Goal: Task Accomplishment & Management: Manage account settings

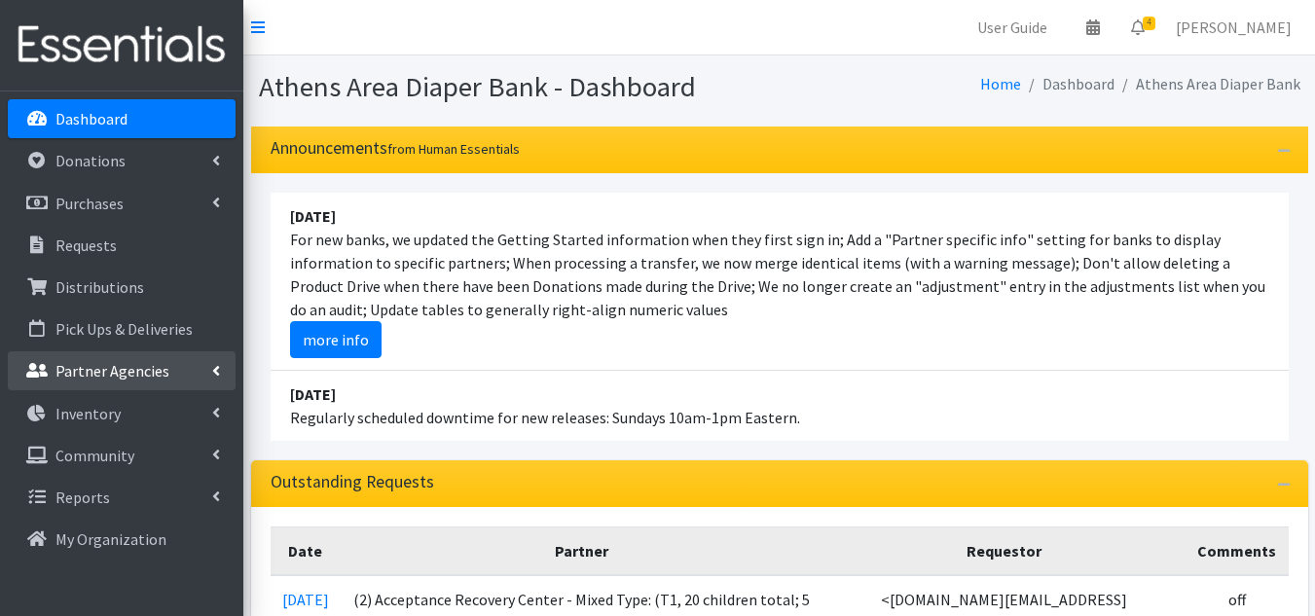
click at [117, 371] on p "Partner Agencies" at bounding box center [112, 370] width 114 height 19
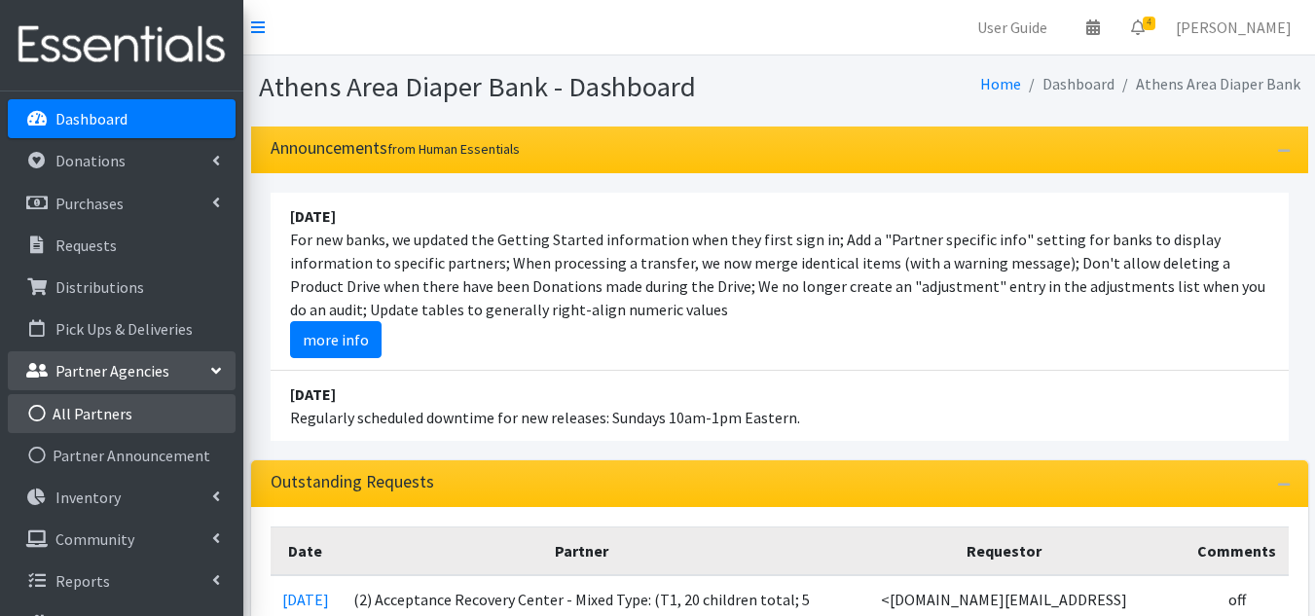
click at [99, 415] on link "All Partners" at bounding box center [122, 413] width 228 height 39
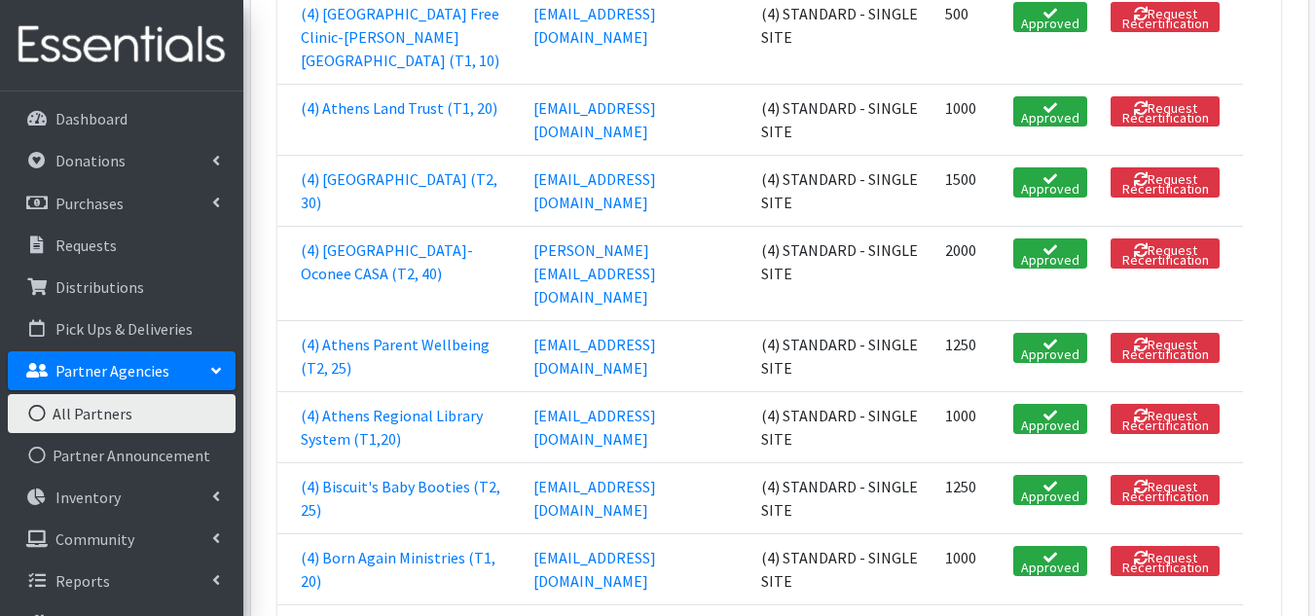
scroll to position [1460, 0]
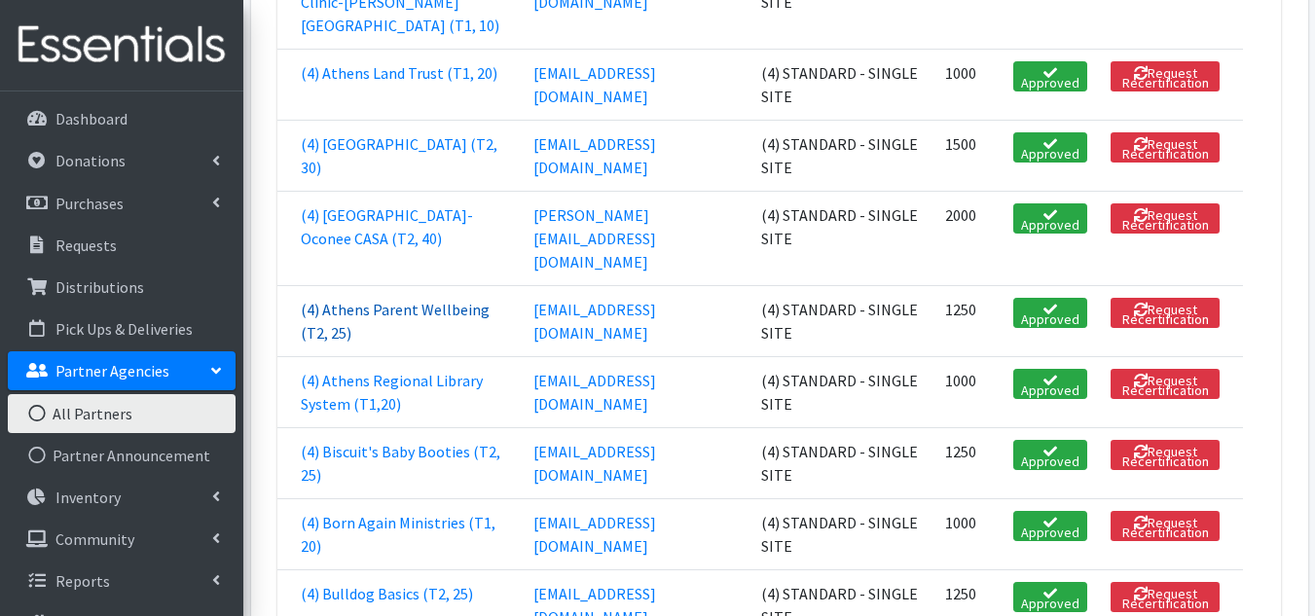
click at [352, 343] on link "(4) Athens Parent Wellbeing (T2, 25)" at bounding box center [395, 321] width 189 height 43
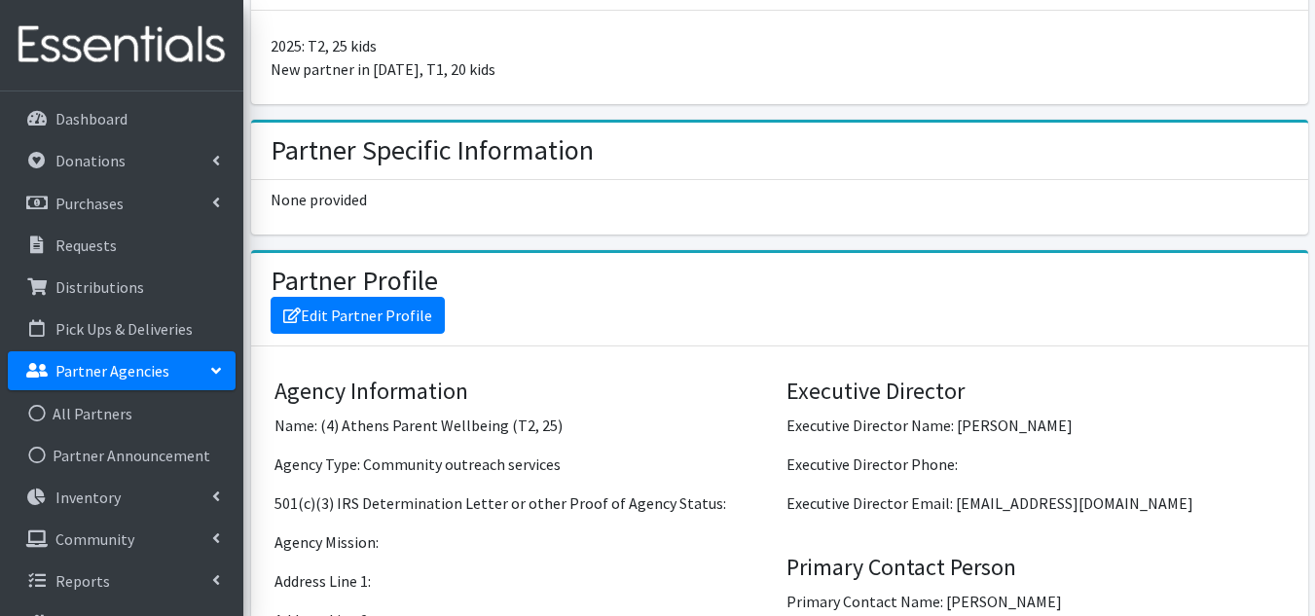
scroll to position [1460, 0]
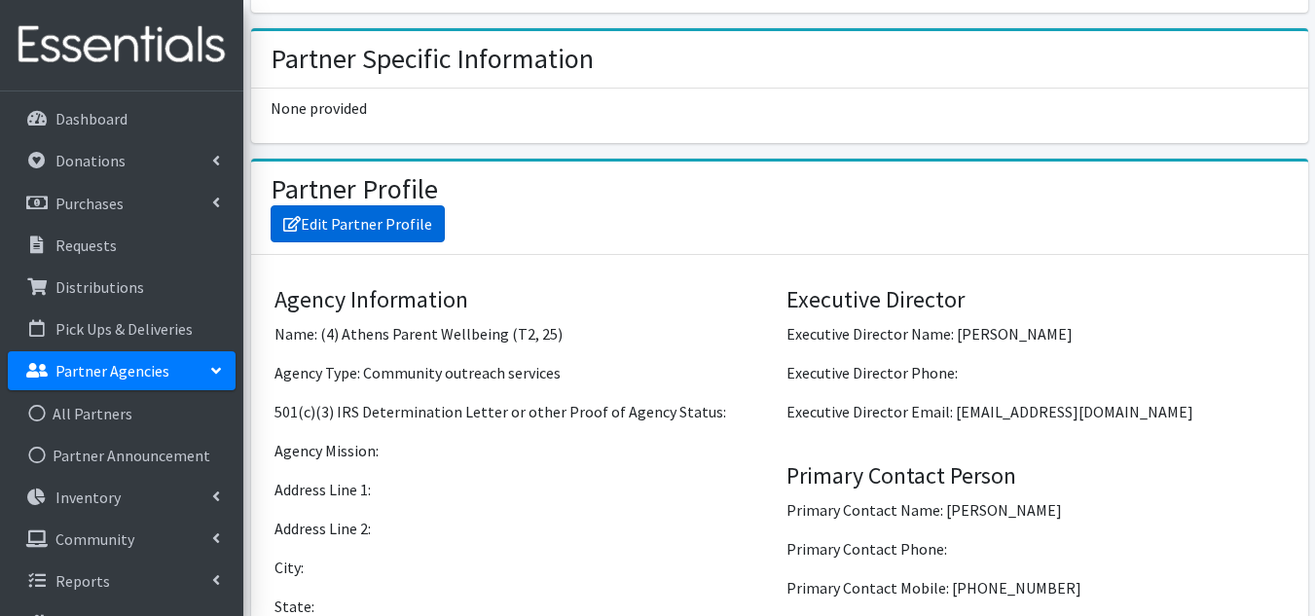
click at [388, 205] on link "Edit Partner Profile" at bounding box center [358, 223] width 174 height 37
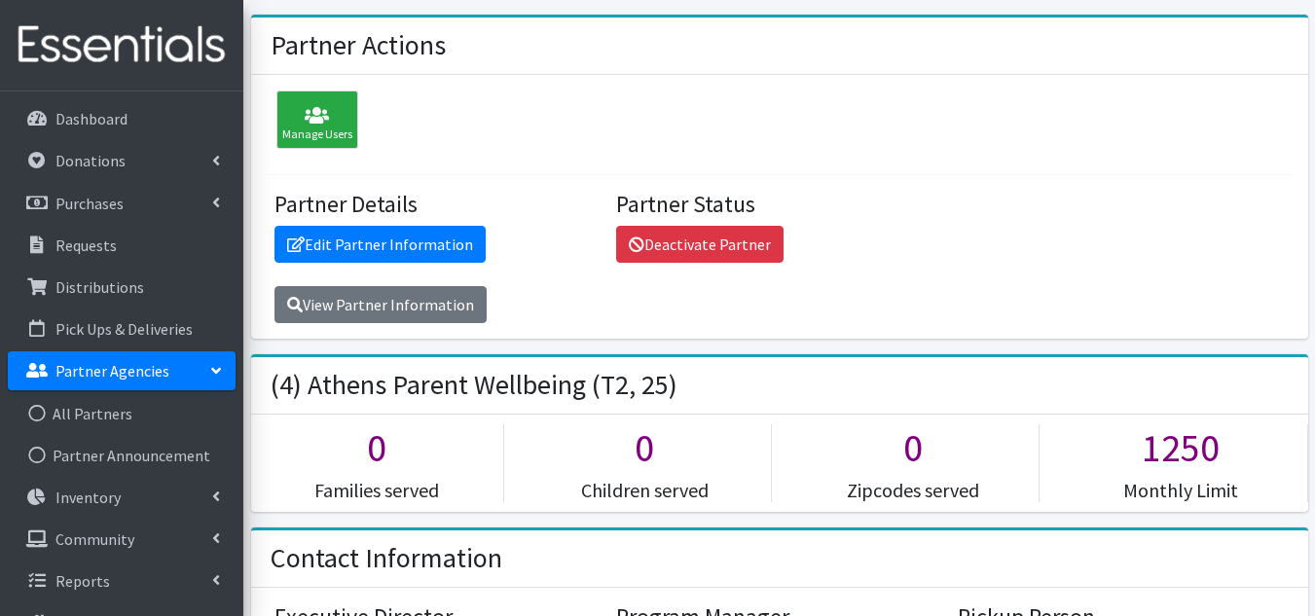
scroll to position [97, 0]
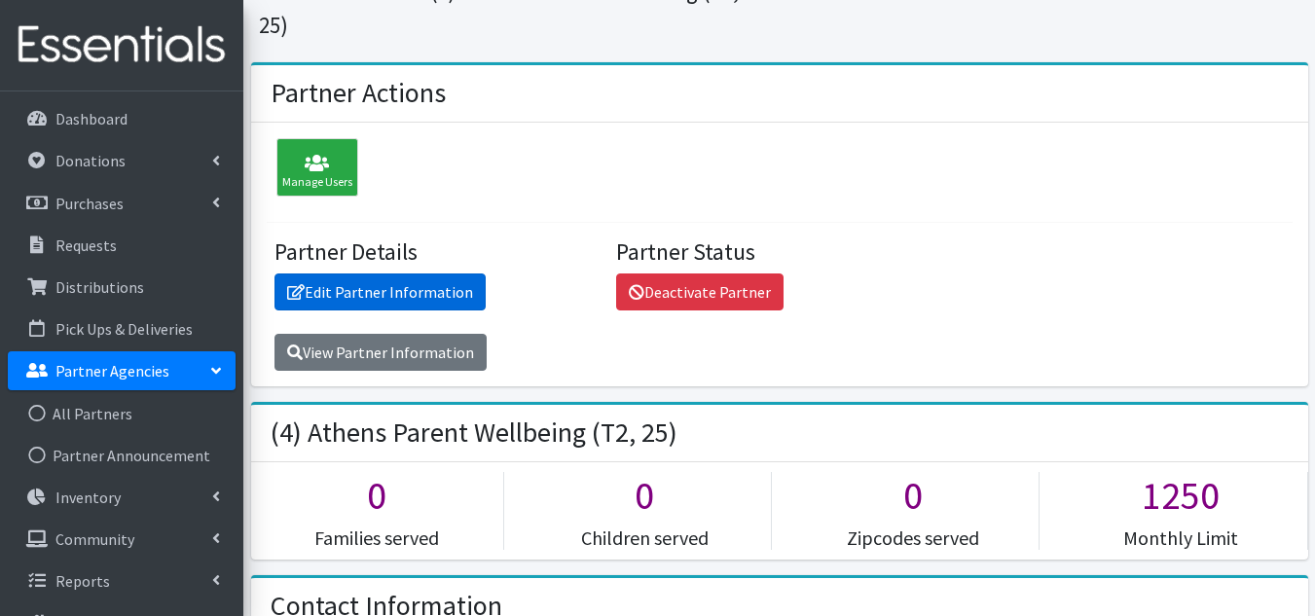
click at [352, 274] on link "Edit Partner Information" at bounding box center [379, 292] width 211 height 37
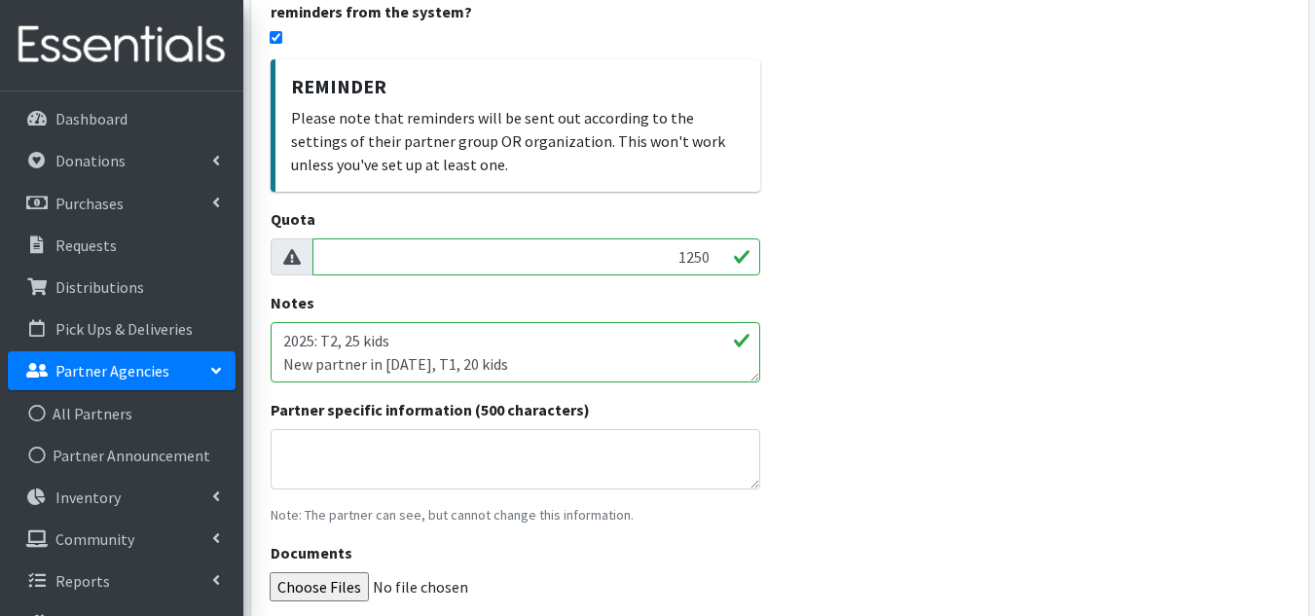
scroll to position [584, 0]
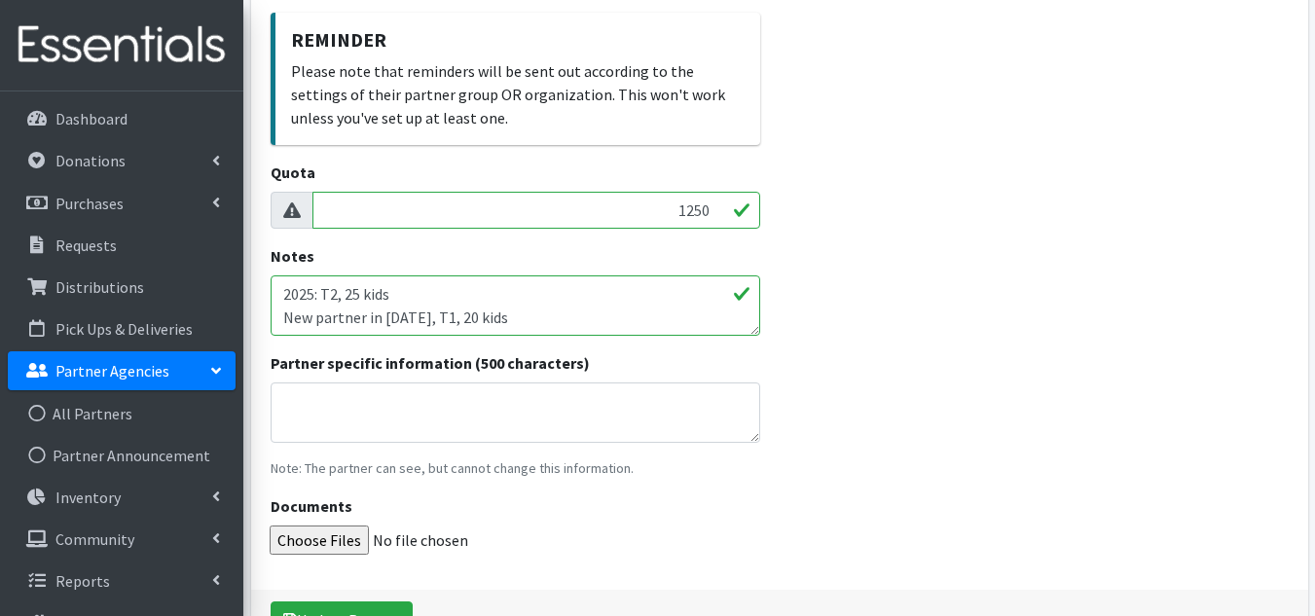
click at [282, 300] on textarea "2025: T2, 25 kids New partner in 2024, T1, 20 kids" at bounding box center [516, 305] width 490 height 60
click at [391, 297] on textarea "2025: T2, 25 kids New partner in 2024, T1, 20 kids" at bounding box center [516, 305] width 490 height 60
type textarea "[DATE]: T2, 35 kids 2025: T2, 25 kids New partner in [DATE], T1, 20 kids"
click at [672, 211] on input "1250" at bounding box center [536, 210] width 448 height 37
type input "0"
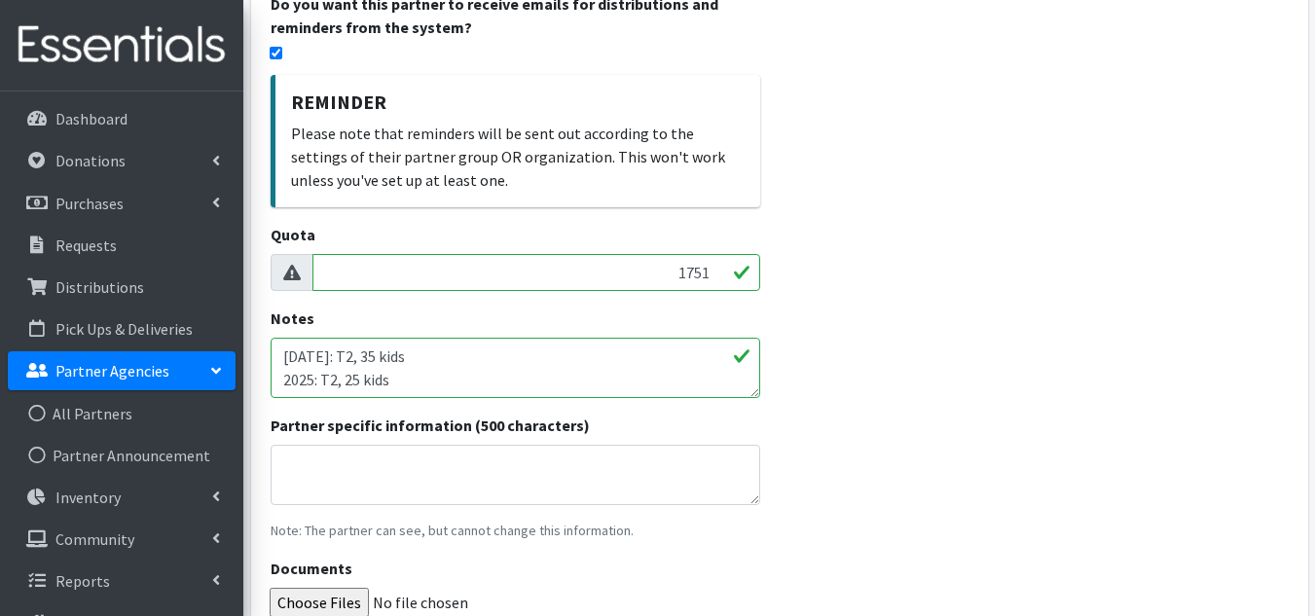
scroll to position [487, 0]
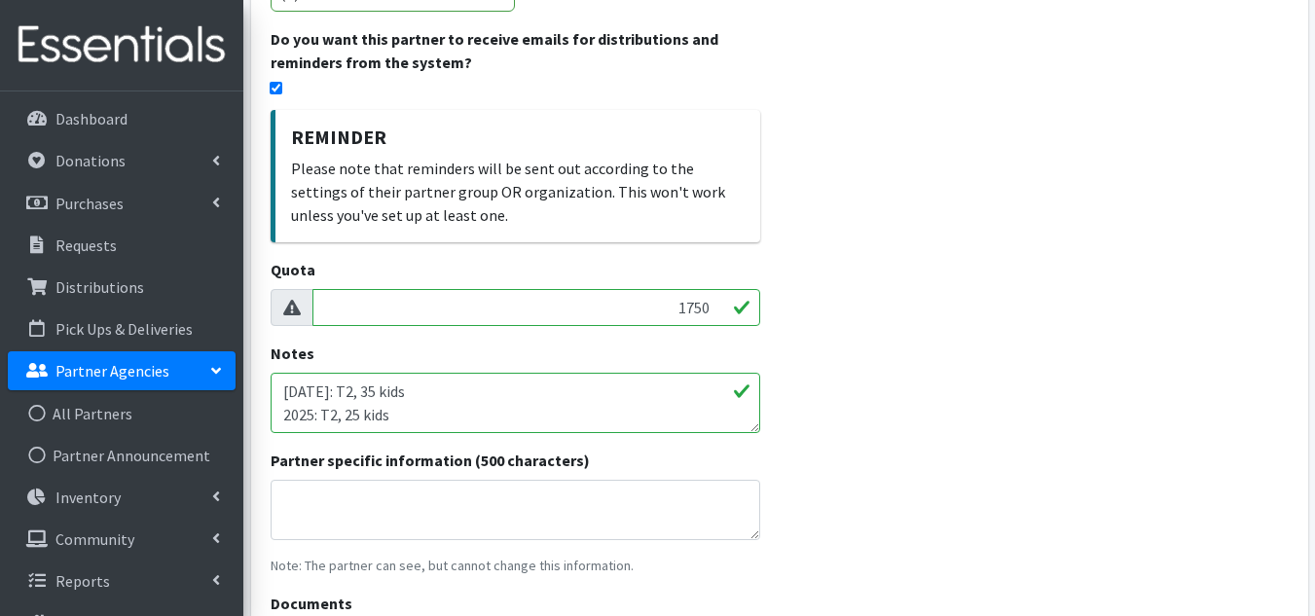
type input "1750"
click at [881, 460] on div "Name * (4) Athens Parent Wellbeing (T2, 25) E-mail * amywraga@charter.net Defau…" at bounding box center [779, 210] width 1057 height 1075
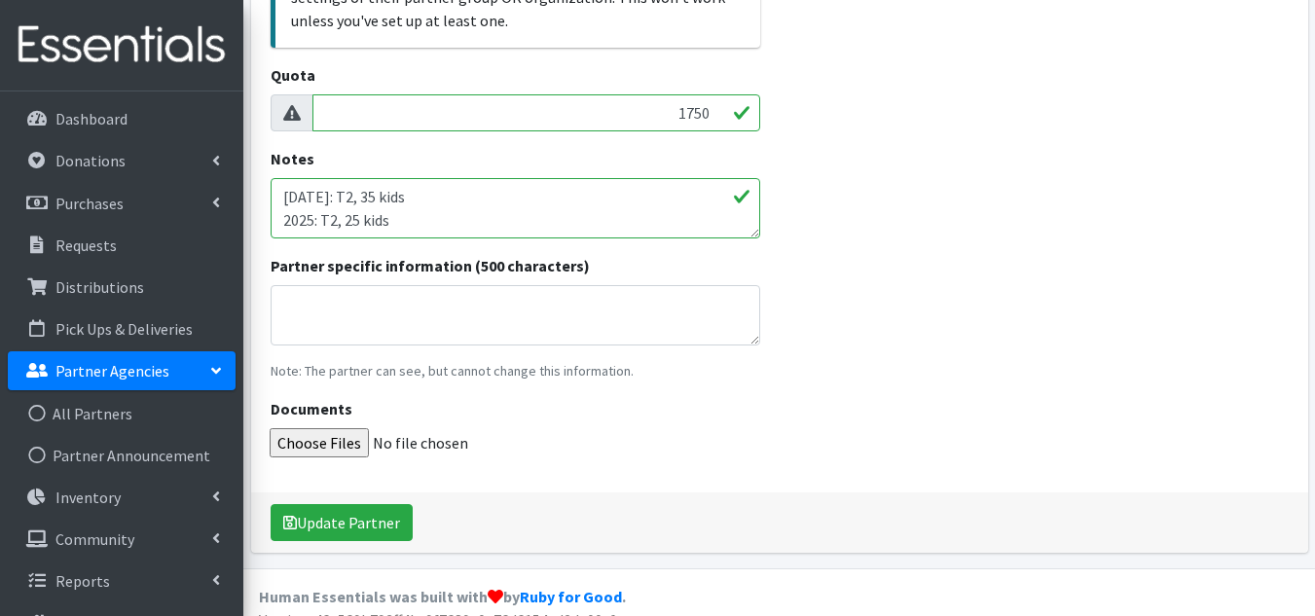
scroll to position [707, 0]
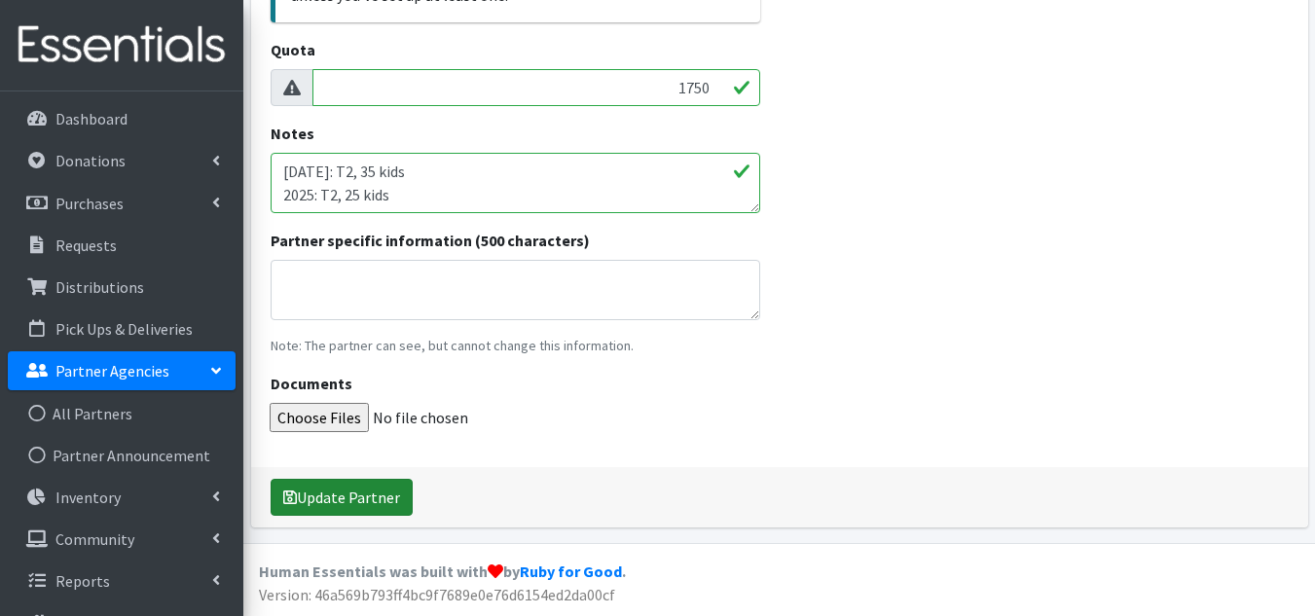
click at [294, 490] on icon "submit" at bounding box center [290, 498] width 14 height 16
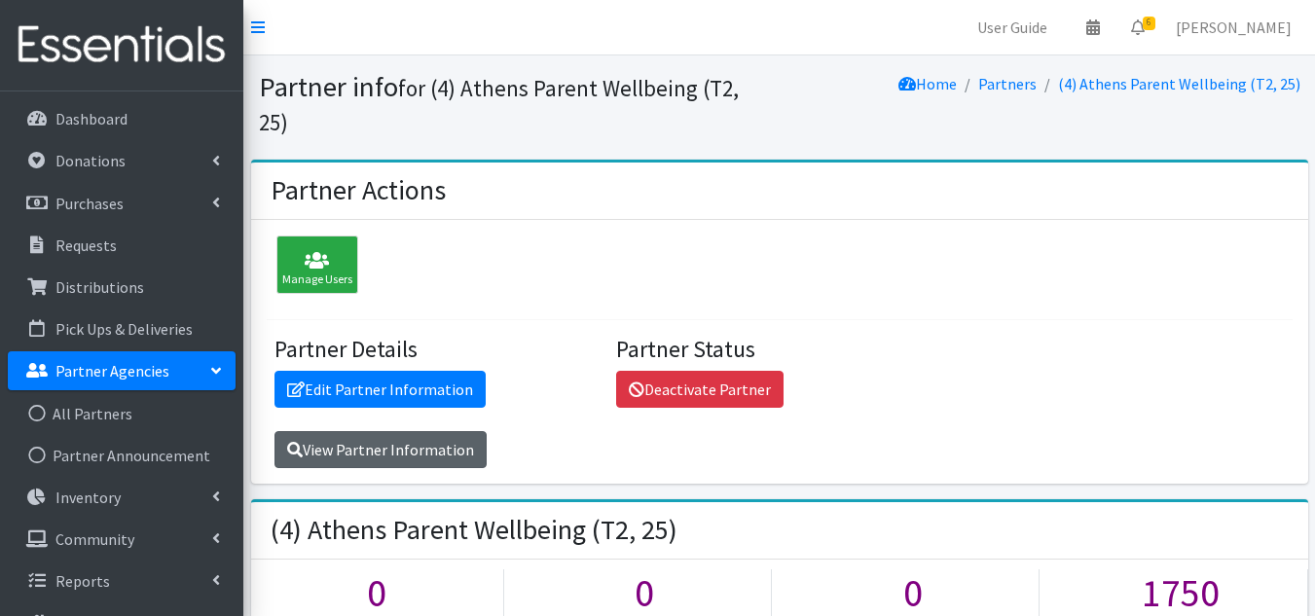
click at [425, 431] on link "View Partner Information" at bounding box center [380, 449] width 212 height 37
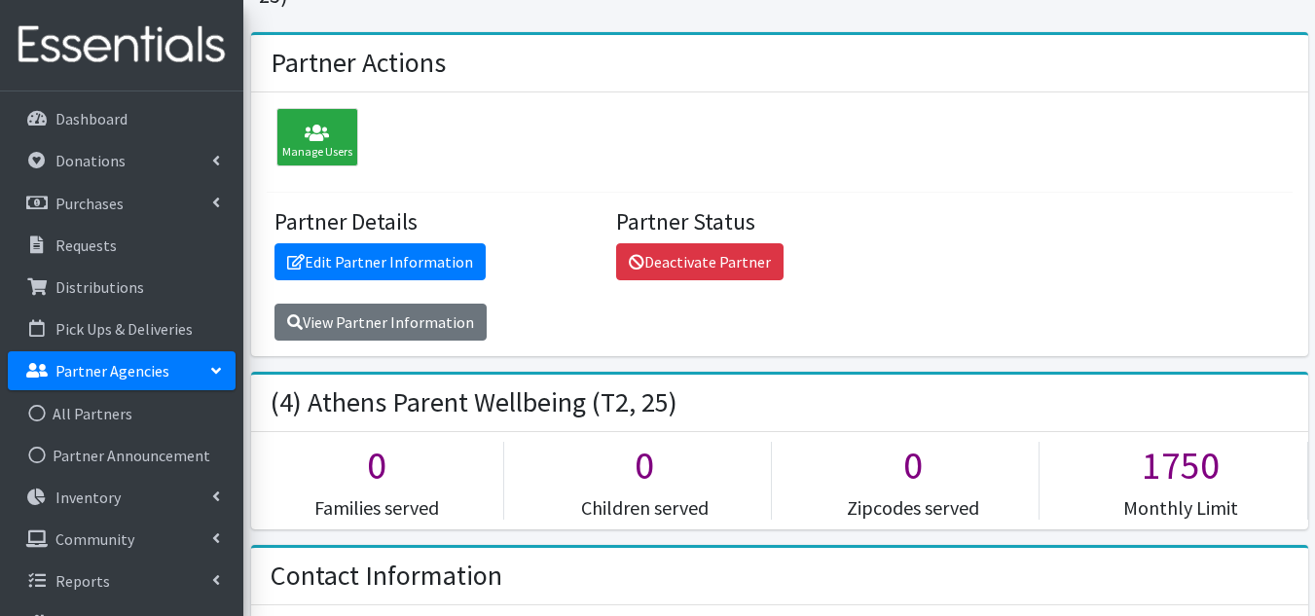
scroll to position [125, 0]
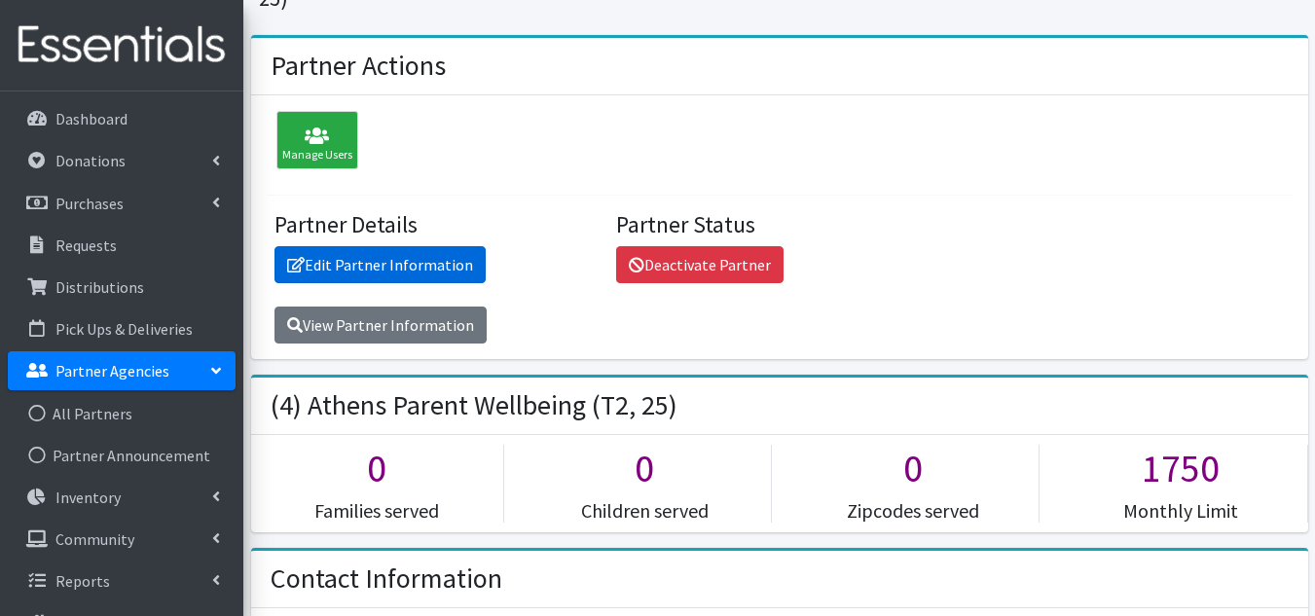
click at [415, 246] on link "Edit Partner Information" at bounding box center [379, 264] width 211 height 37
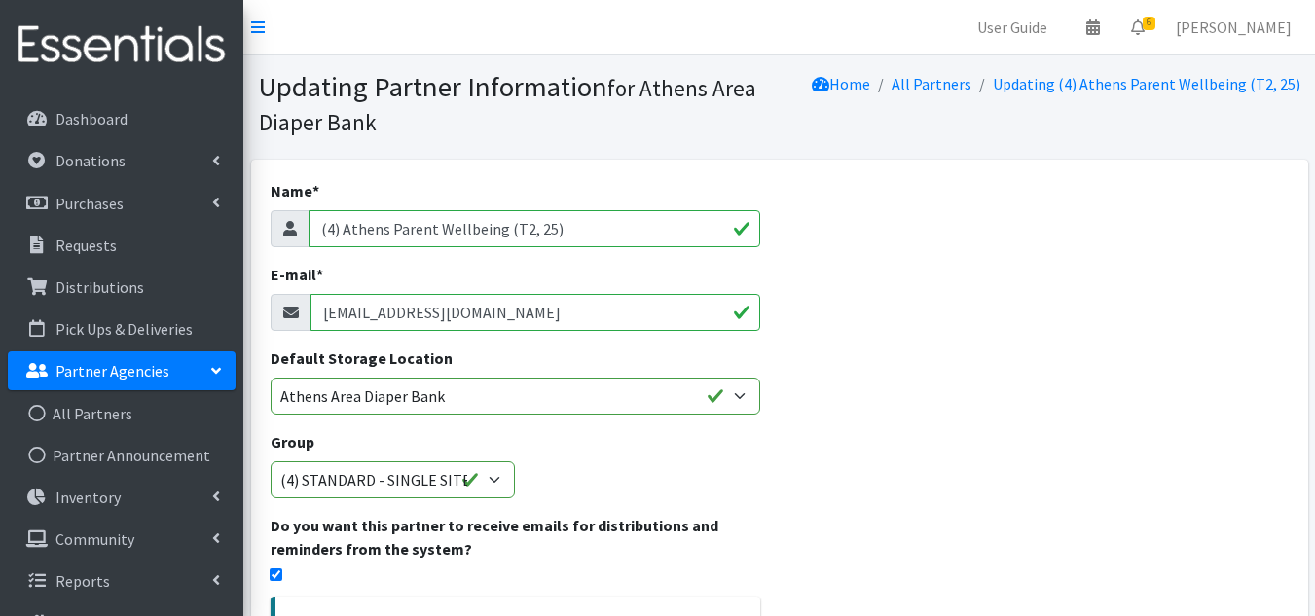
click at [538, 230] on input "(4) Athens Parent Wellbeing (T2, 25)" at bounding box center [535, 228] width 452 height 37
type input "(4) Athens Parent Wellbeing (T2, 35)"
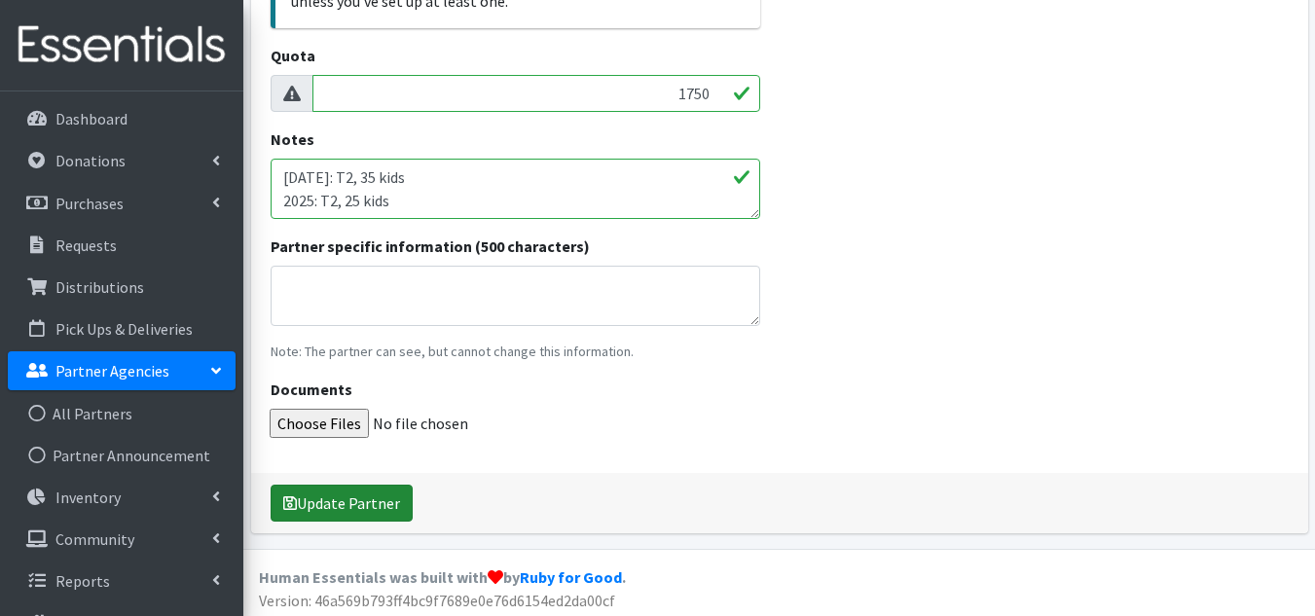
scroll to position [707, 0]
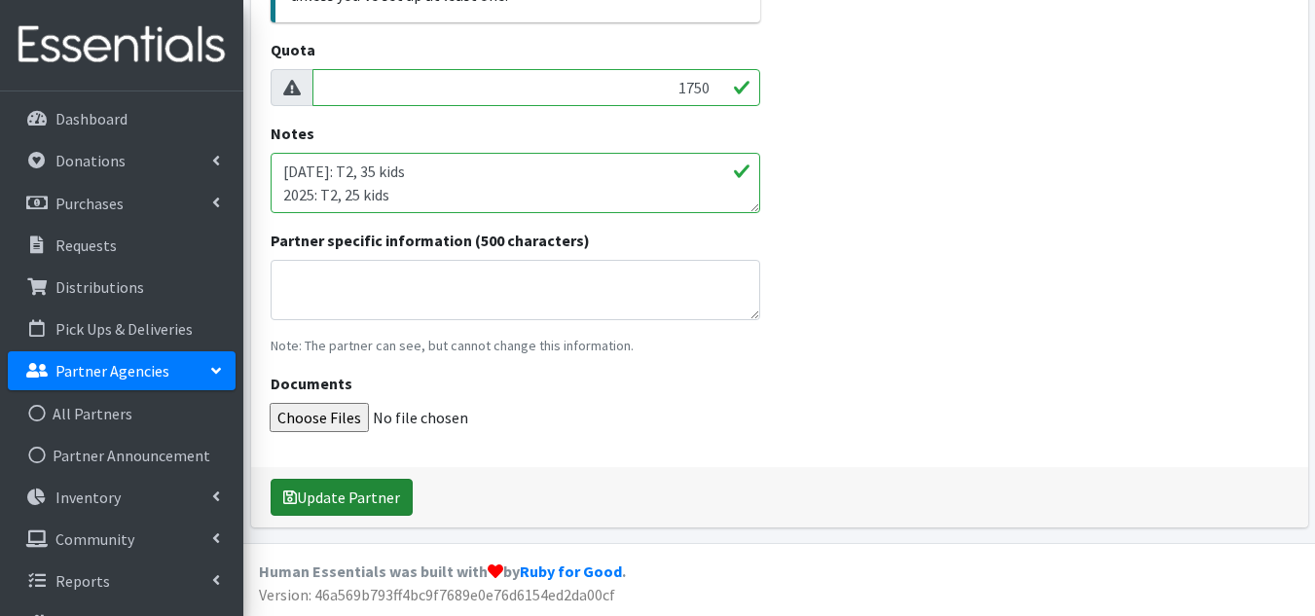
click at [302, 494] on button "Update Partner" at bounding box center [342, 497] width 142 height 37
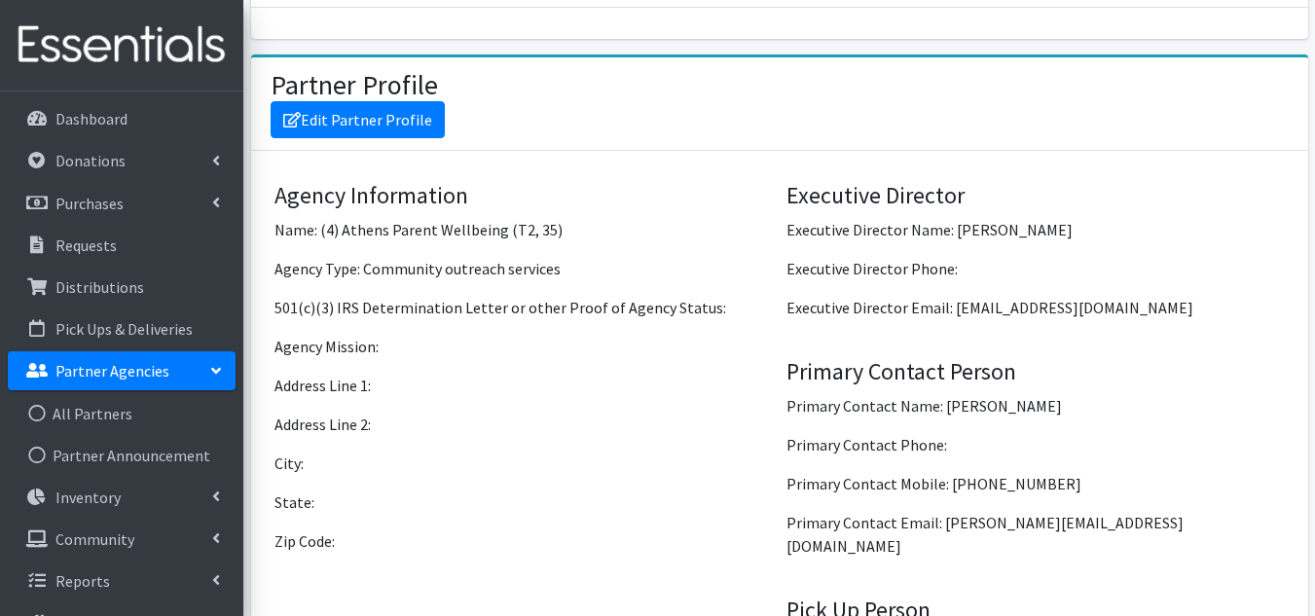
scroll to position [1655, 0]
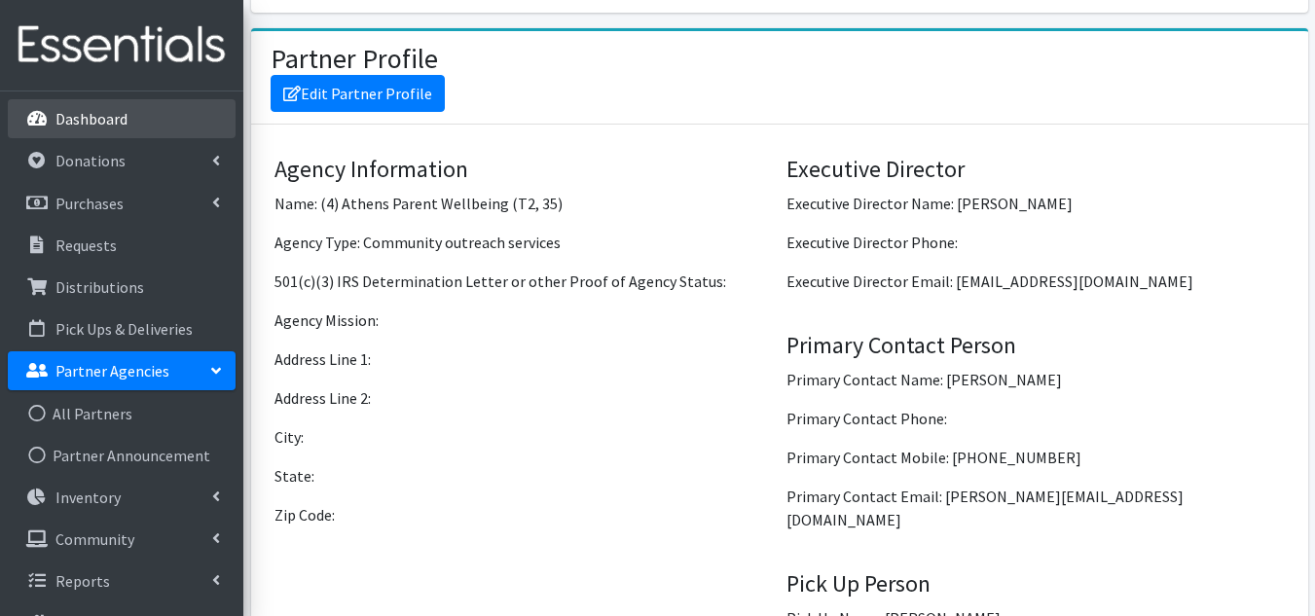
click at [136, 102] on link "Dashboard" at bounding box center [122, 118] width 228 height 39
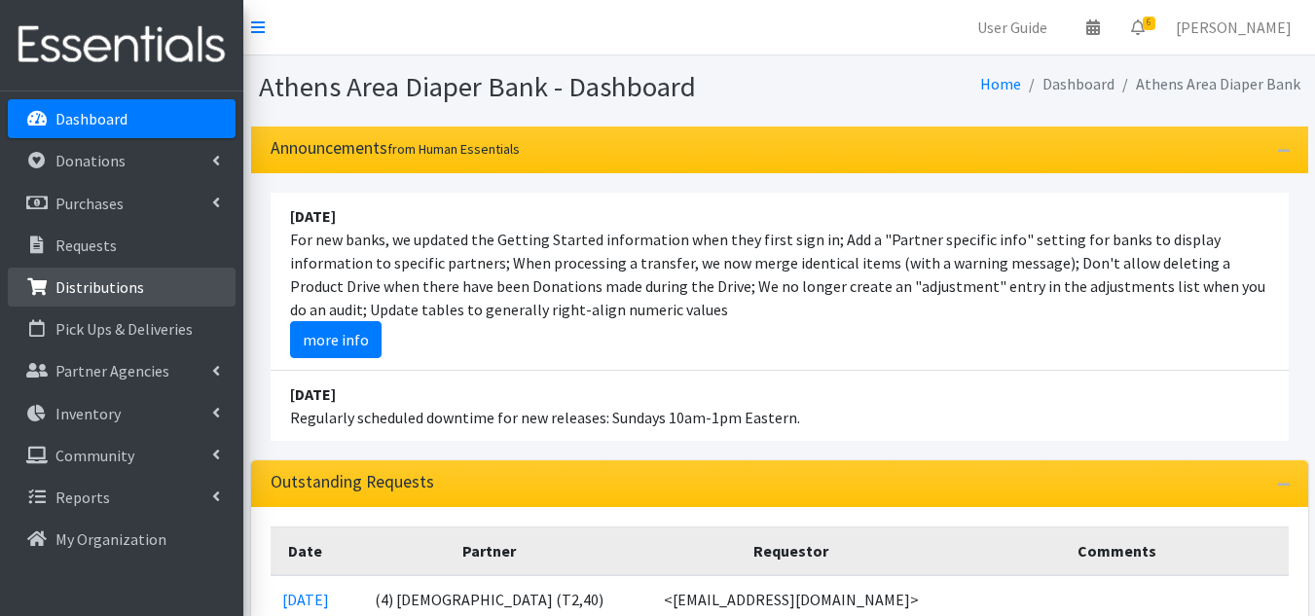
click at [94, 283] on p "Distributions" at bounding box center [99, 286] width 89 height 19
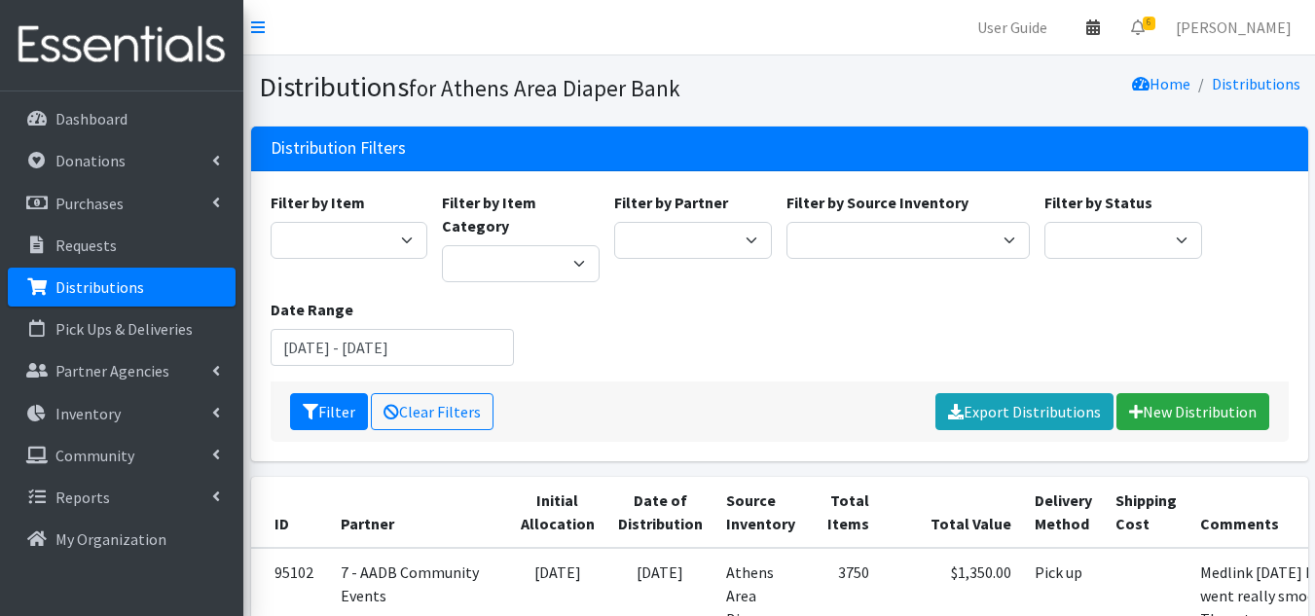
click at [1116, 29] on link at bounding box center [1093, 27] width 45 height 39
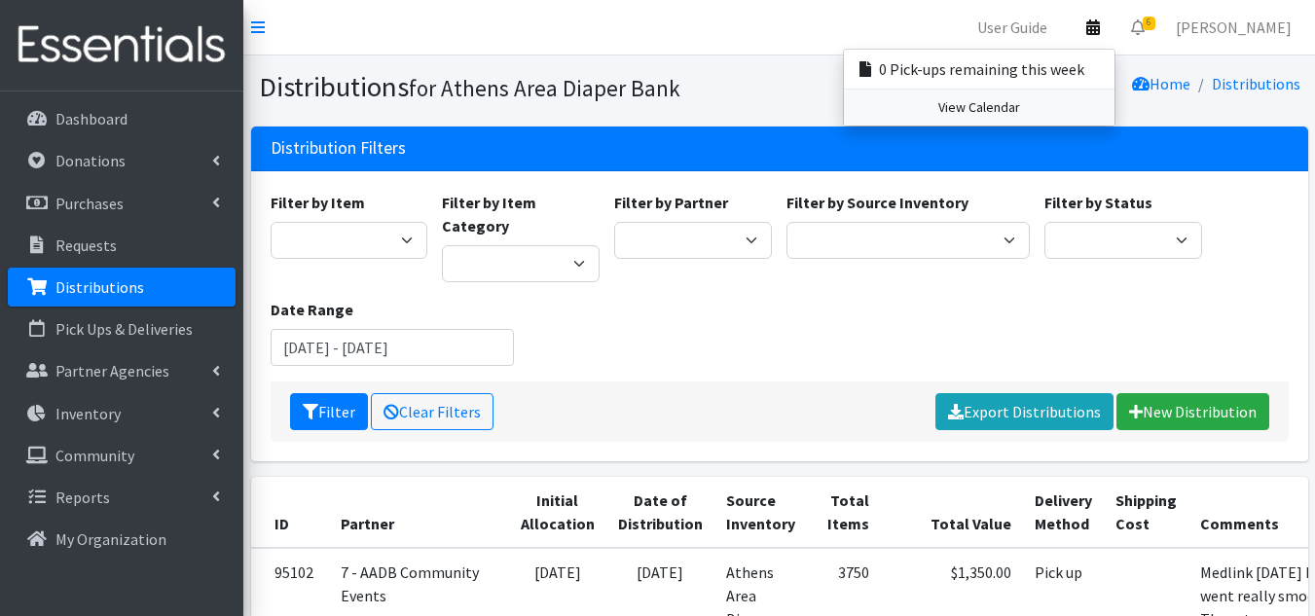
click at [1042, 115] on link "View Calendar" at bounding box center [979, 108] width 271 height 36
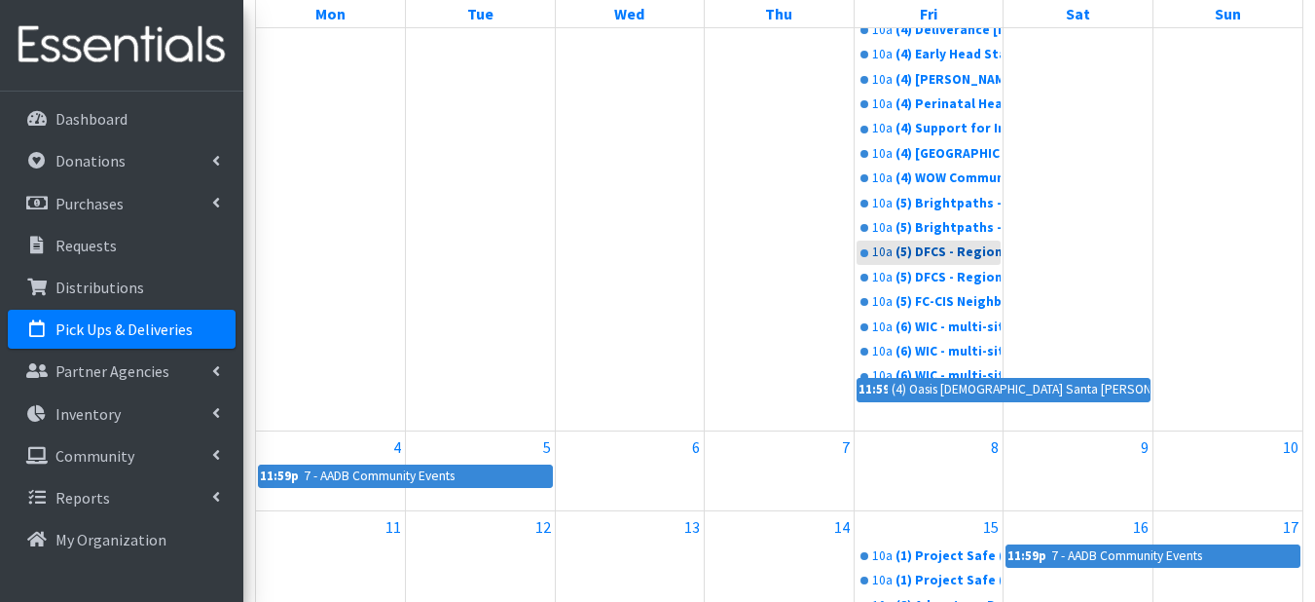
scroll to position [681, 0]
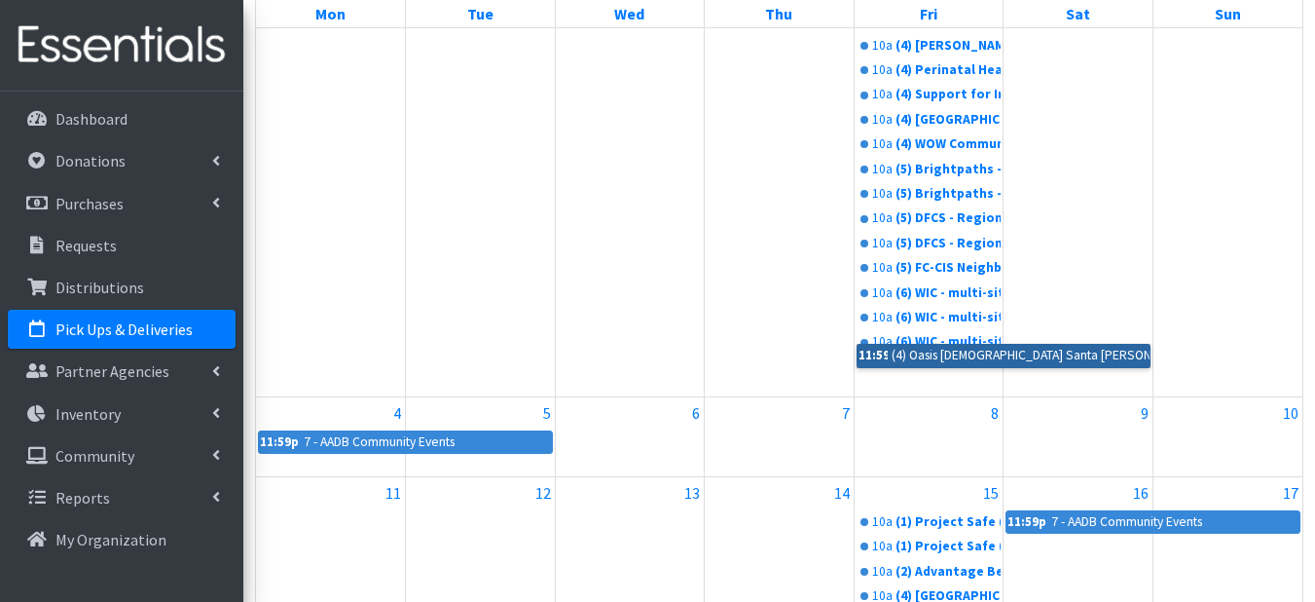
click at [968, 358] on link "11:59p (4) Oasis Catolico Santa Rafaela (T1, 20)" at bounding box center [1004, 355] width 294 height 23
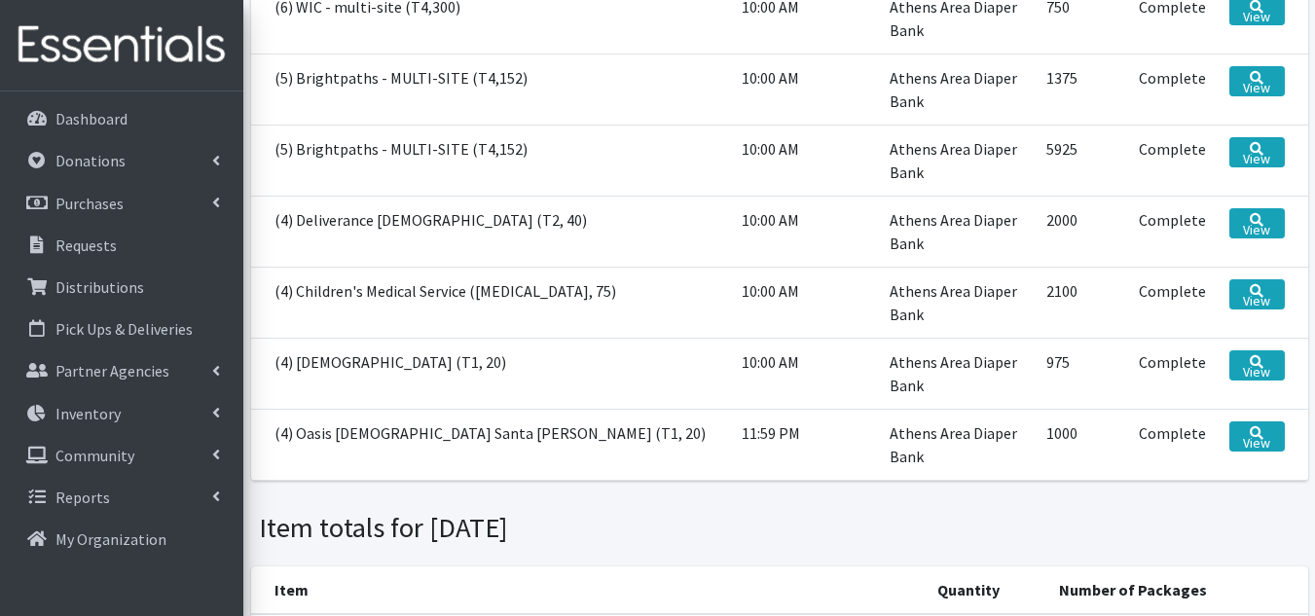
scroll to position [1947, 0]
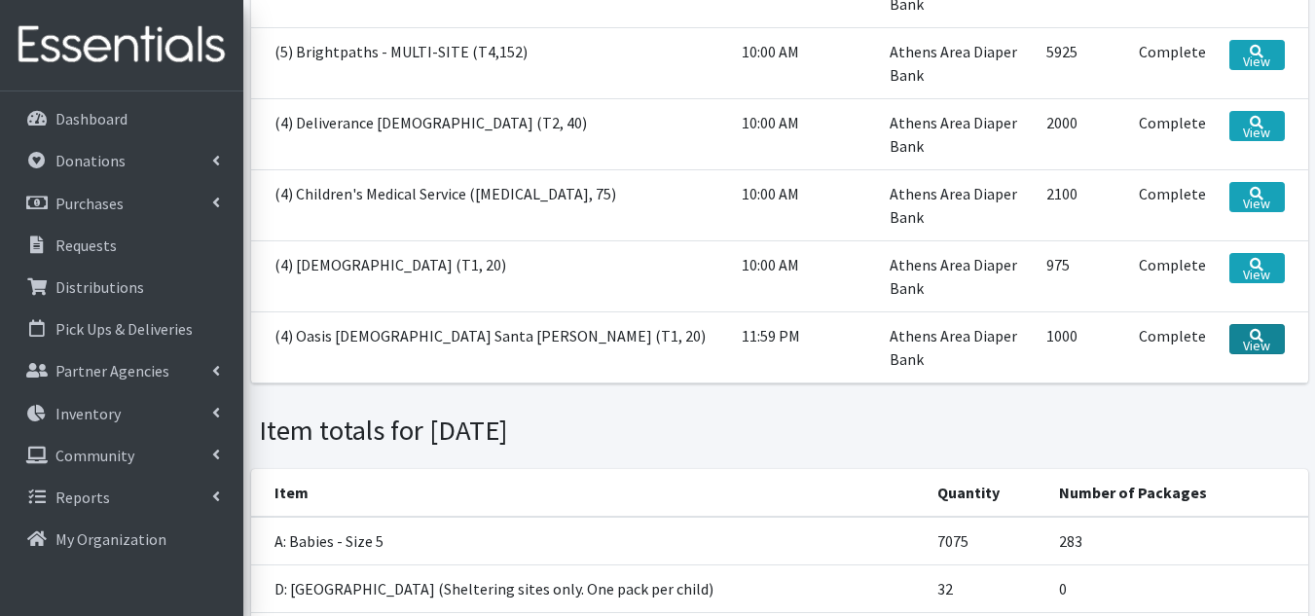
click at [1251, 341] on link "View" at bounding box center [1256, 339] width 55 height 30
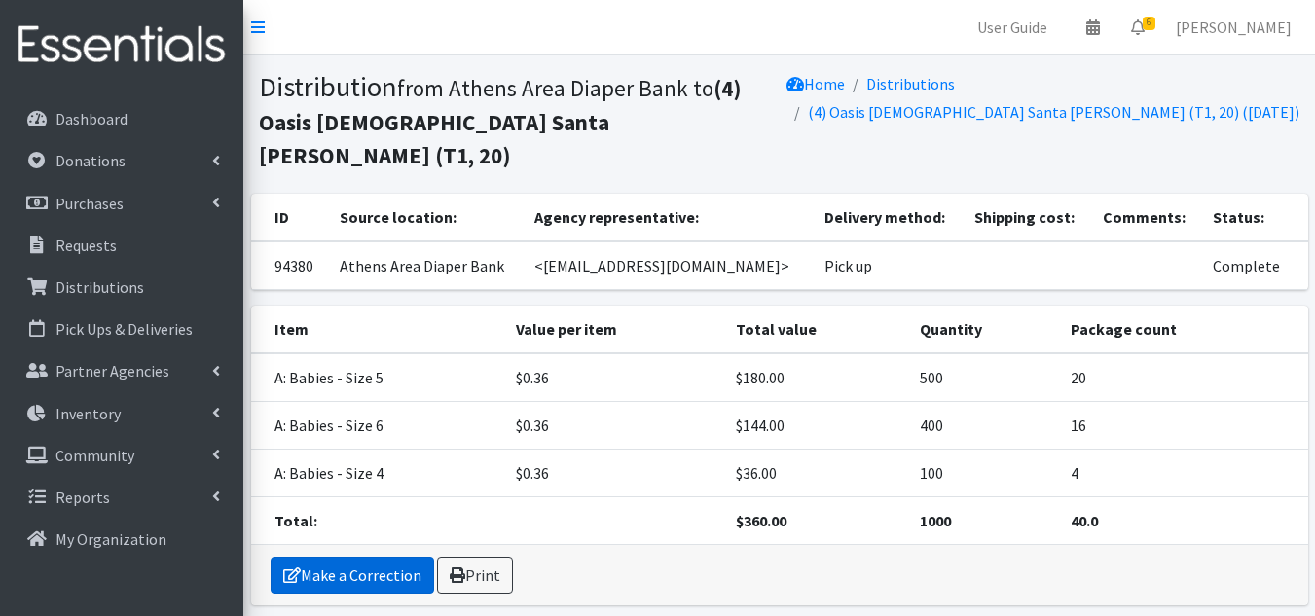
click at [359, 557] on link "Make a Correction" at bounding box center [353, 575] width 164 height 37
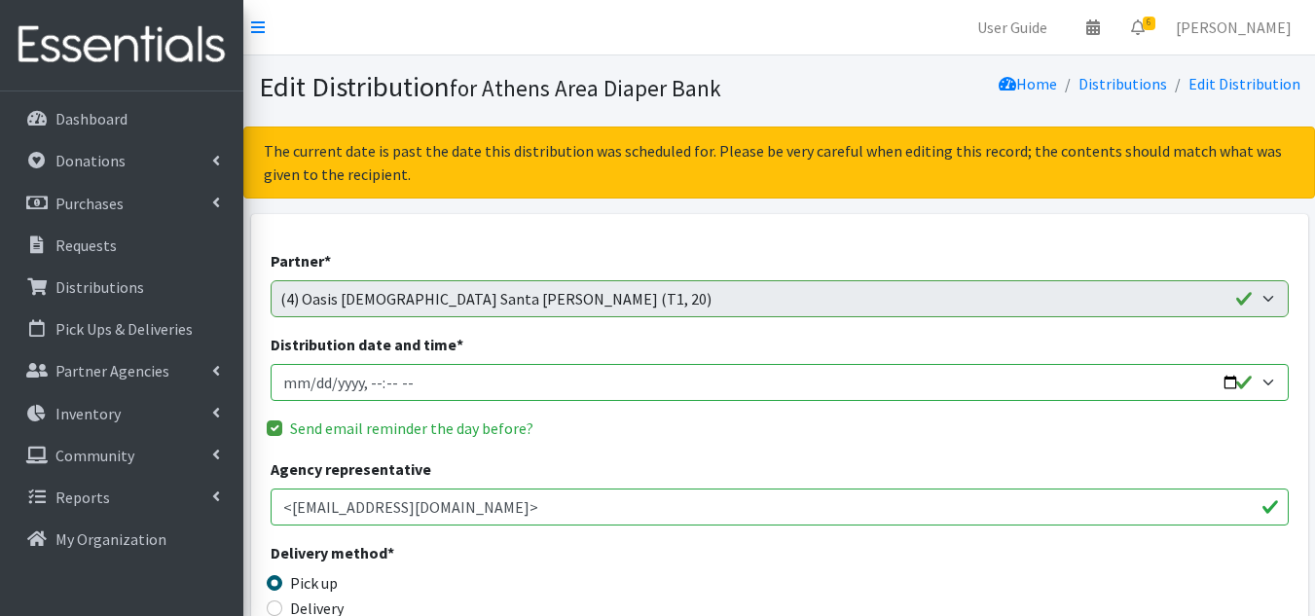
click at [364, 381] on input "Distribution date and time *" at bounding box center [780, 382] width 1018 height 37
type input "[DATE]T10:00"
click at [694, 435] on div "Send email reminder the day before?" at bounding box center [780, 428] width 1018 height 23
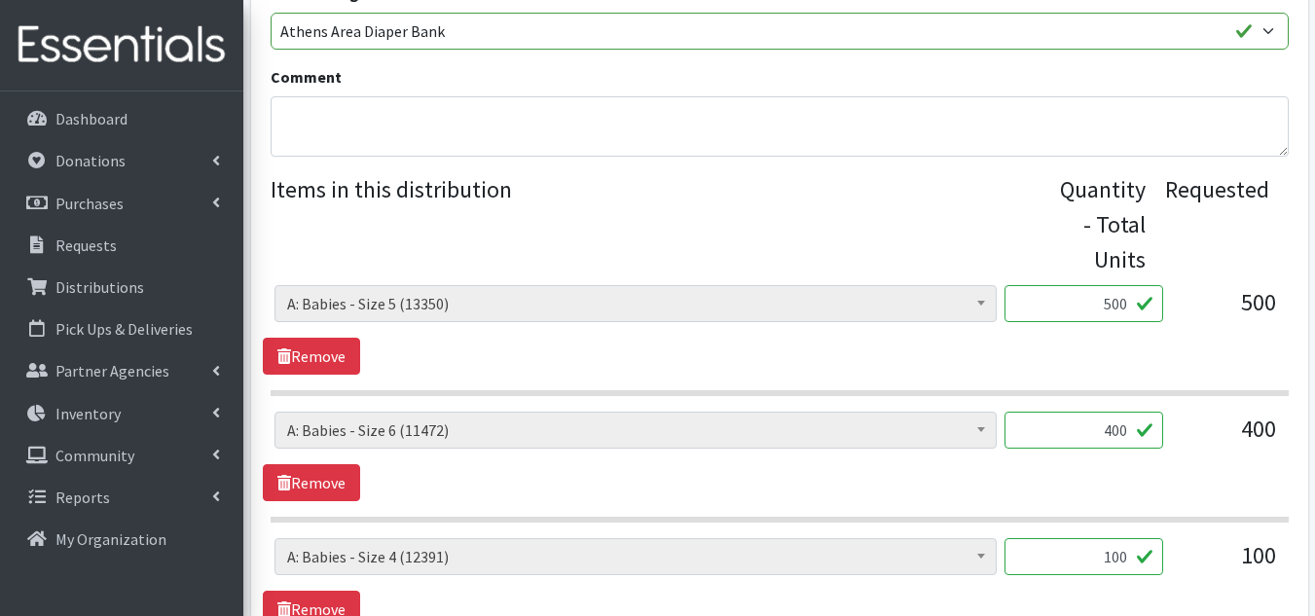
scroll to position [967, 0]
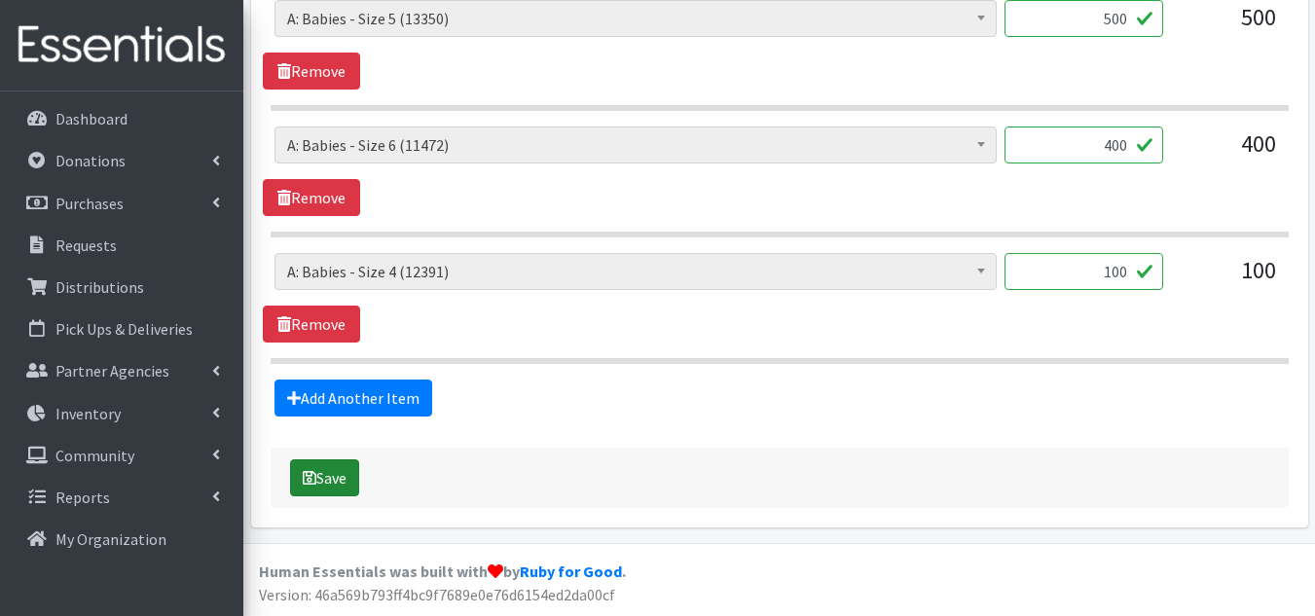
click at [349, 474] on button "Save" at bounding box center [324, 477] width 69 height 37
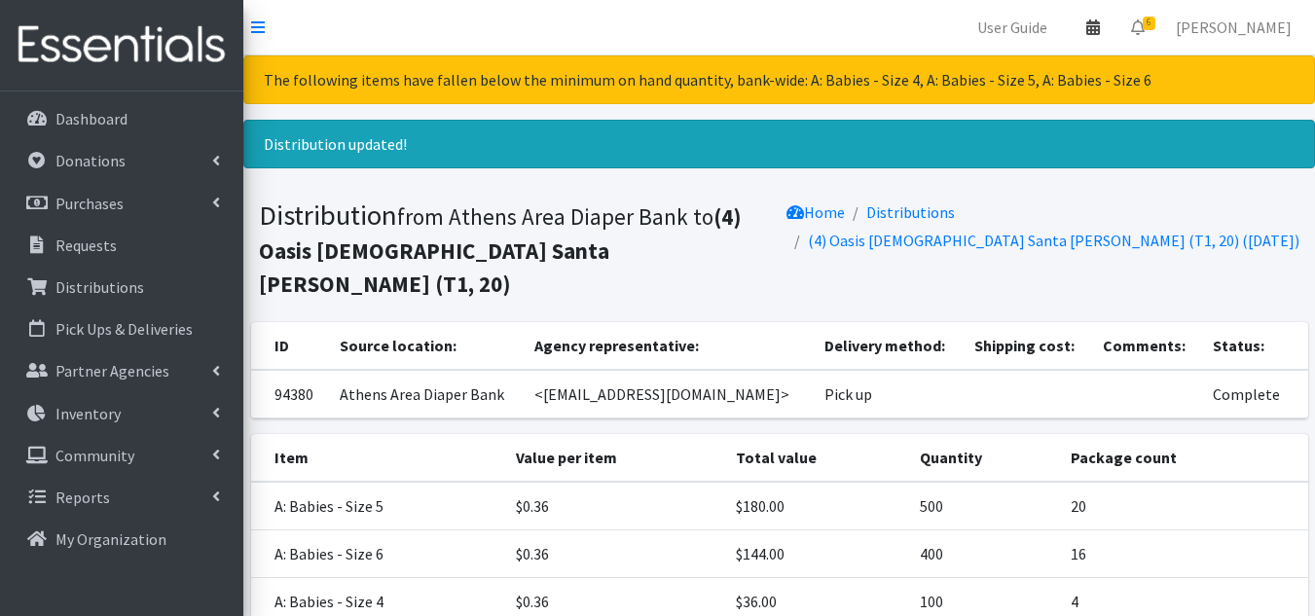
click at [1100, 32] on icon at bounding box center [1093, 27] width 14 height 16
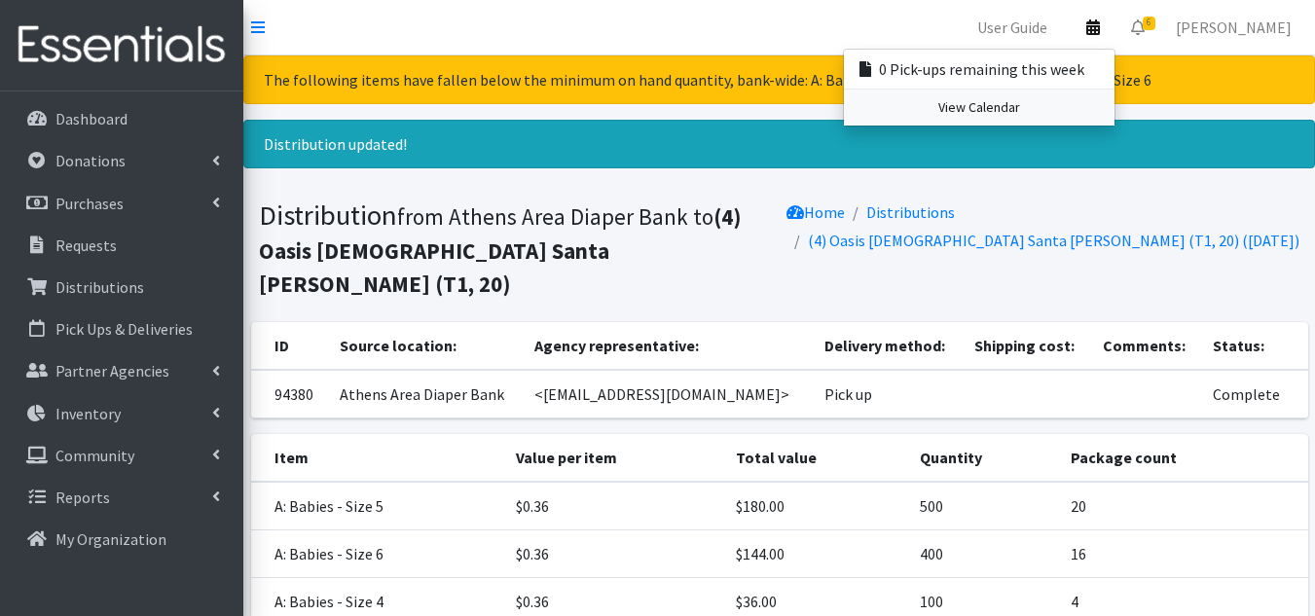
click at [1021, 107] on link "View Calendar" at bounding box center [979, 108] width 271 height 36
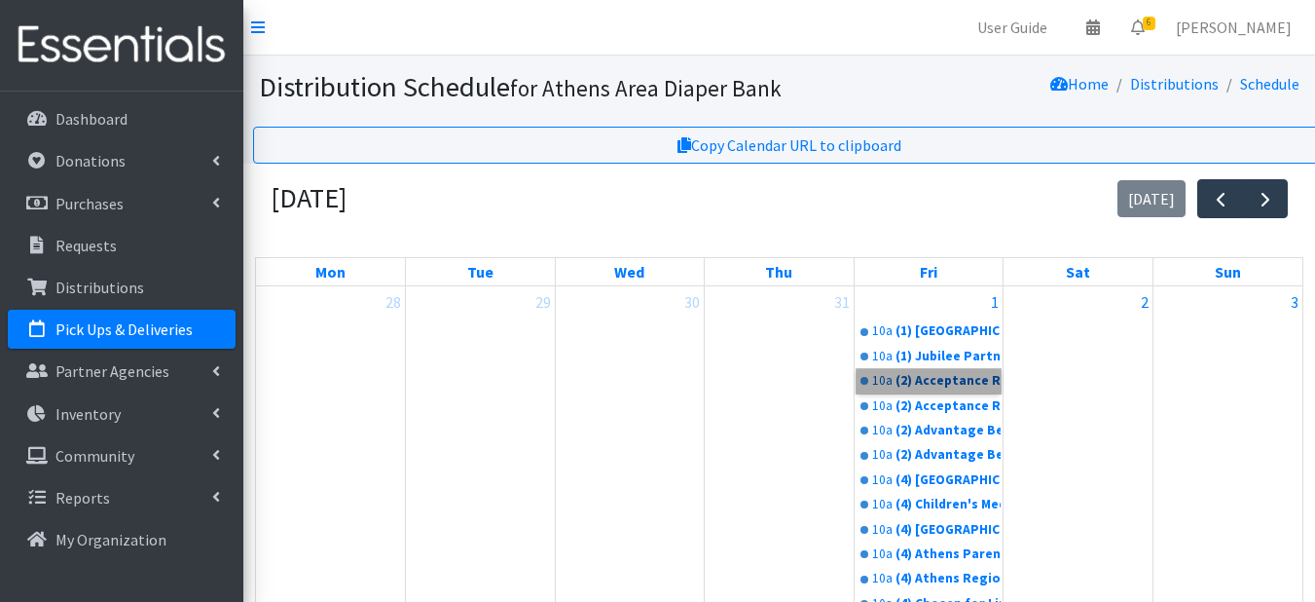
click at [916, 383] on link "10a (2) Acceptance Recovery Center - Mixed Type: (T1, 20 children total; 5 S ; …" at bounding box center [929, 380] width 145 height 23
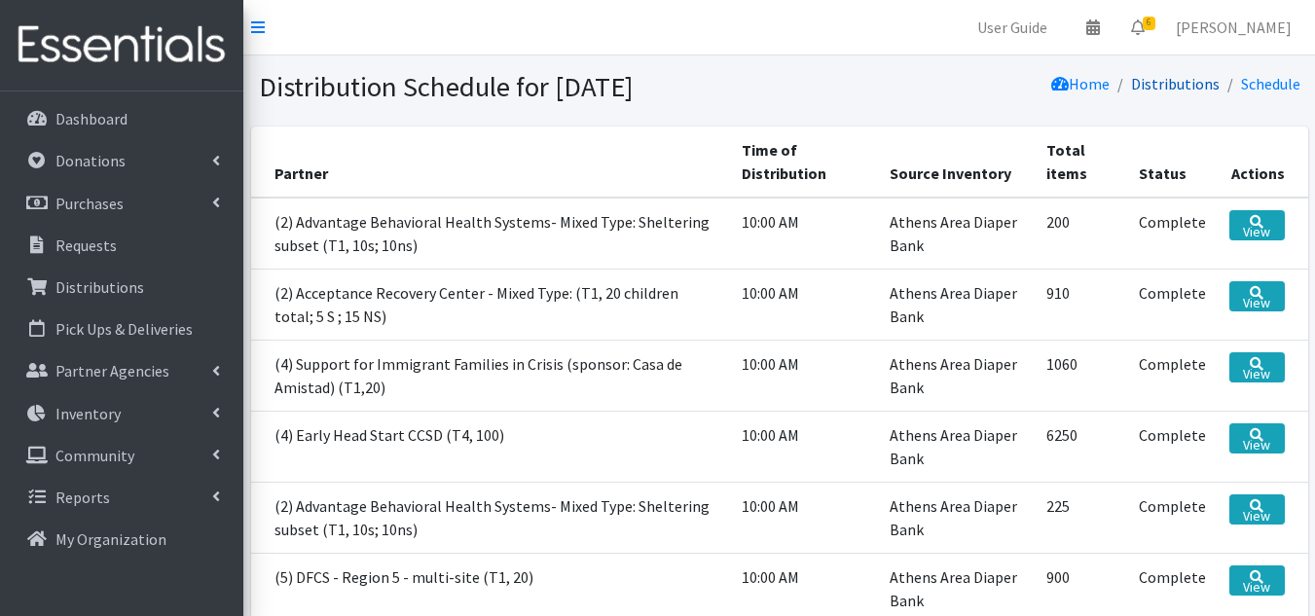
click at [1200, 84] on link "Distributions" at bounding box center [1175, 83] width 89 height 19
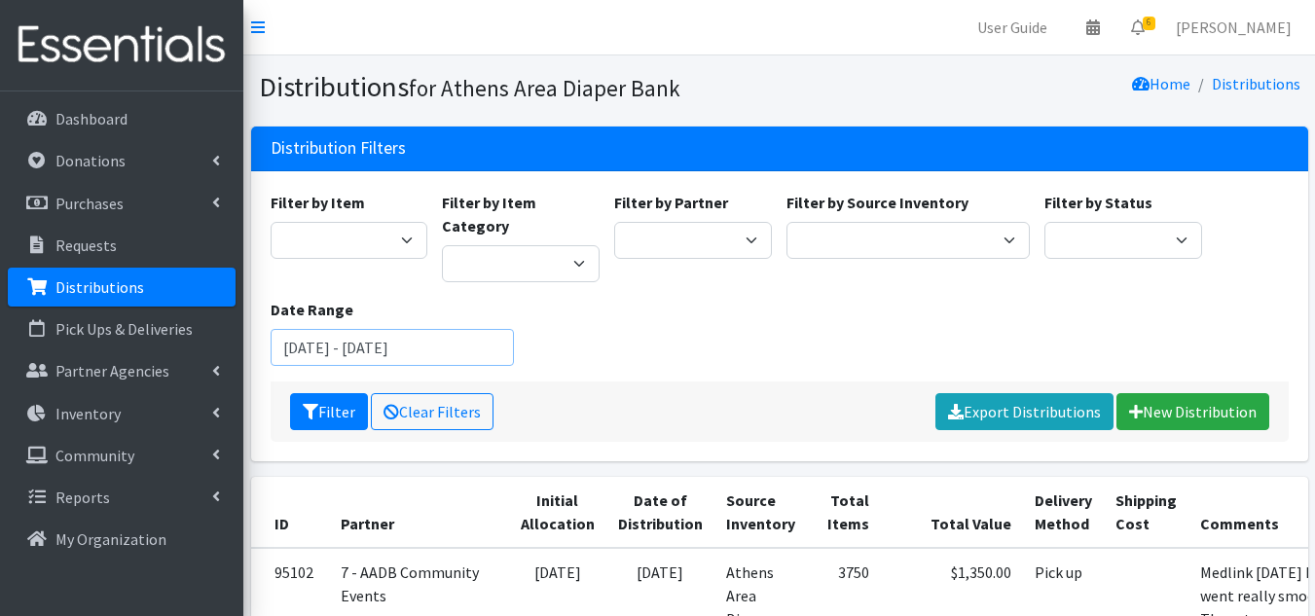
click at [365, 329] on input "June 20, 2025 - September 20, 2025" at bounding box center [392, 347] width 243 height 37
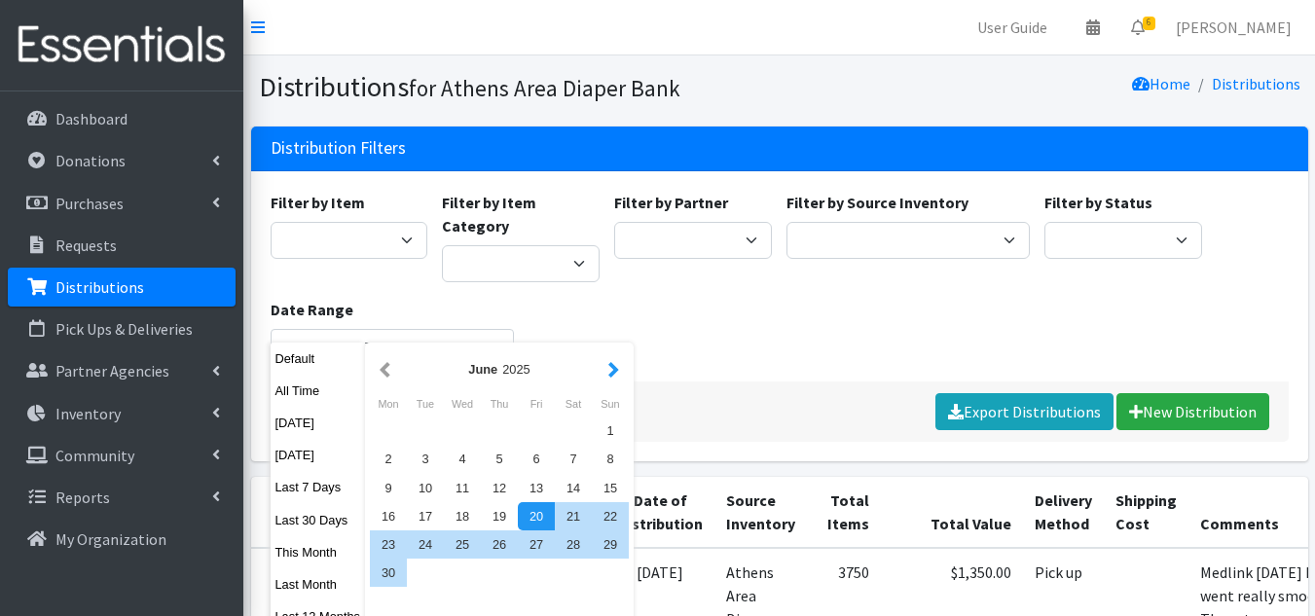
click at [622, 371] on button "button" at bounding box center [613, 369] width 20 height 24
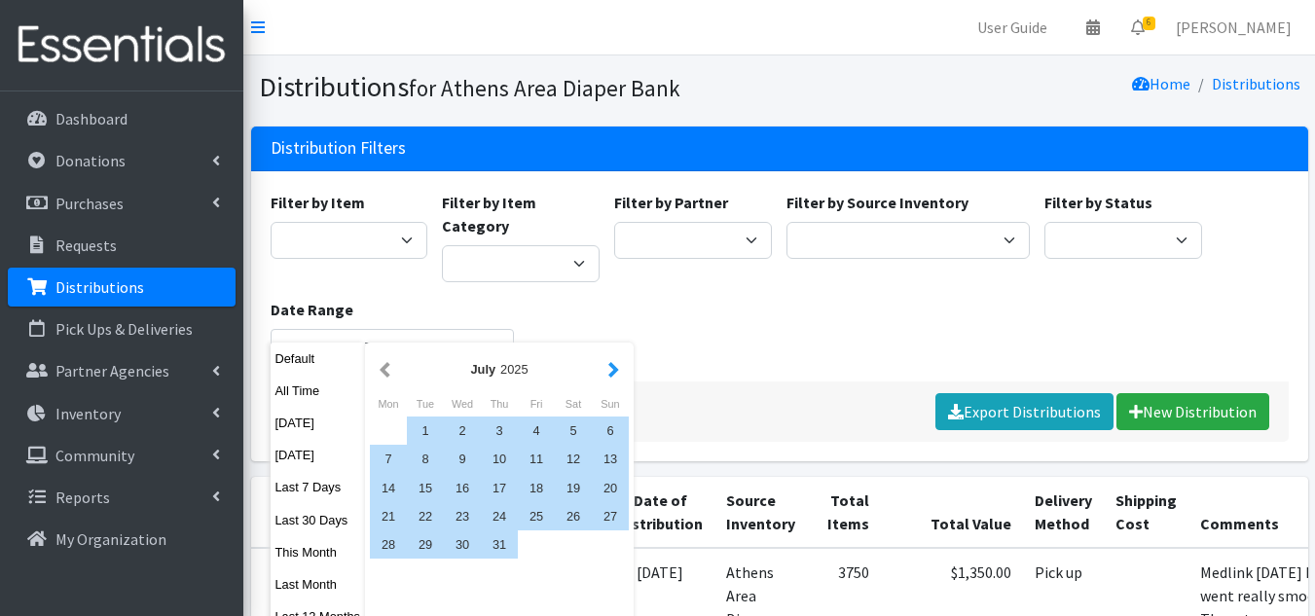
click at [612, 364] on button "button" at bounding box center [613, 369] width 20 height 24
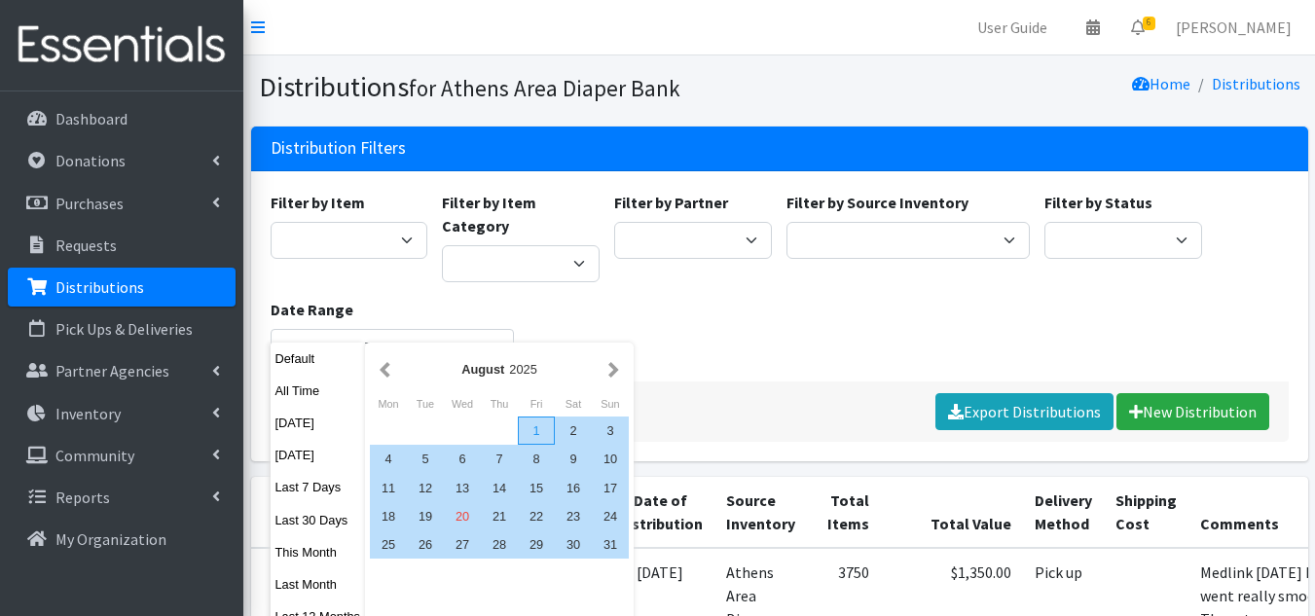
click at [536, 431] on div "1" at bounding box center [536, 431] width 37 height 28
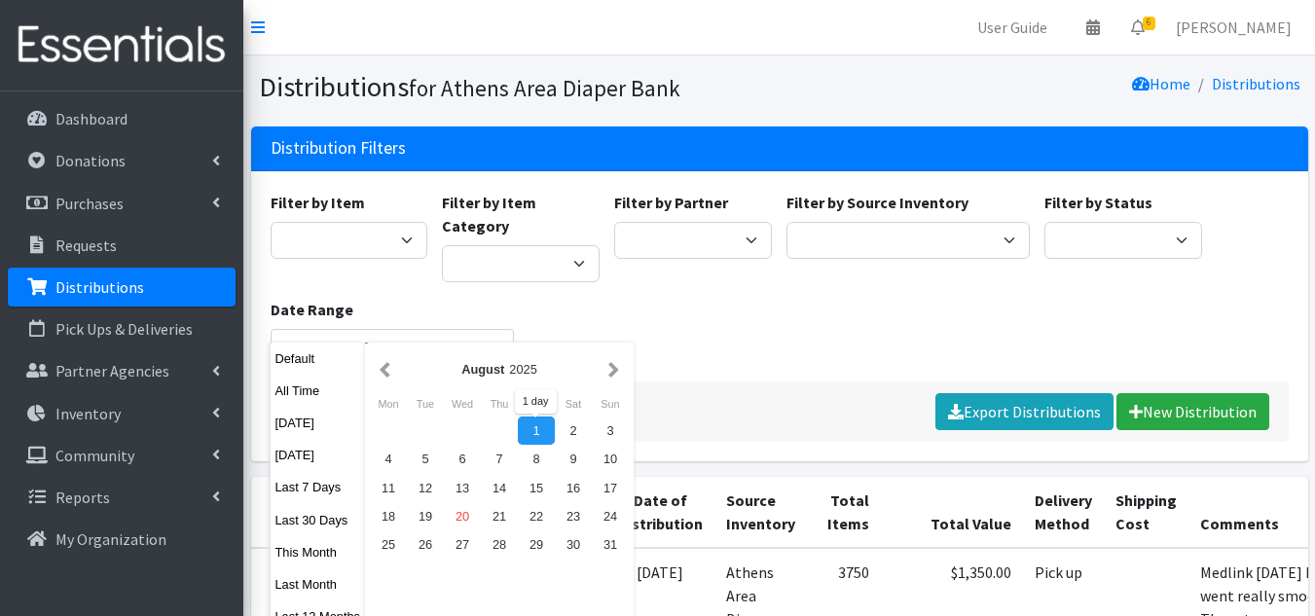
click at [539, 431] on div "1" at bounding box center [536, 431] width 37 height 28
type input "August 1, 2025 - August 1, 2025"
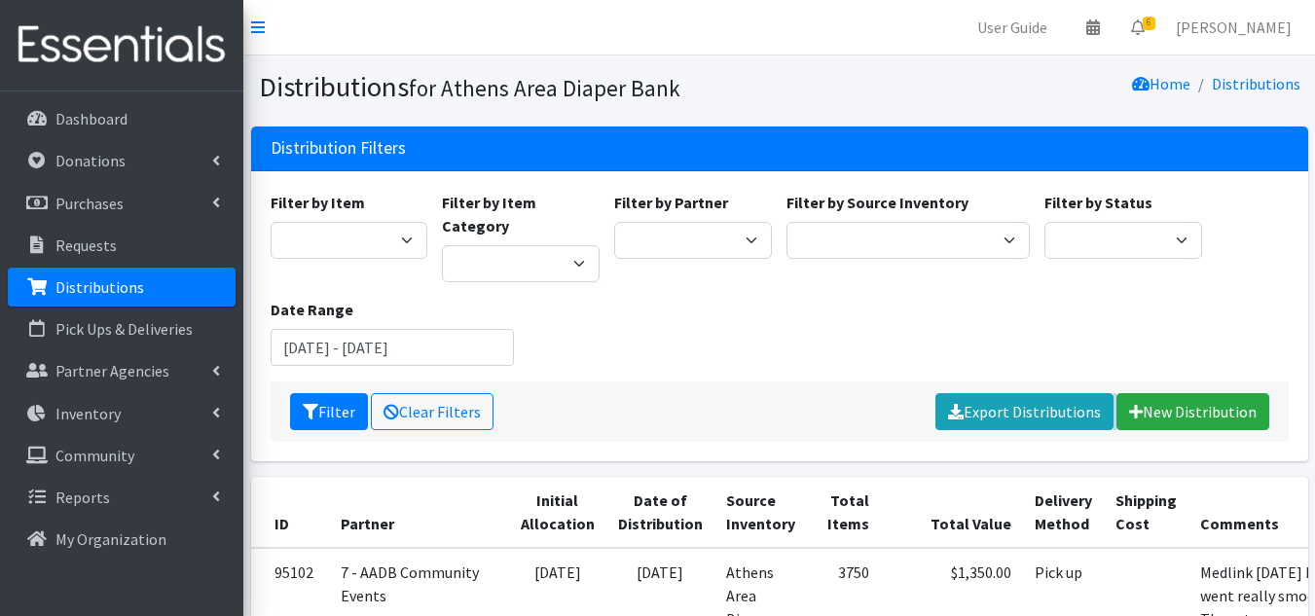
click at [539, 431] on div "Filter by Item A: Babies - Size 01 (newborn) A: Babies - Size 0 (Preemie) A: Ba…" at bounding box center [779, 316] width 1057 height 290
click at [333, 393] on button "Filter" at bounding box center [329, 411] width 78 height 37
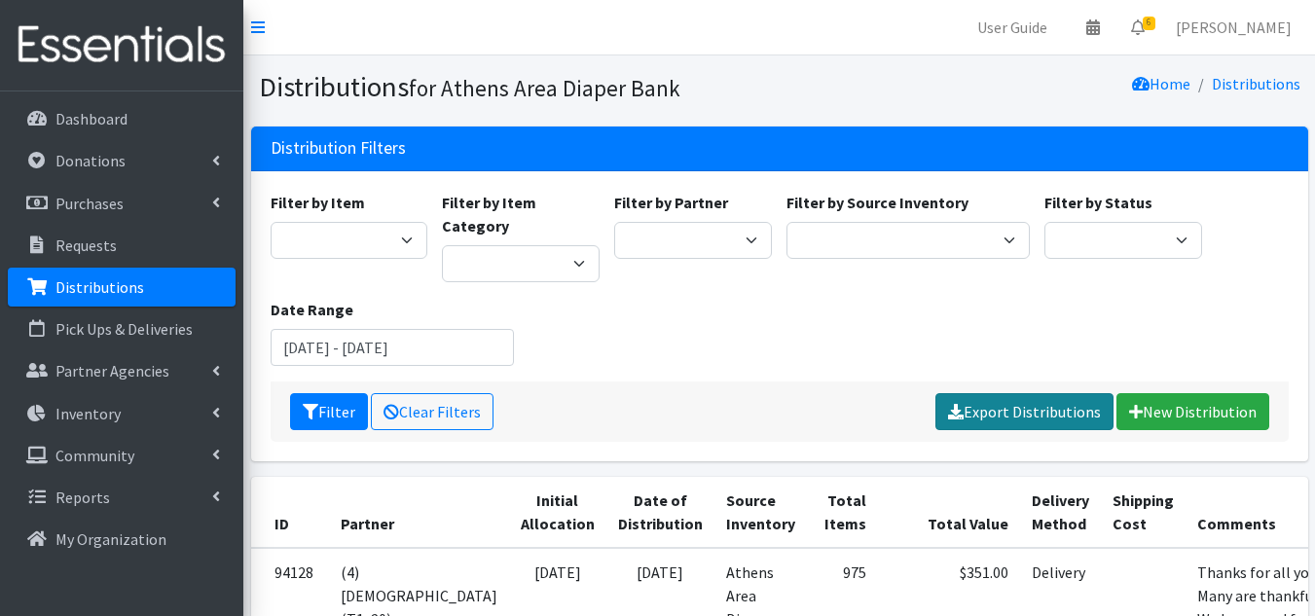
click at [964, 404] on icon at bounding box center [956, 412] width 16 height 16
click at [1100, 25] on icon at bounding box center [1093, 27] width 14 height 16
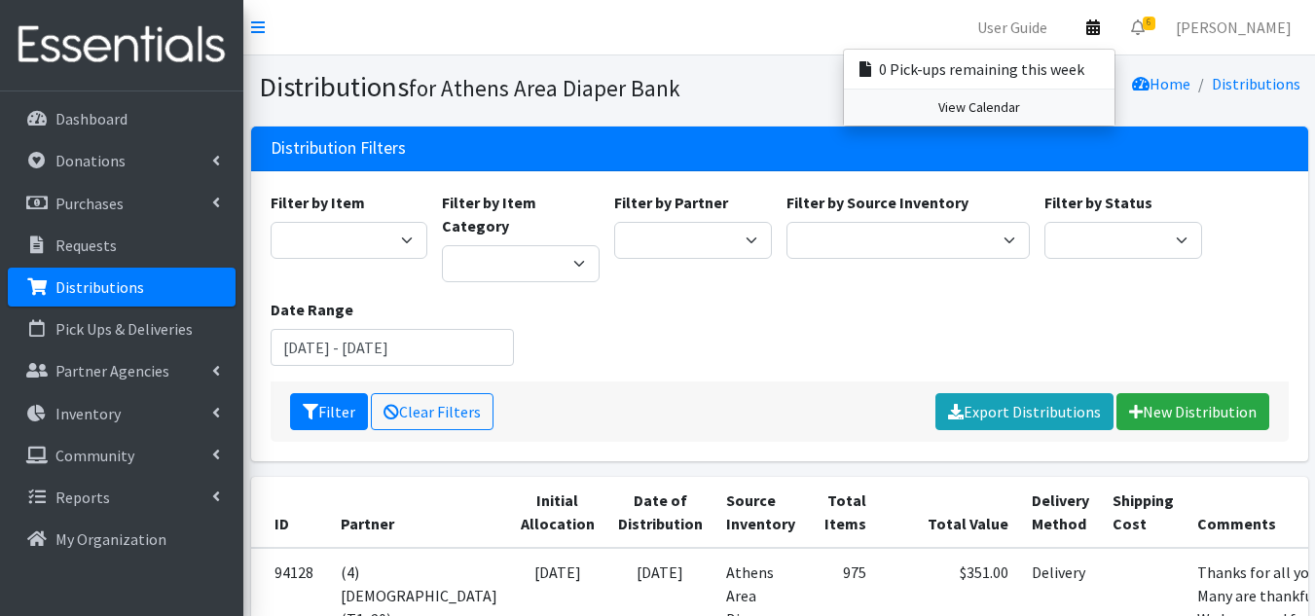
click at [986, 110] on link "View Calendar" at bounding box center [979, 108] width 271 height 36
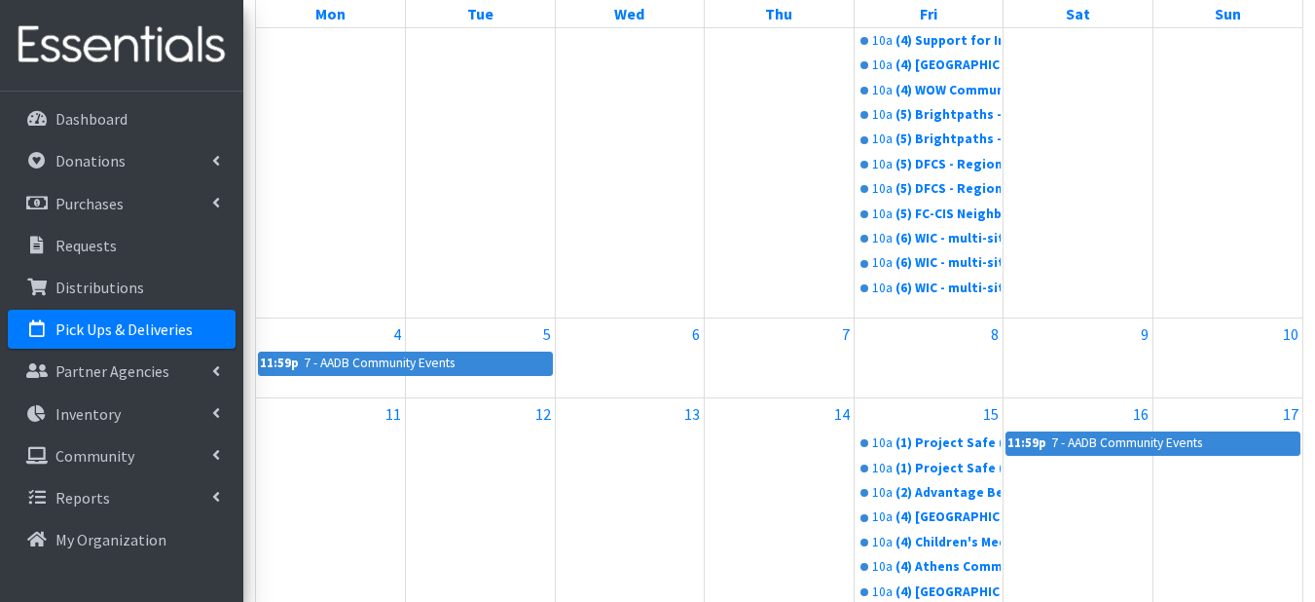
scroll to position [779, 0]
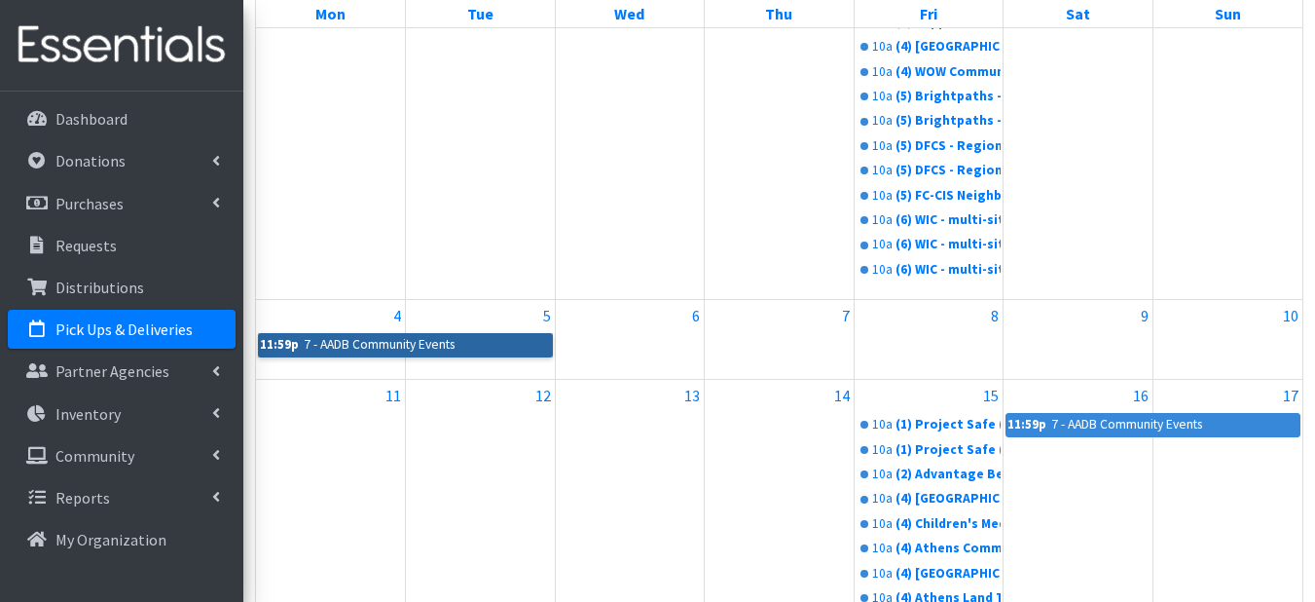
click at [404, 337] on link "11:59p 7 - AADB Community Events" at bounding box center [405, 344] width 295 height 23
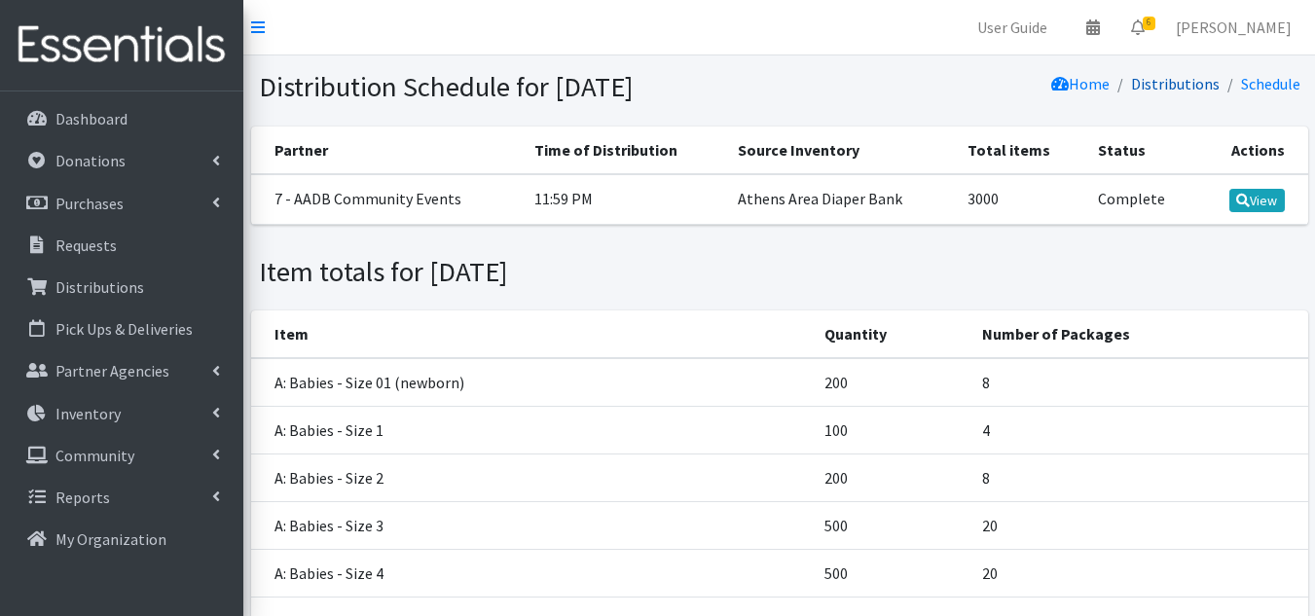
click at [1200, 89] on link "Distributions" at bounding box center [1175, 83] width 89 height 19
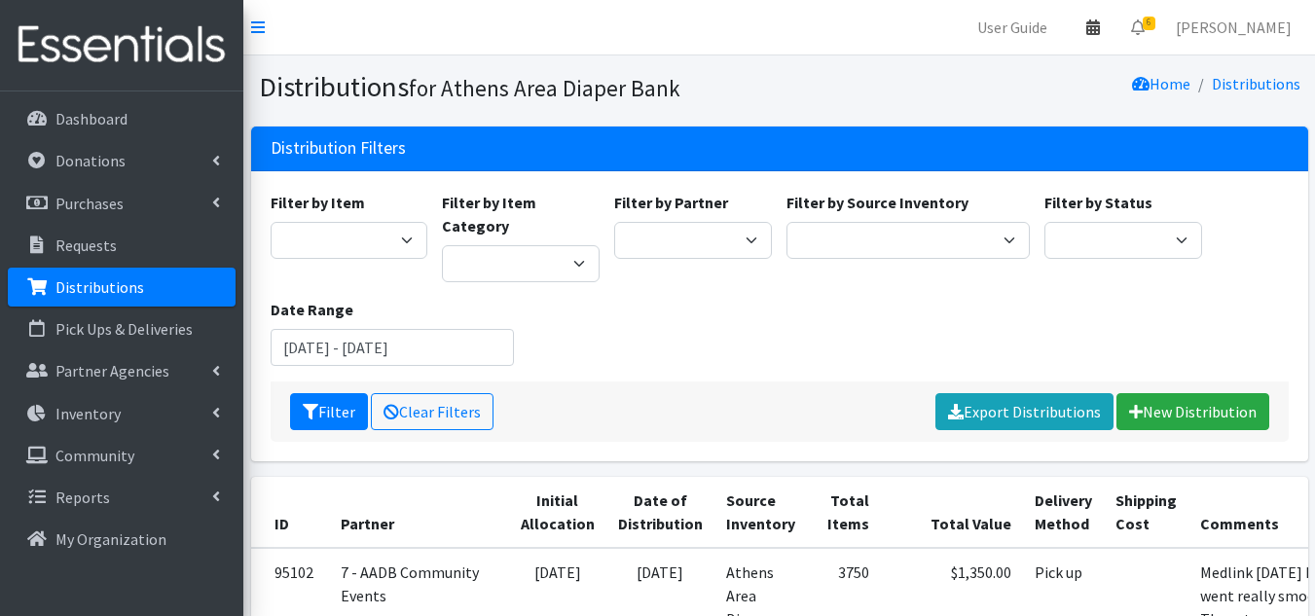
click at [1100, 20] on icon at bounding box center [1093, 27] width 14 height 16
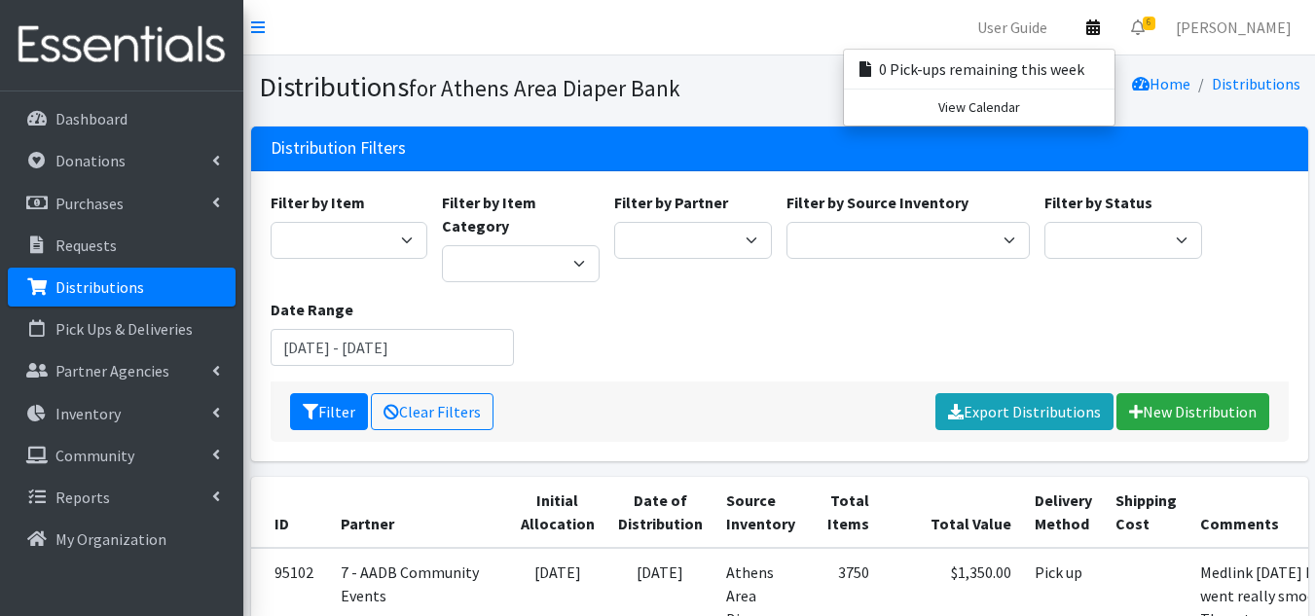
click at [689, 338] on div "Filter by Item A: Babies - Size 01 (newborn) A: Babies - Size 0 (Preemie) A: Ba…" at bounding box center [779, 286] width 1033 height 191
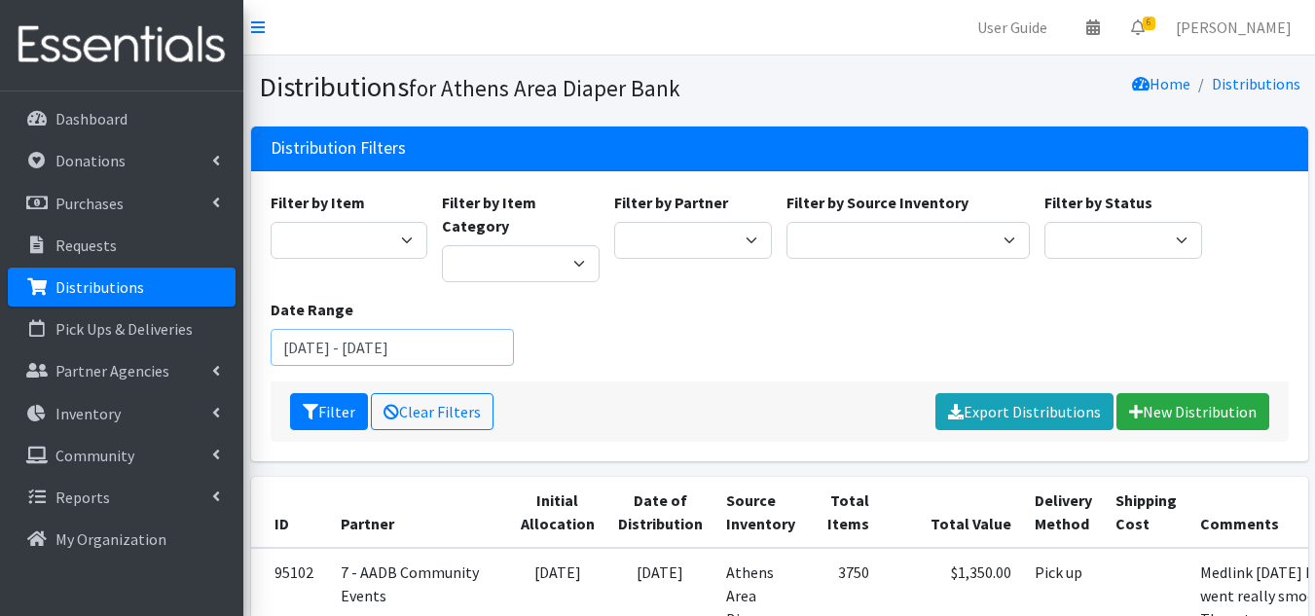
click at [410, 329] on input "June 20, 2025 - September 20, 2025" at bounding box center [392, 347] width 243 height 37
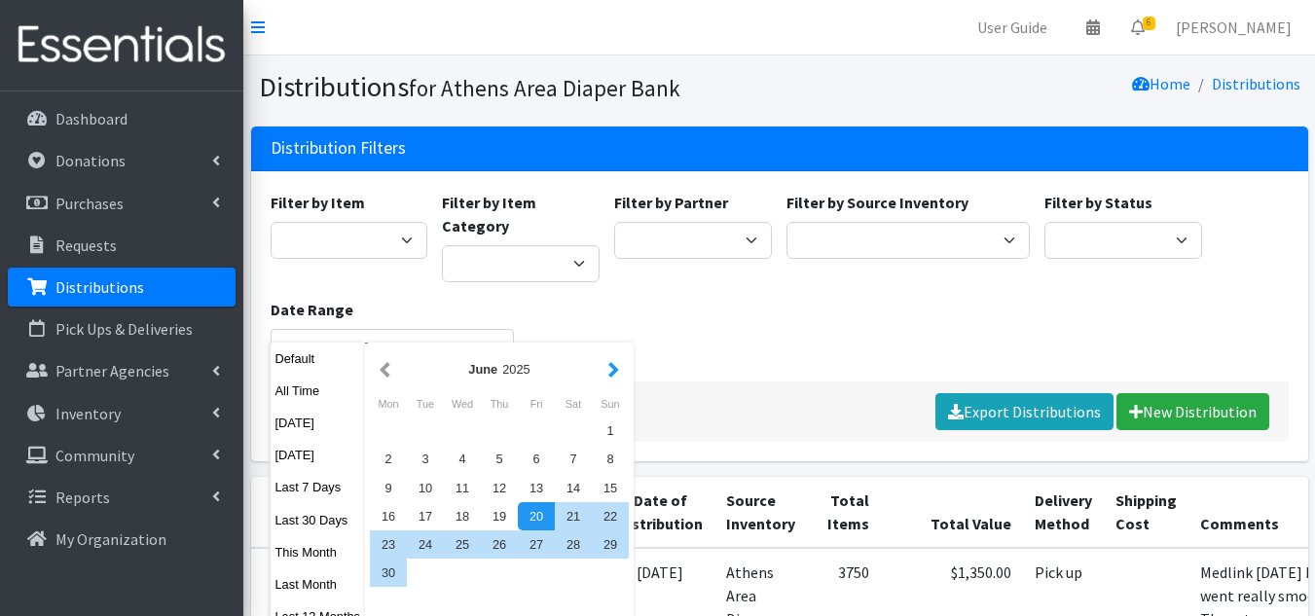
click at [619, 376] on button "button" at bounding box center [613, 369] width 20 height 24
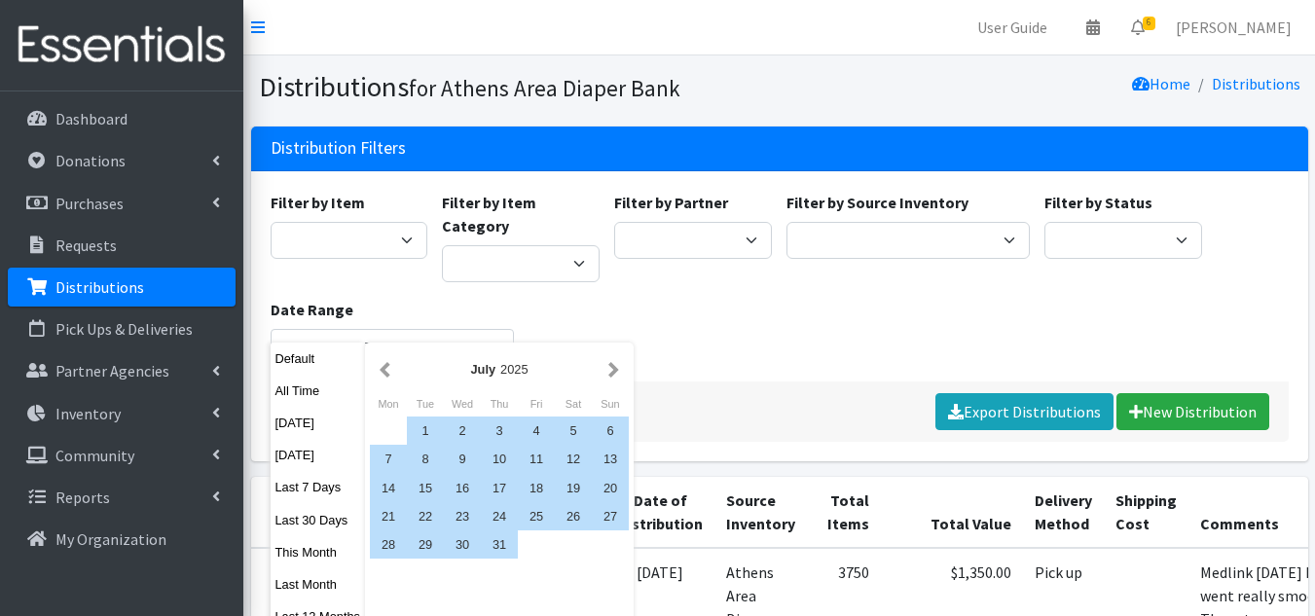
click at [619, 376] on button "button" at bounding box center [613, 369] width 20 height 24
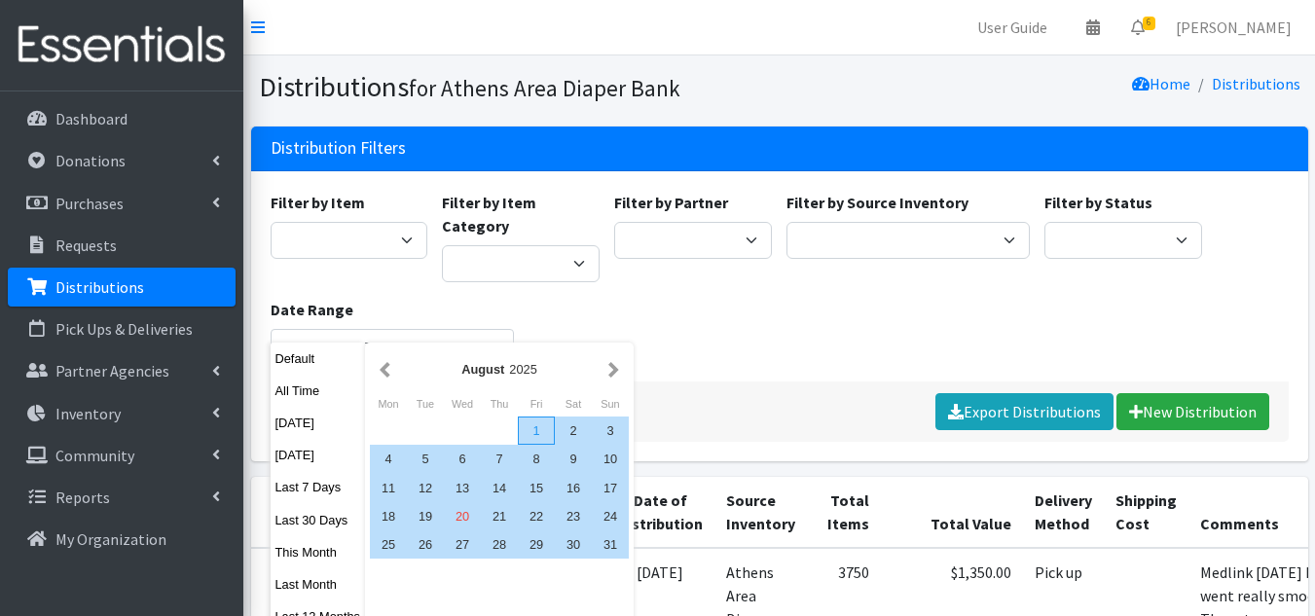
click at [524, 438] on div "1" at bounding box center [536, 431] width 37 height 28
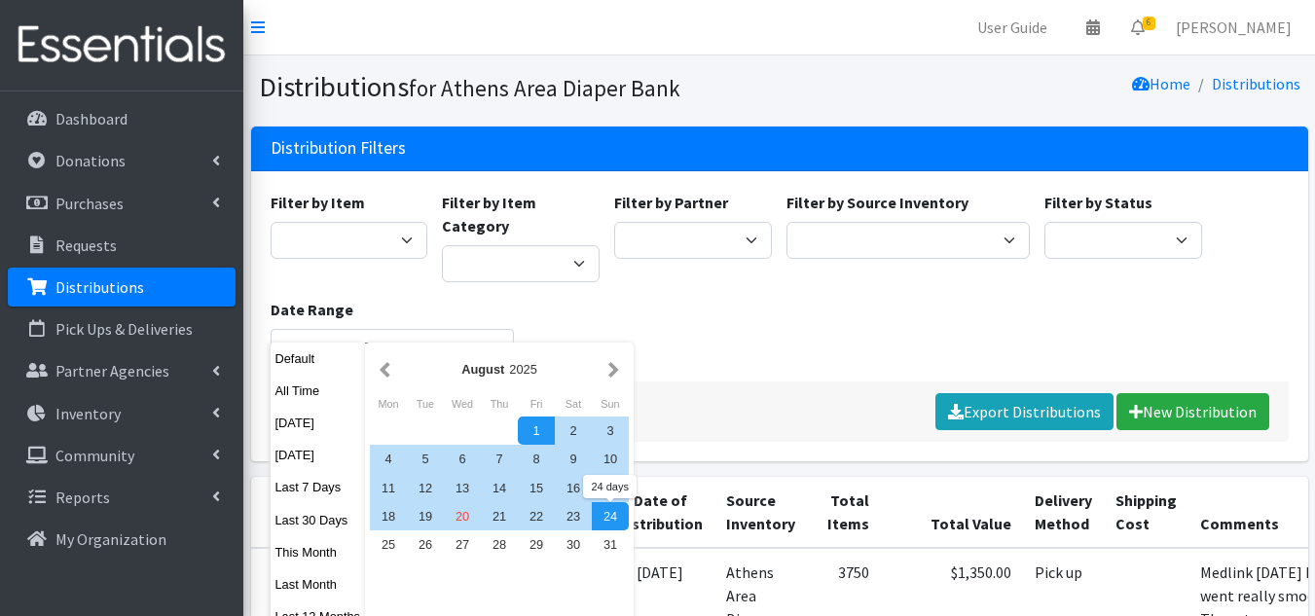
click at [761, 306] on div "Filter by Item A: Babies - Size 01 (newborn) A: Babies - Size 0 (Preemie) A: Ba…" at bounding box center [779, 286] width 1033 height 191
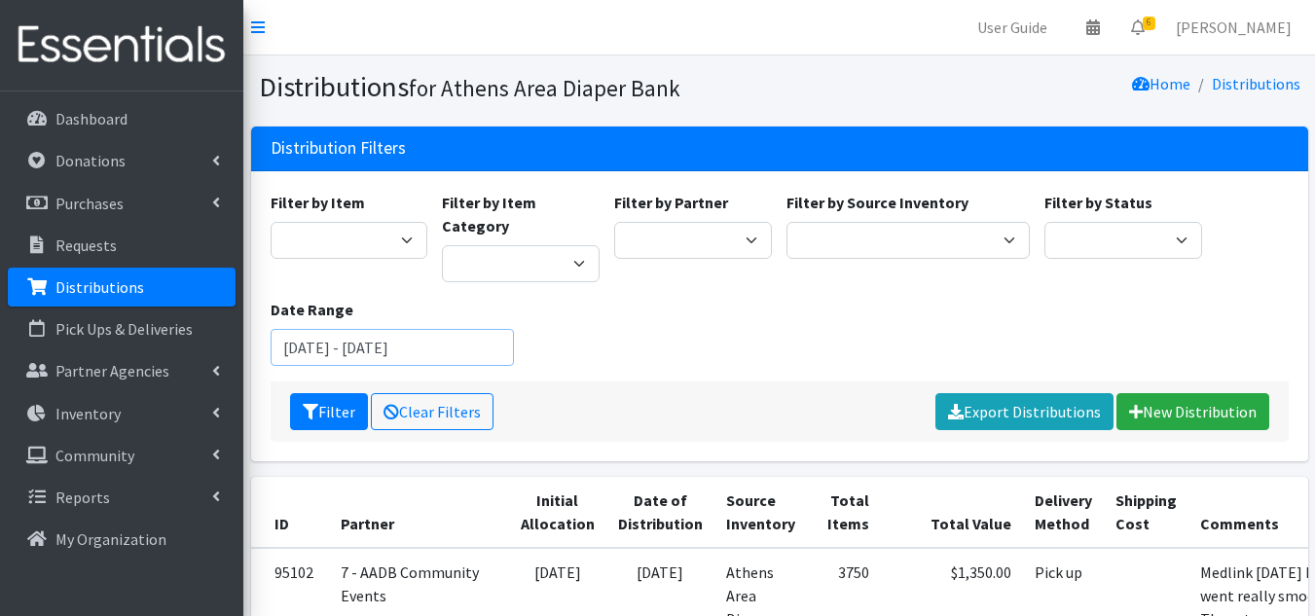
click at [398, 329] on input "June 20, 2025 - September 20, 2025" at bounding box center [392, 347] width 243 height 37
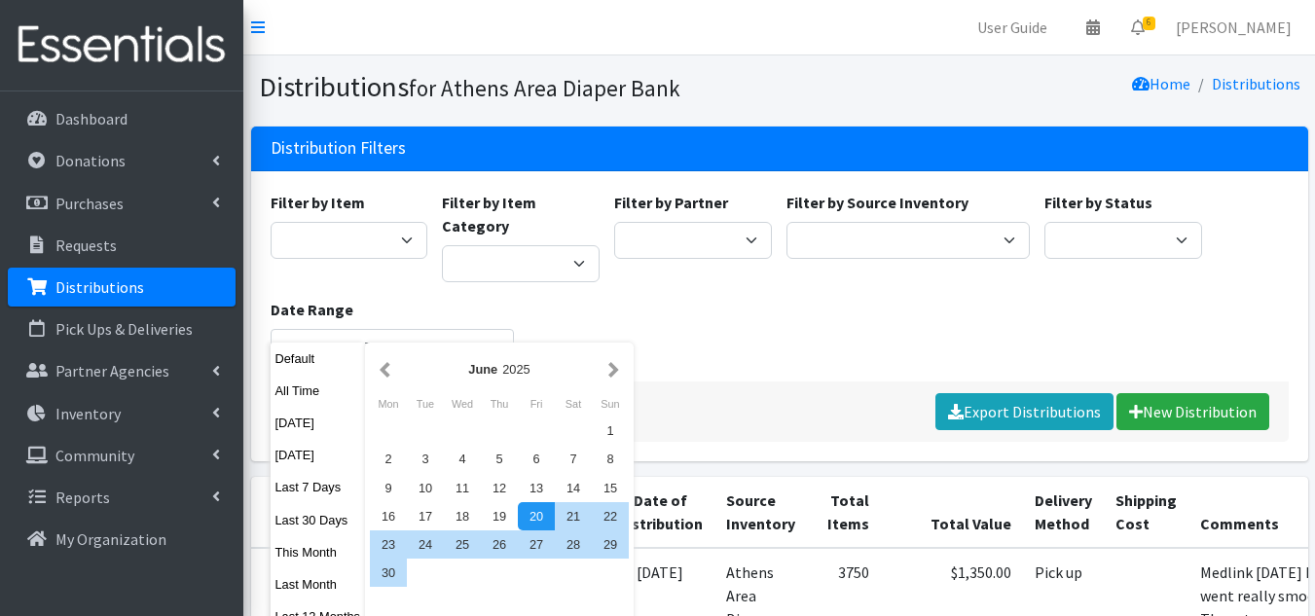
click at [812, 293] on div "Filter by Item A: Babies - Size 01 (newborn) A: Babies - Size 0 (Preemie) A: Ba…" at bounding box center [779, 286] width 1033 height 191
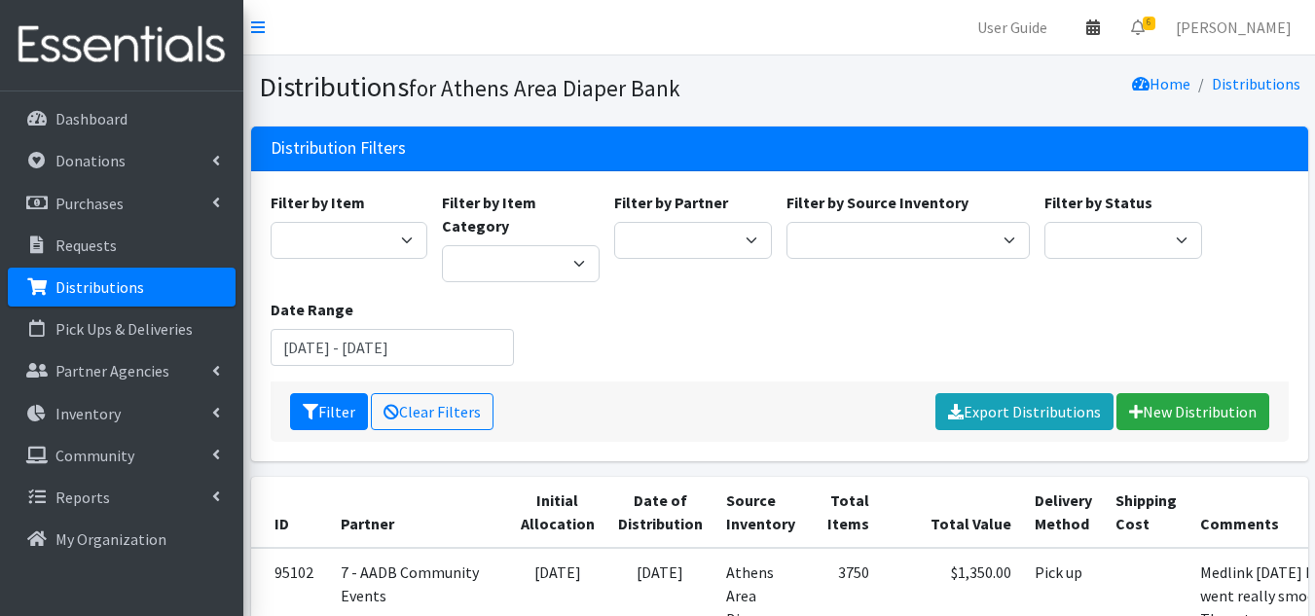
click at [1116, 28] on link at bounding box center [1093, 27] width 45 height 39
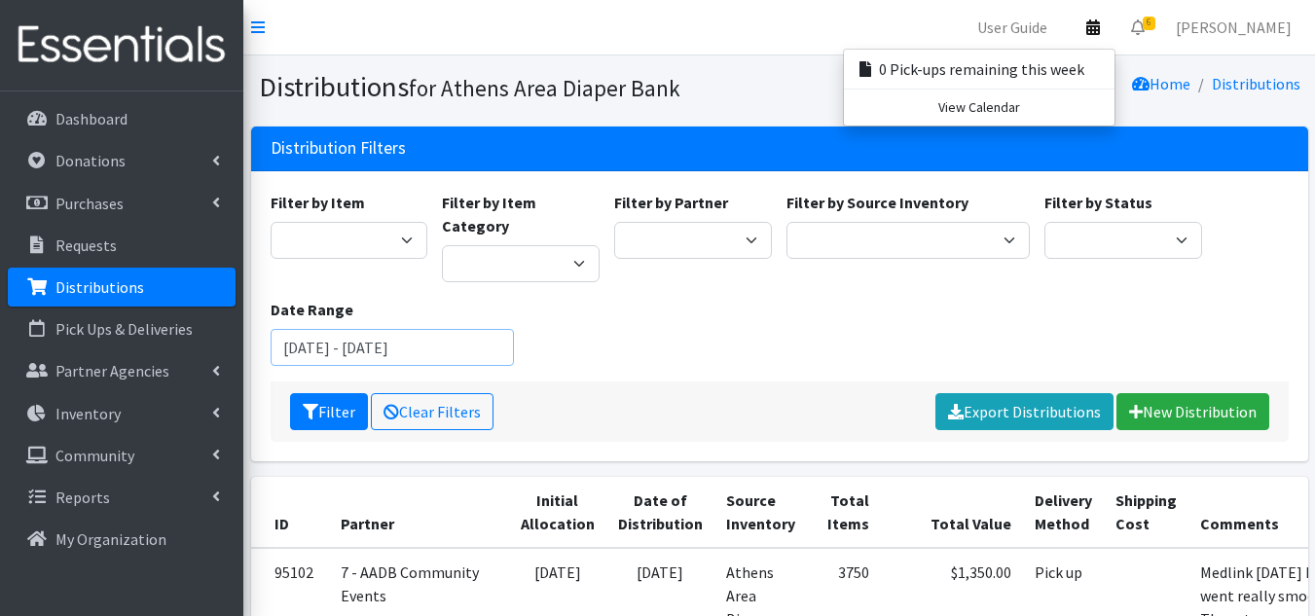
click at [320, 329] on input "June 20, 2025 - September 20, 2025" at bounding box center [392, 347] width 243 height 37
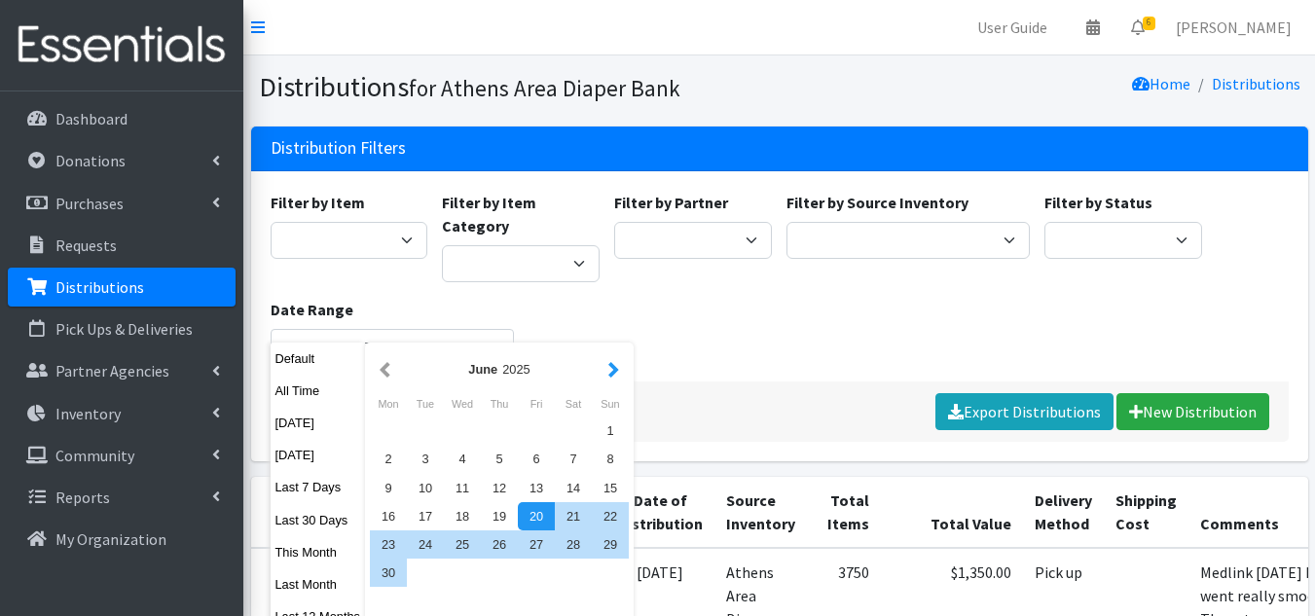
click at [603, 376] on button "button" at bounding box center [613, 369] width 20 height 24
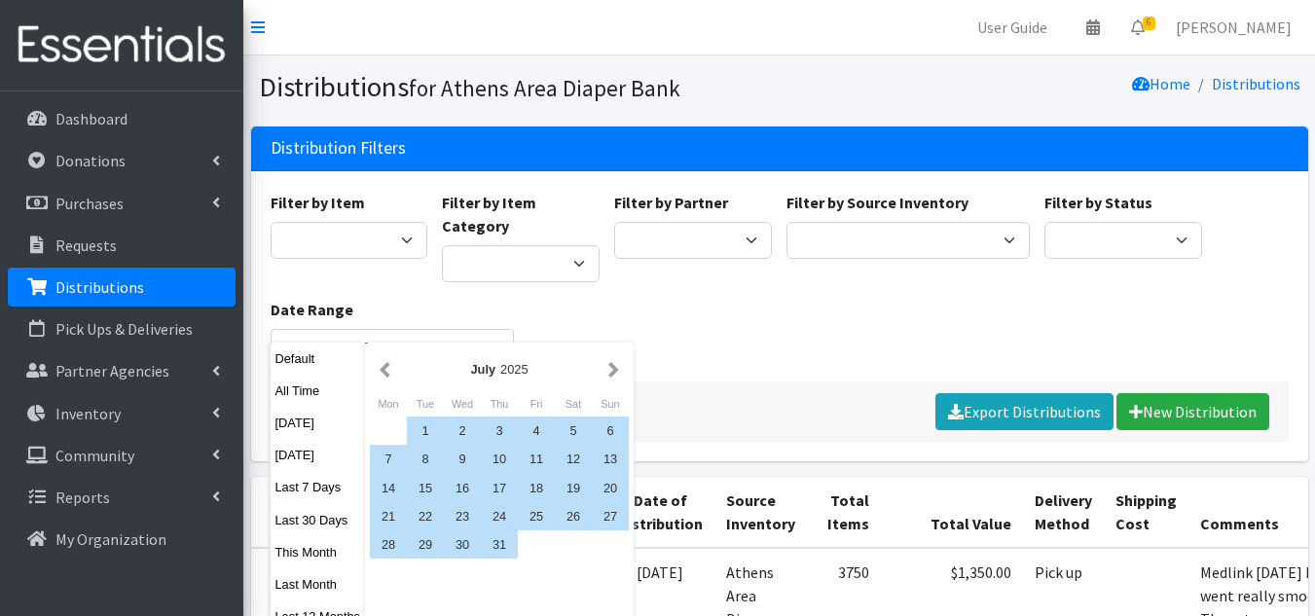
click at [603, 376] on button "button" at bounding box center [613, 369] width 20 height 24
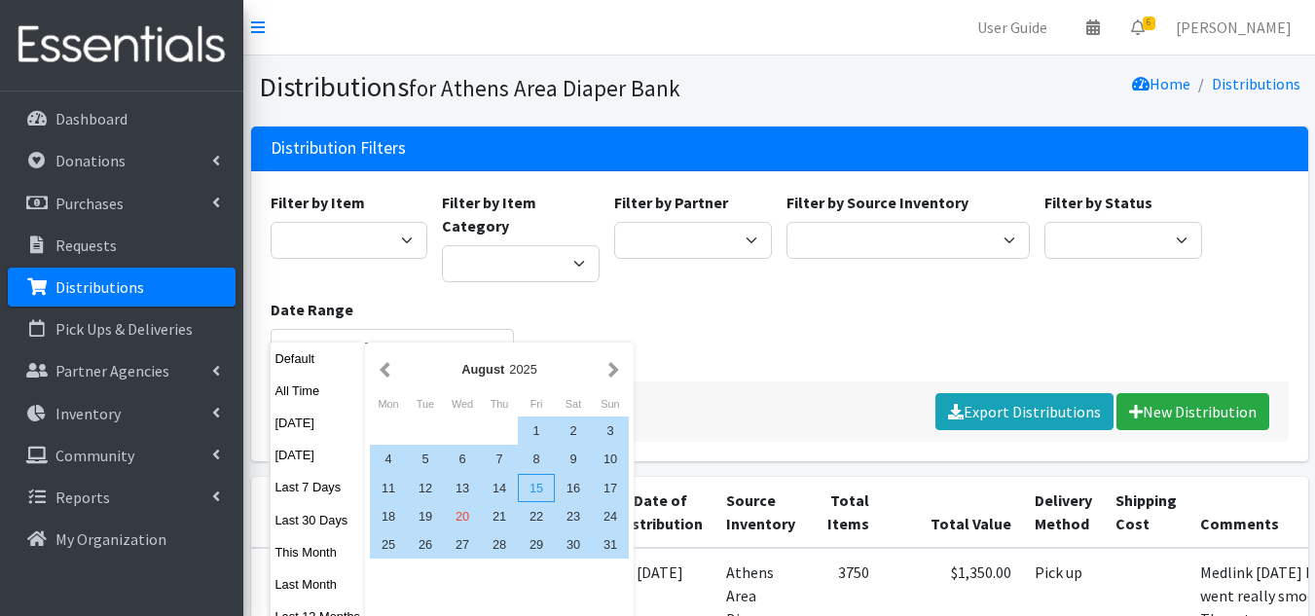
click at [541, 493] on div "15" at bounding box center [536, 488] width 37 height 28
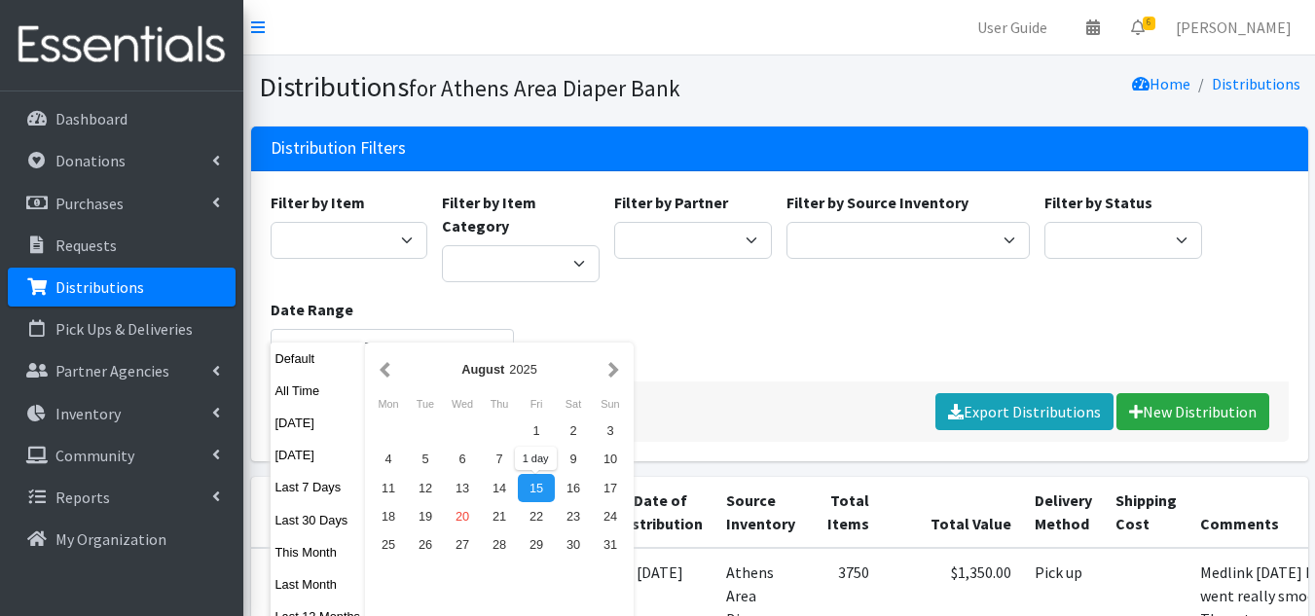
click at [541, 493] on div "15" at bounding box center [536, 488] width 37 height 28
type input "August 15, 2025 - August 15, 2025"
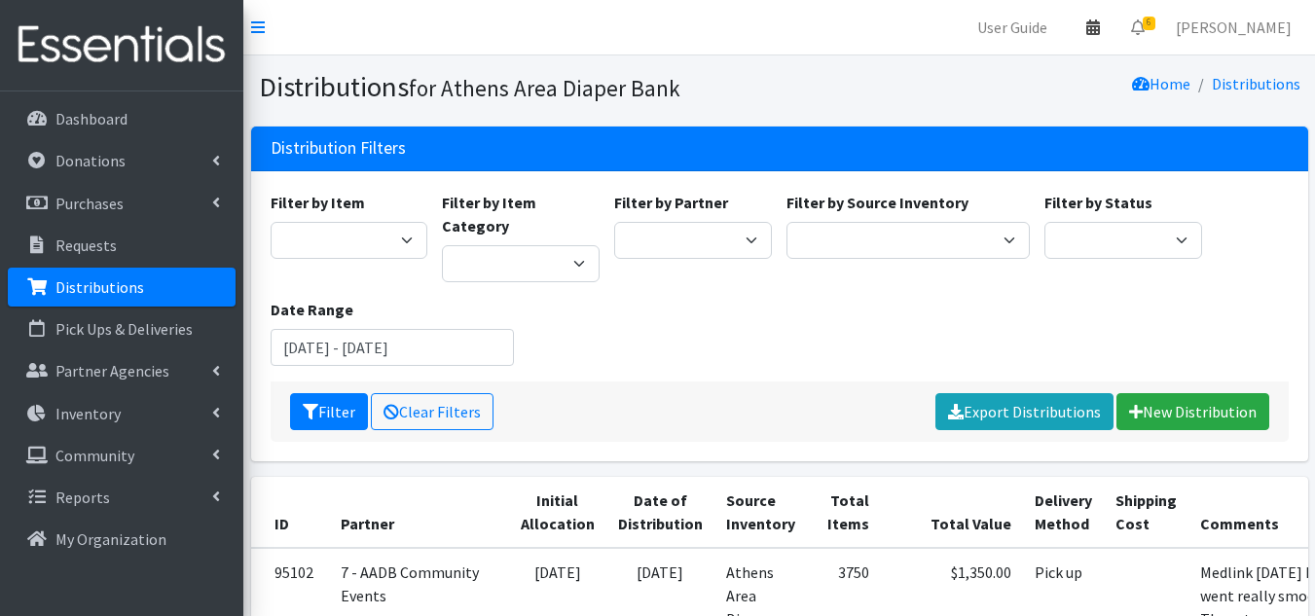
click at [1100, 28] on icon at bounding box center [1093, 27] width 14 height 16
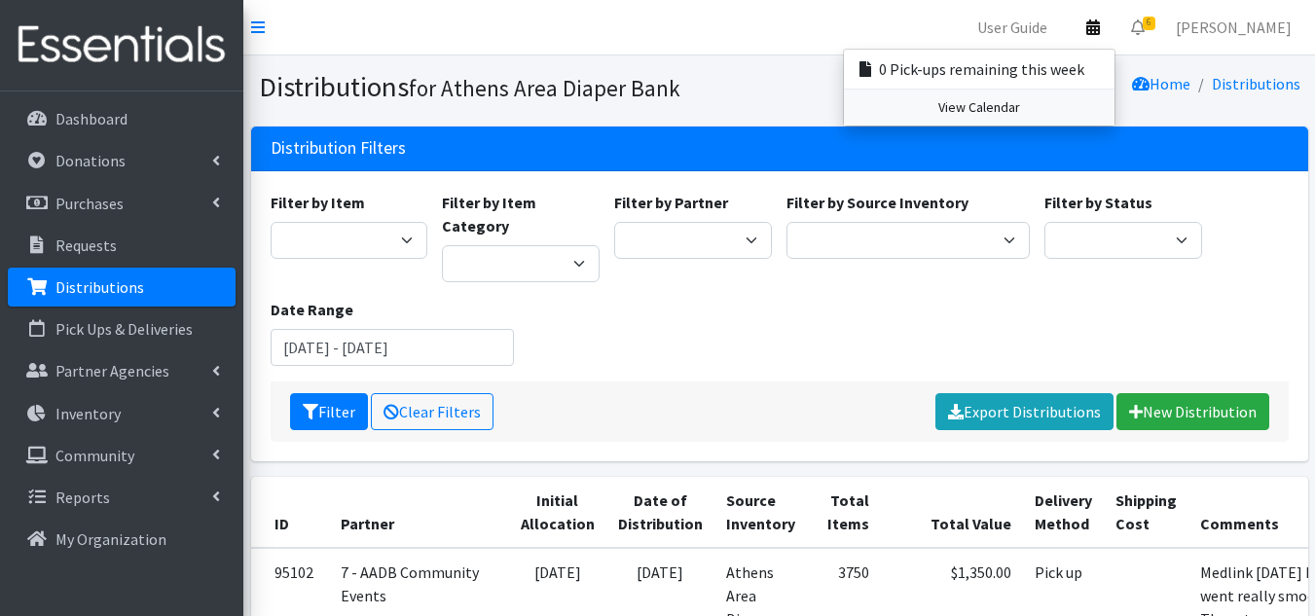
click at [1015, 100] on link "View Calendar" at bounding box center [979, 108] width 271 height 36
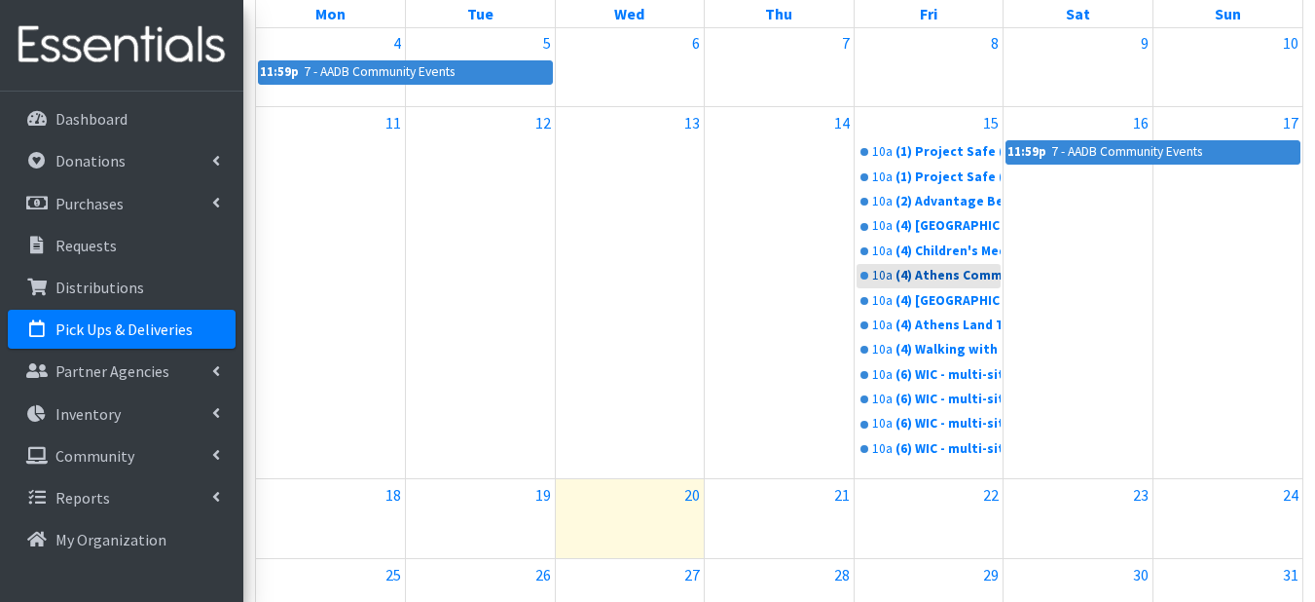
scroll to position [1046, 0]
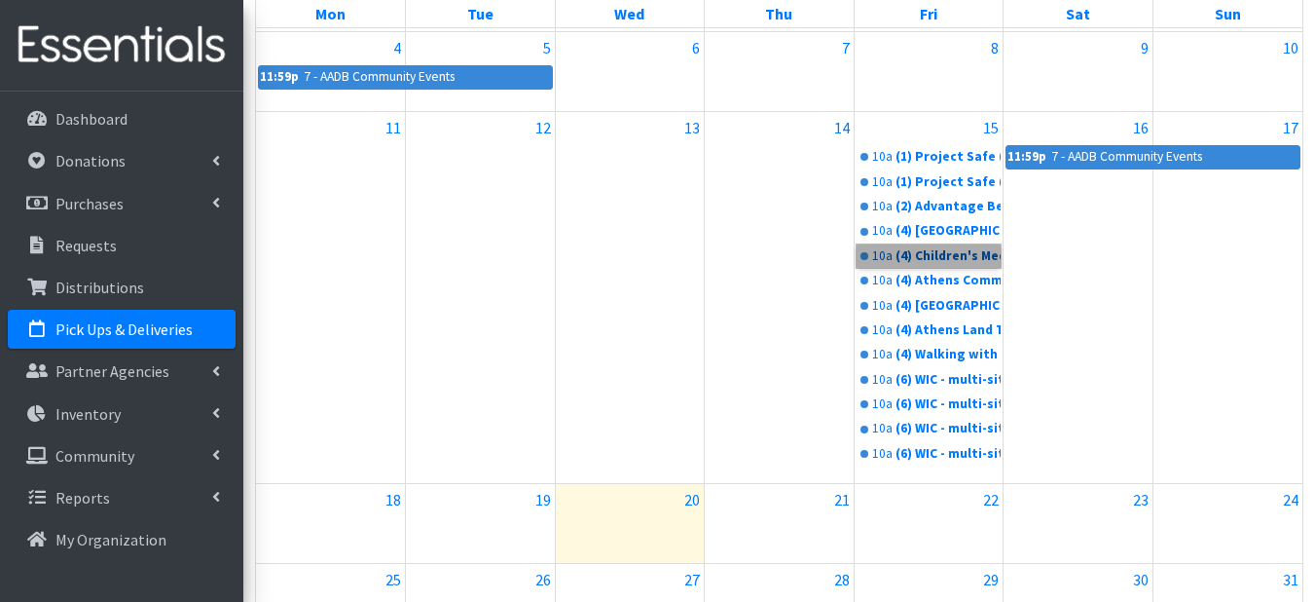
click at [909, 256] on link "10a (4) Children's Medical Service ([MEDICAL_DATA], 75)" at bounding box center [929, 255] width 145 height 23
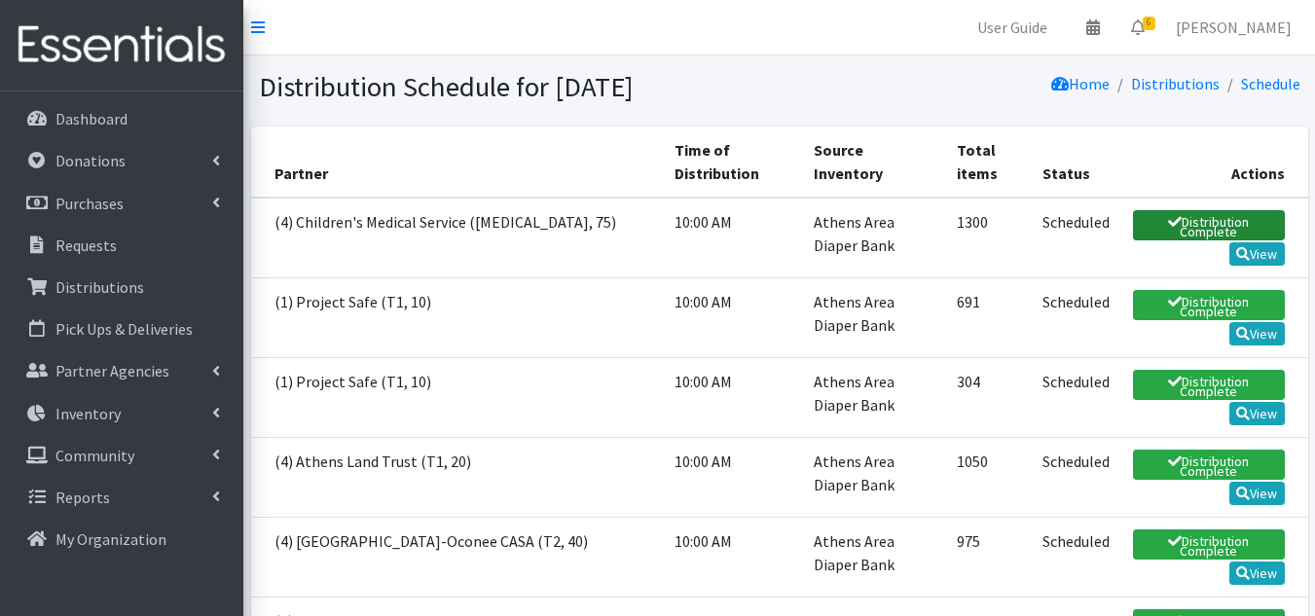
click at [1198, 219] on link "Distribution Complete" at bounding box center [1208, 225] width 151 height 30
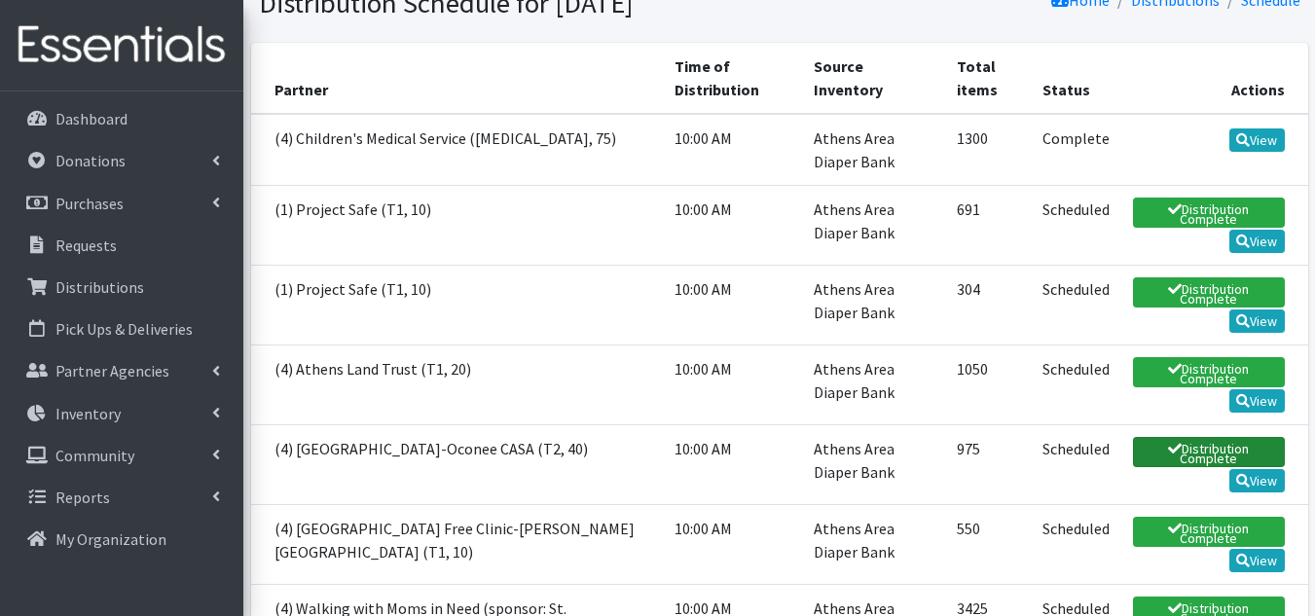
scroll to position [195, 0]
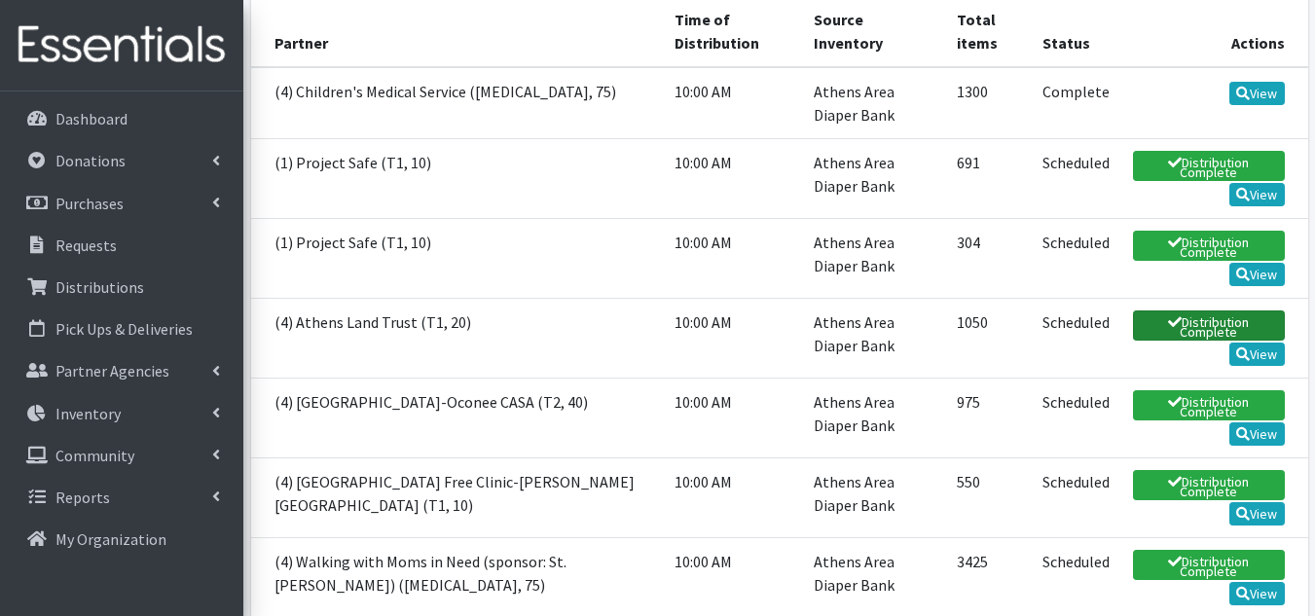
click at [1196, 311] on link "Distribution Complete" at bounding box center [1208, 326] width 151 height 30
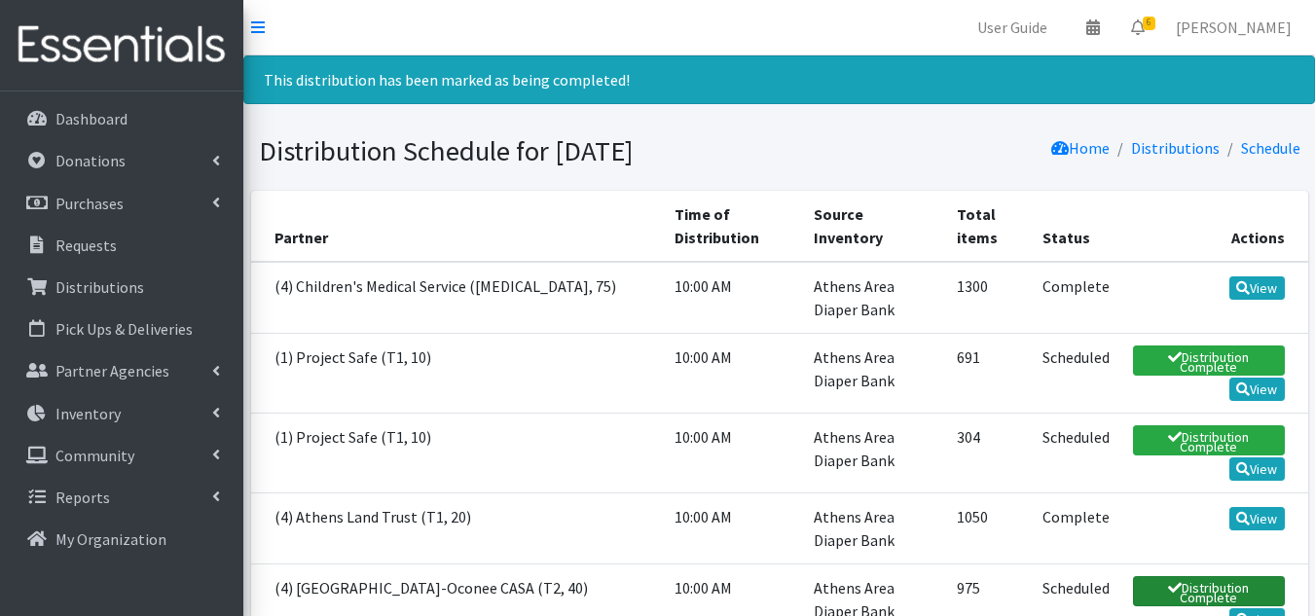
click at [1174, 578] on link "Distribution Complete" at bounding box center [1208, 591] width 151 height 30
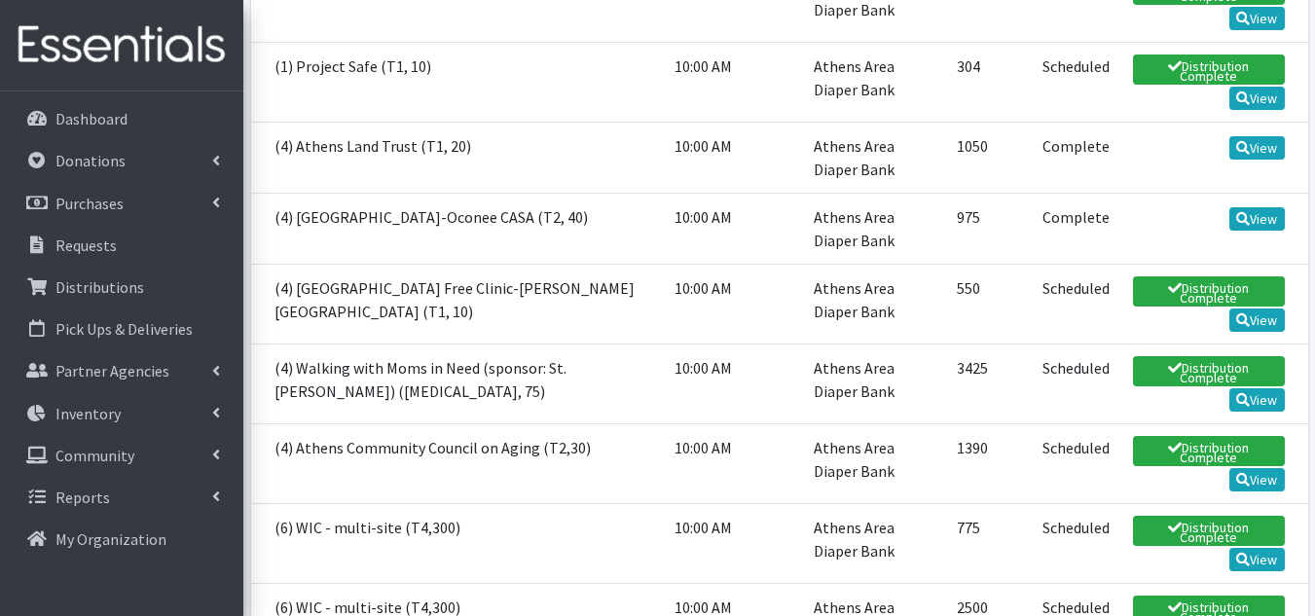
scroll to position [389, 0]
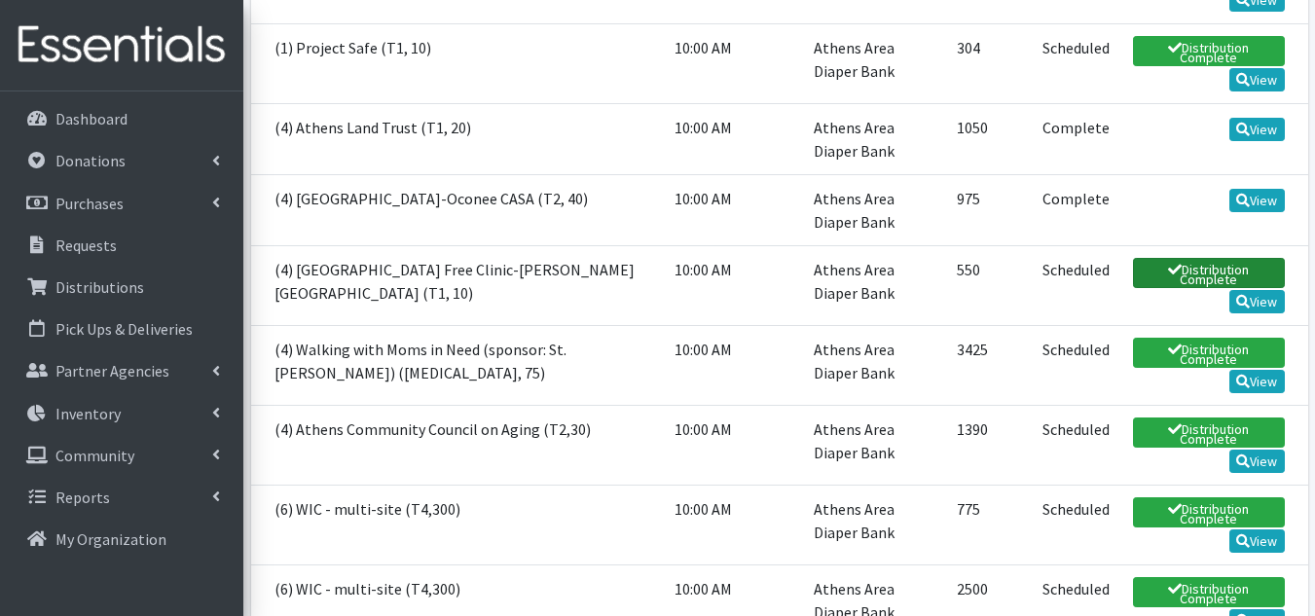
click at [1187, 259] on link "Distribution Complete" at bounding box center [1208, 273] width 151 height 30
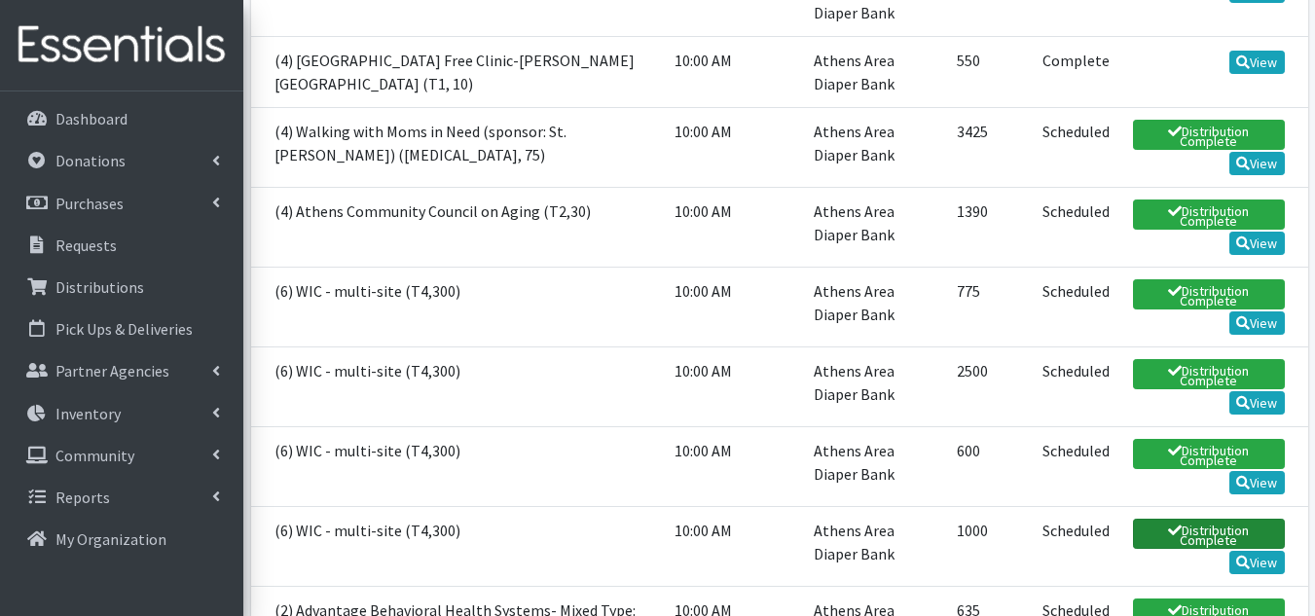
scroll to position [973, 0]
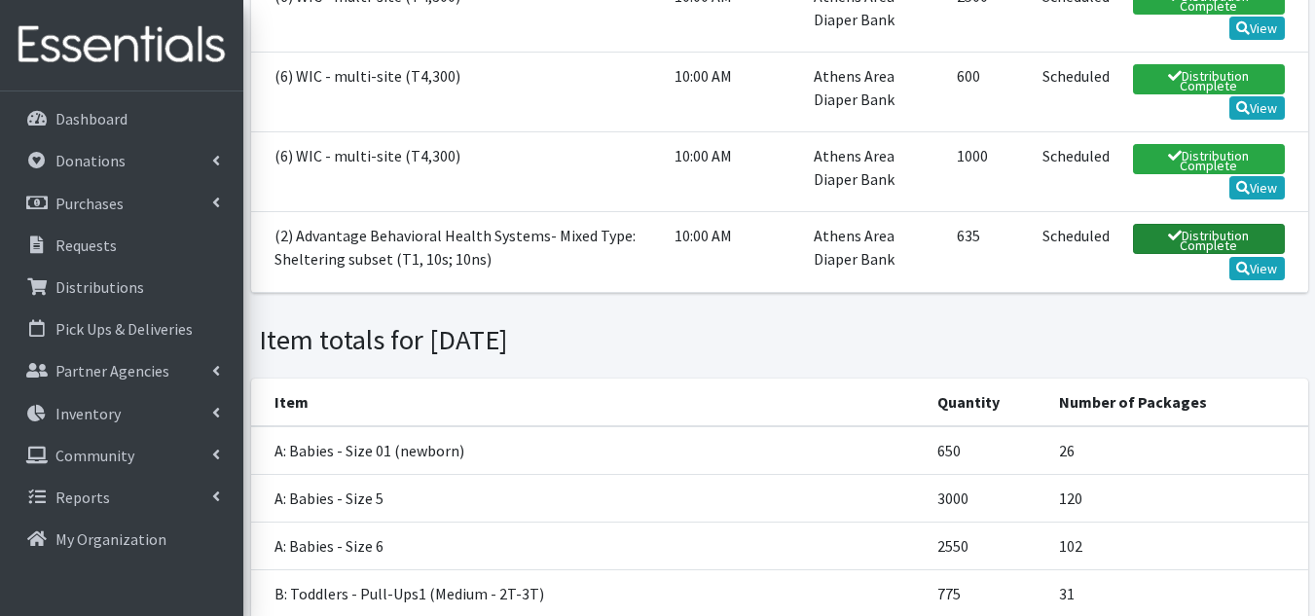
click at [1182, 224] on link "Distribution Complete" at bounding box center [1208, 239] width 151 height 30
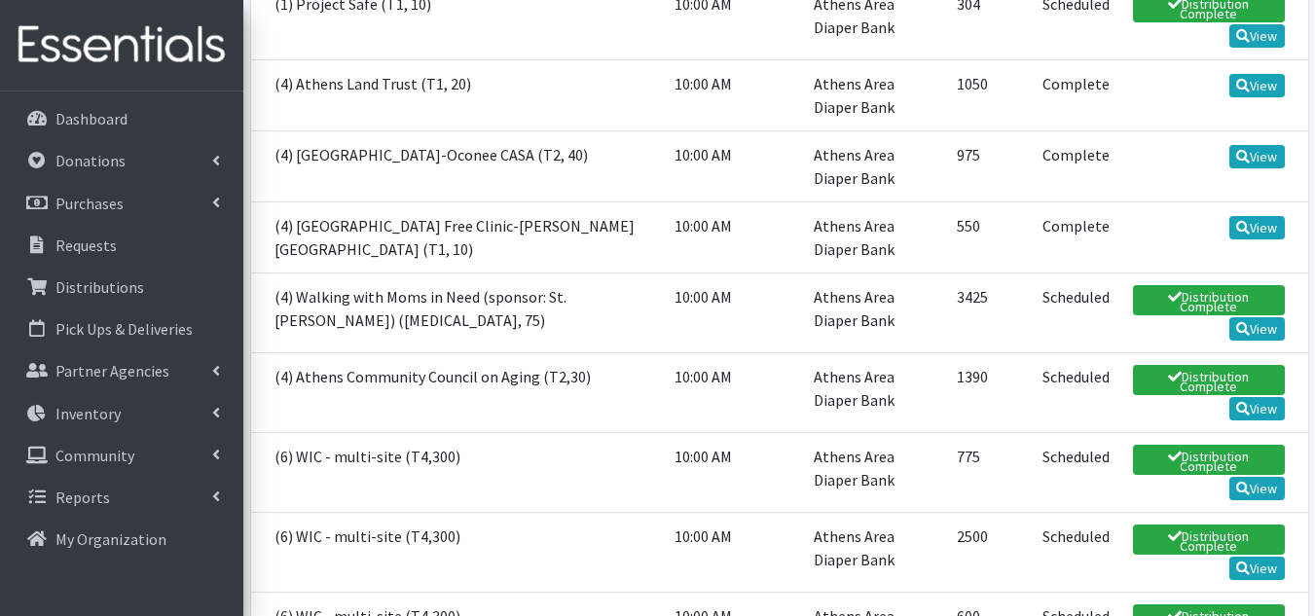
scroll to position [487, 0]
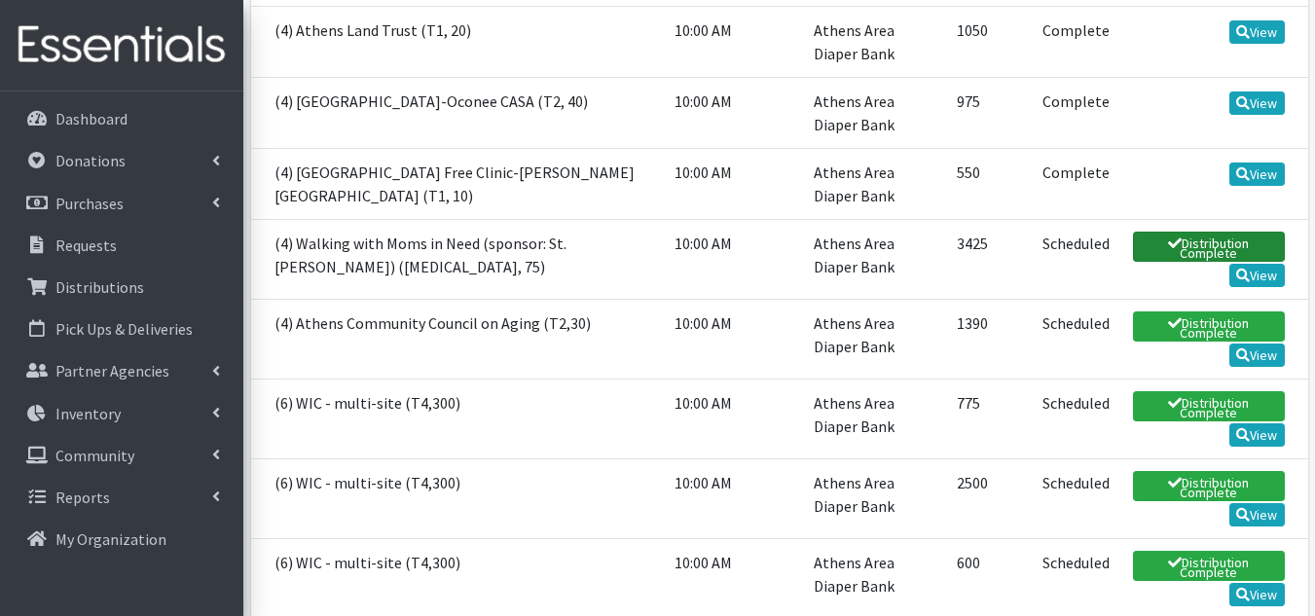
click at [1185, 233] on link "Distribution Complete" at bounding box center [1208, 247] width 151 height 30
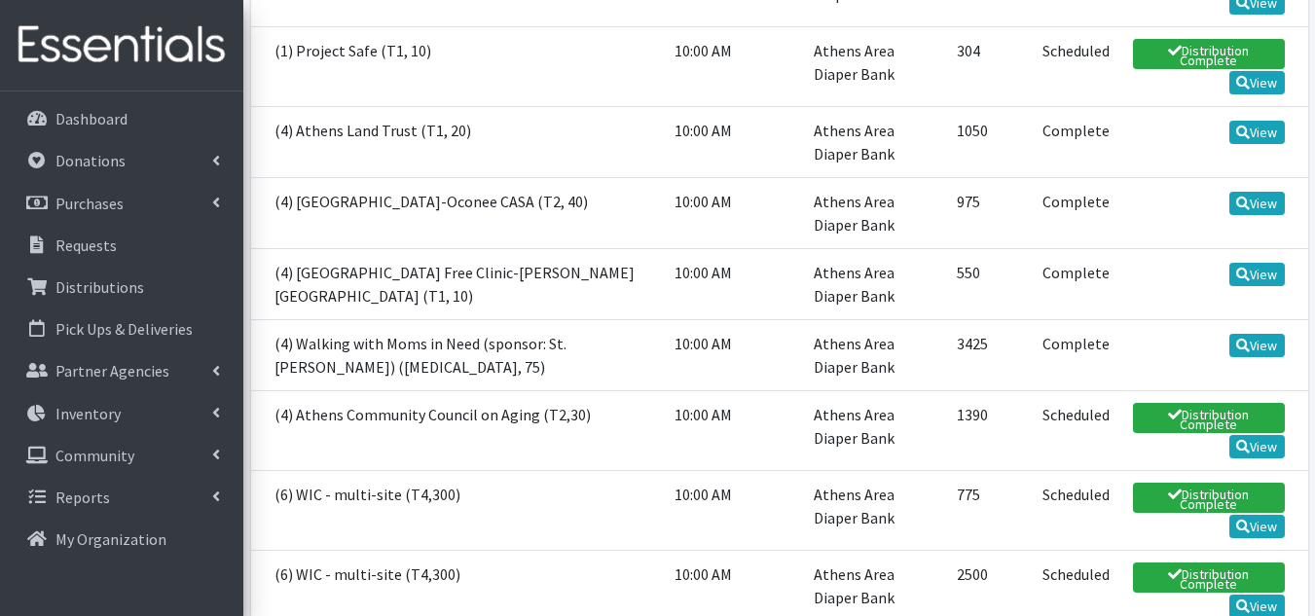
scroll to position [389, 0]
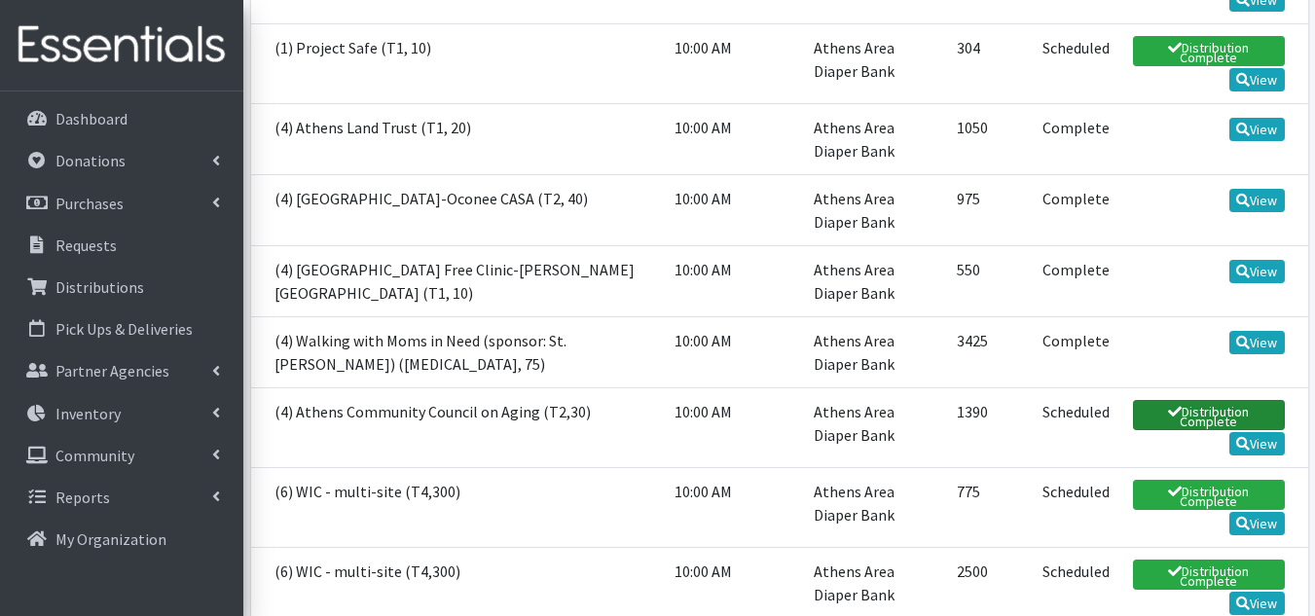
click at [1204, 402] on link "Distribution Complete" at bounding box center [1208, 415] width 151 height 30
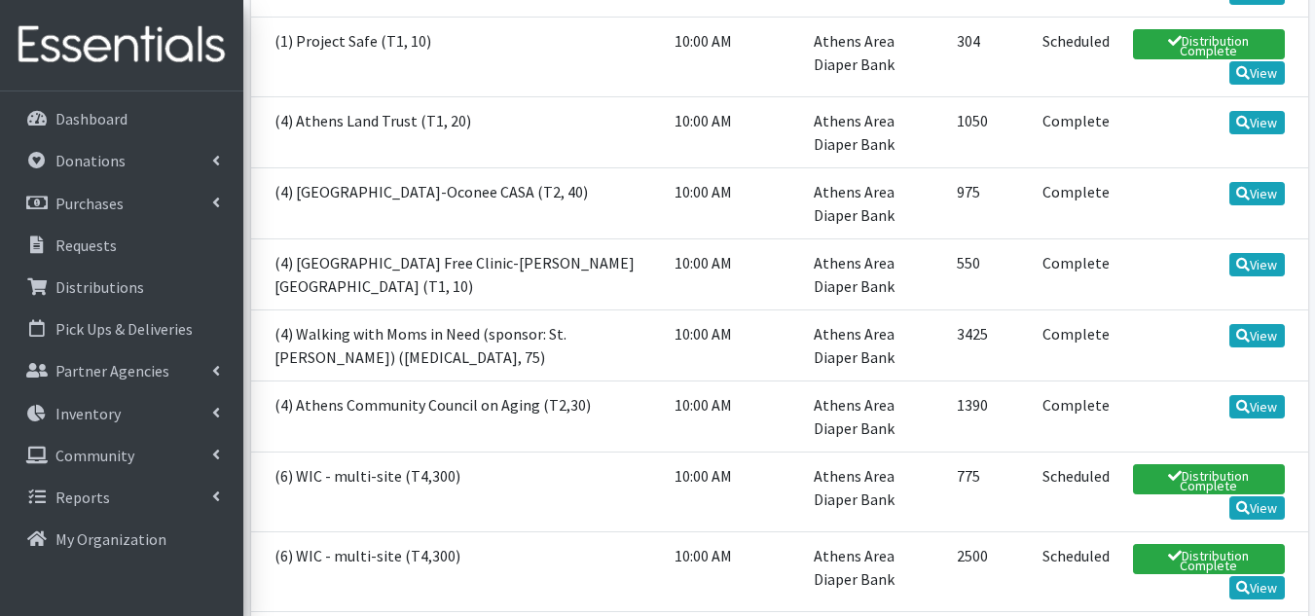
scroll to position [584, 0]
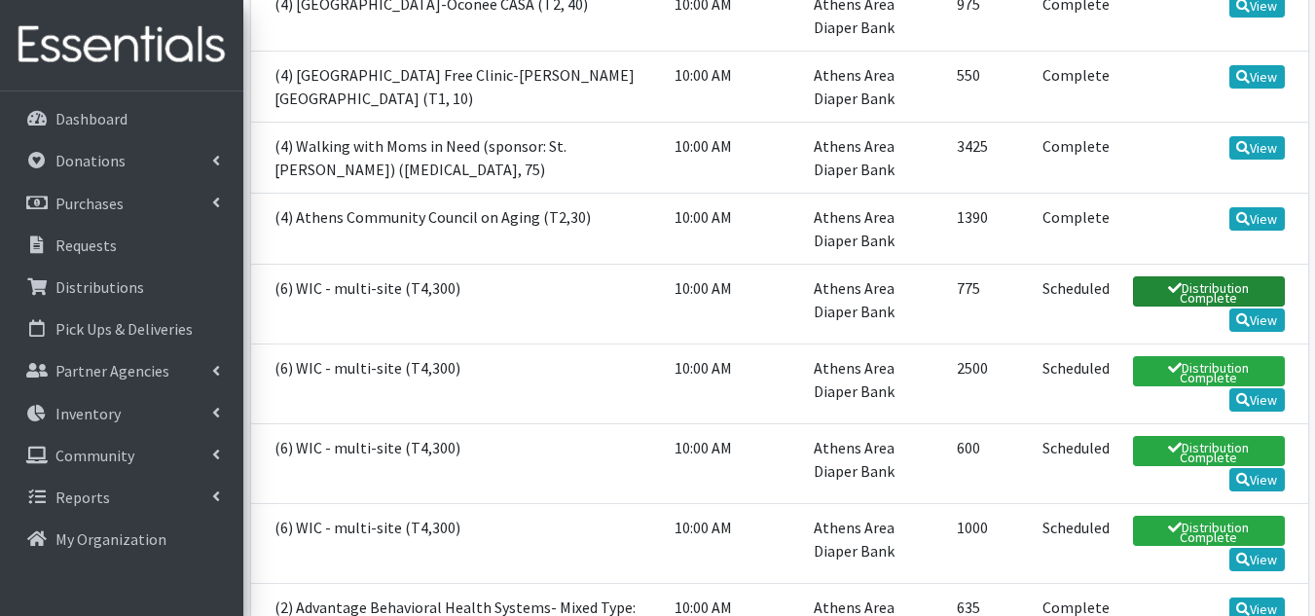
click at [1194, 276] on link "Distribution Complete" at bounding box center [1208, 291] width 151 height 30
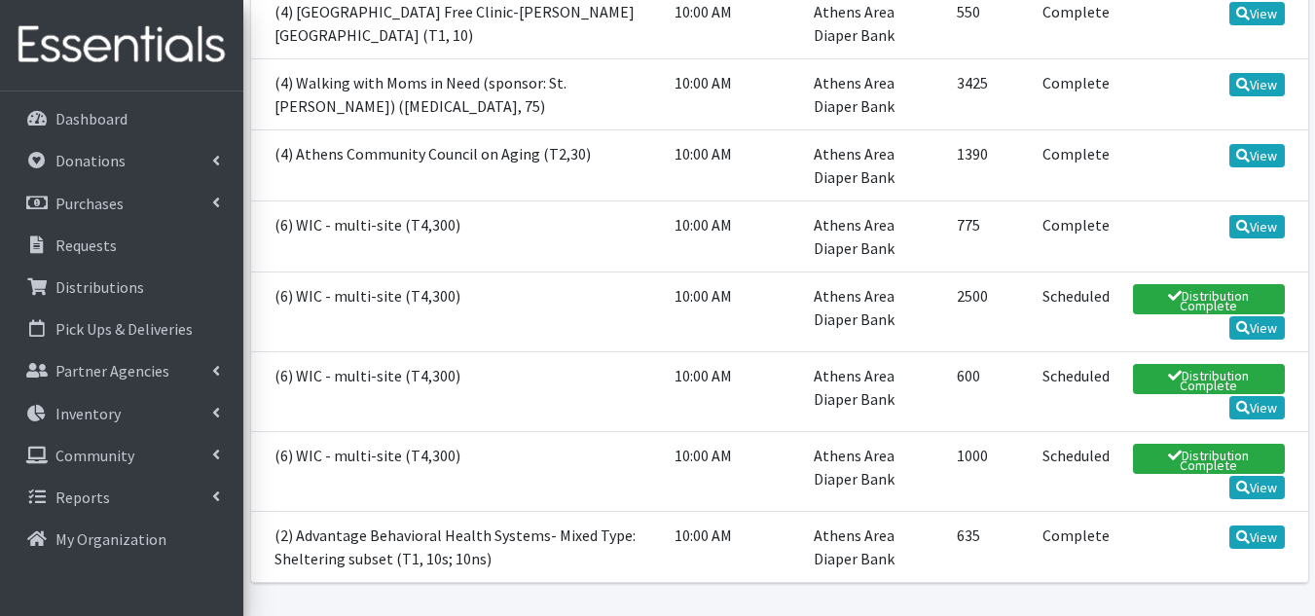
scroll to position [681, 0]
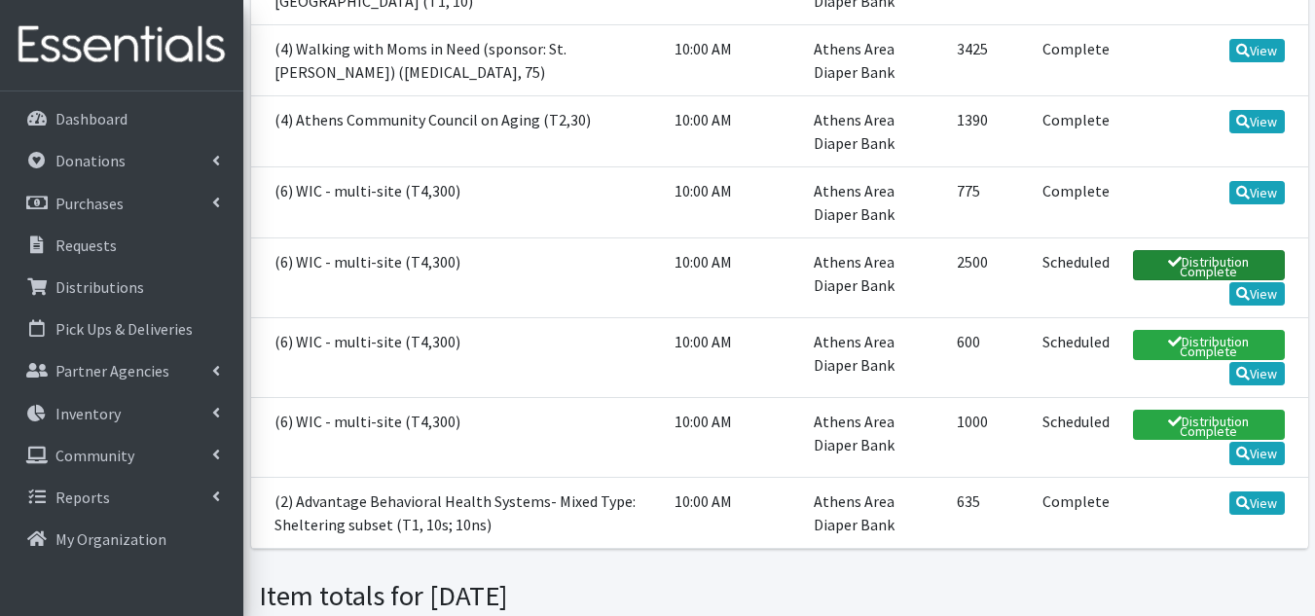
click at [1192, 252] on link "Distribution Complete" at bounding box center [1208, 265] width 151 height 30
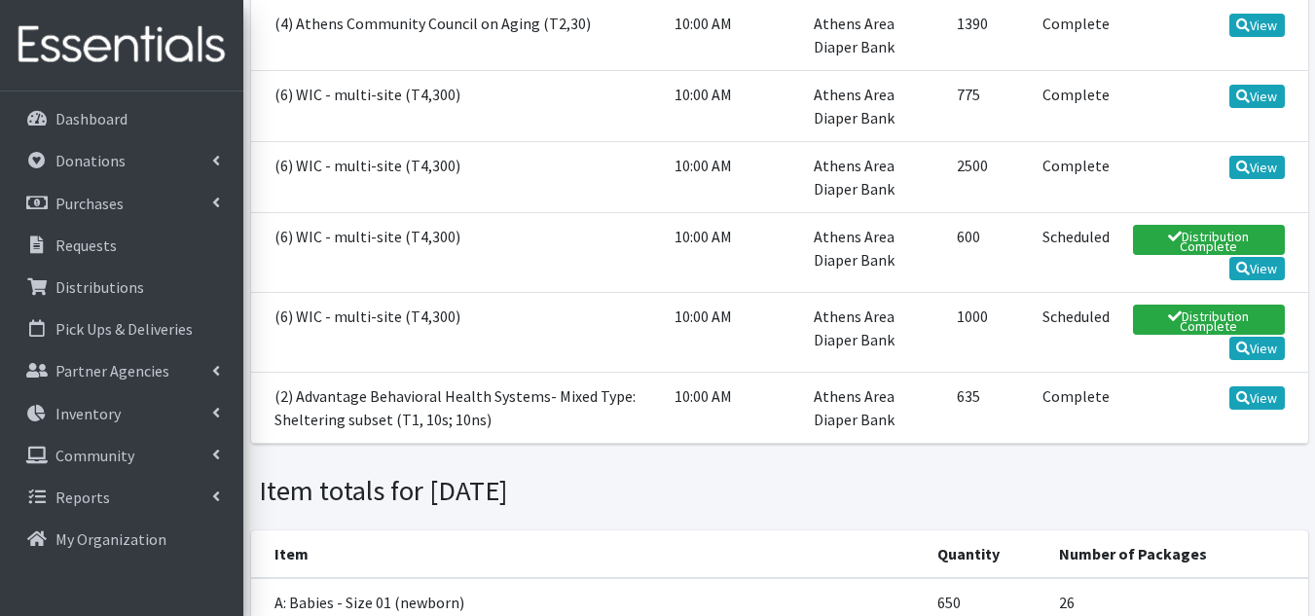
scroll to position [779, 0]
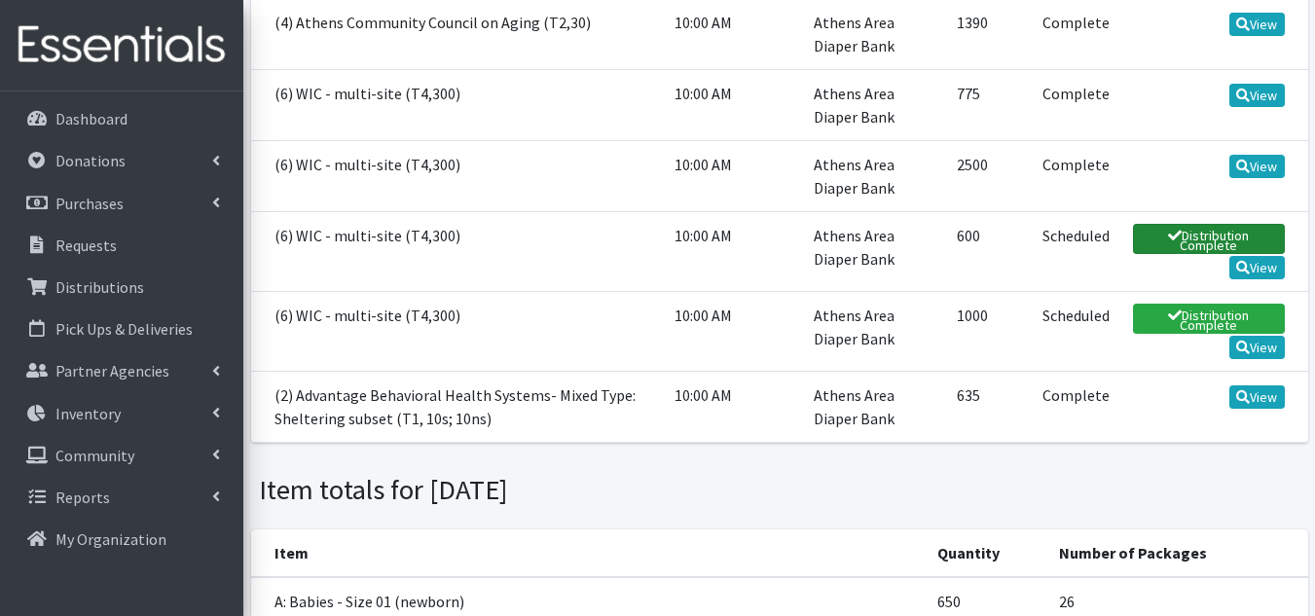
click at [1204, 229] on link "Distribution Complete" at bounding box center [1208, 239] width 151 height 30
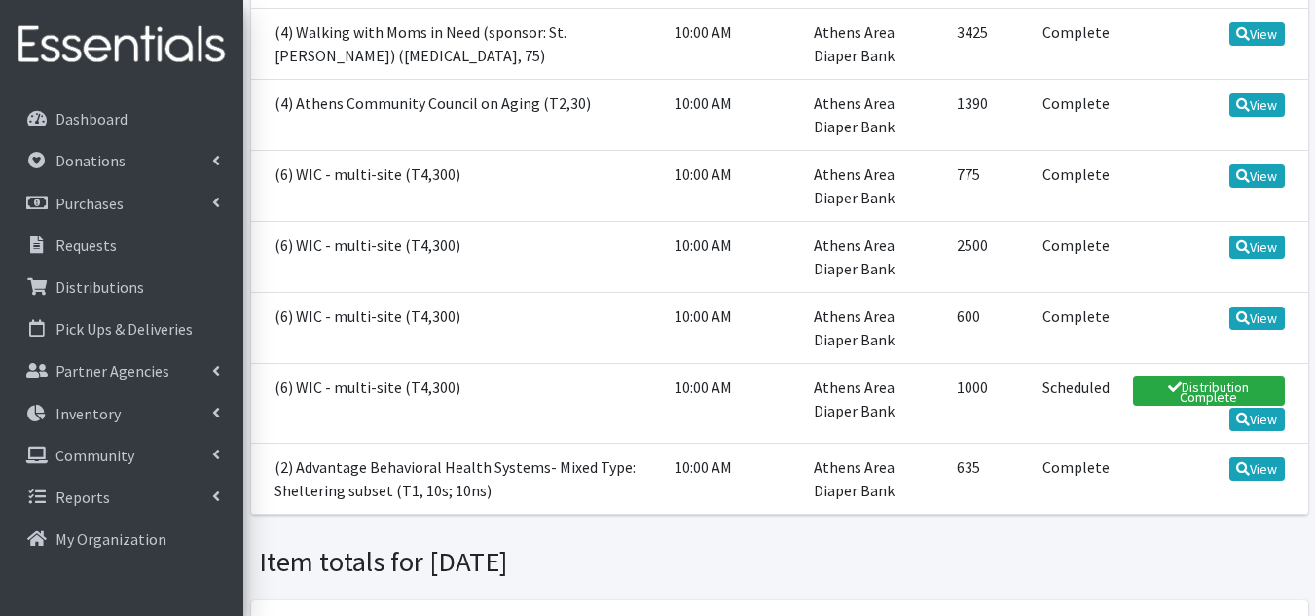
scroll to position [876, 0]
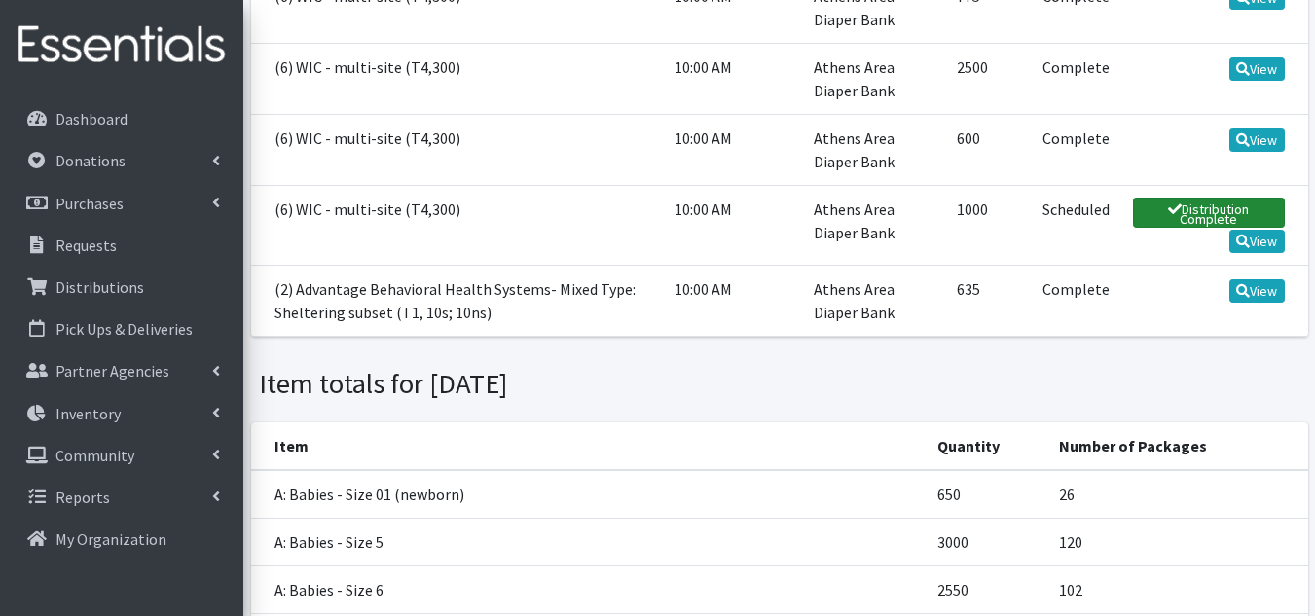
click at [1189, 198] on link "Distribution Complete" at bounding box center [1208, 213] width 151 height 30
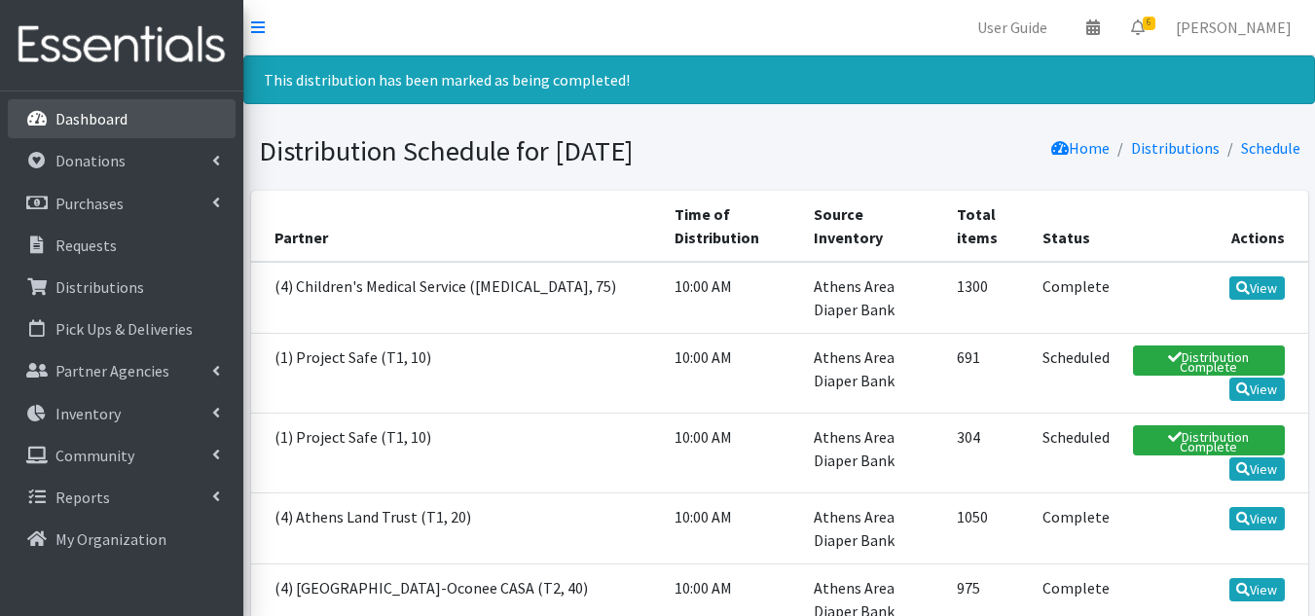
click at [134, 124] on link "Dashboard" at bounding box center [122, 118] width 228 height 39
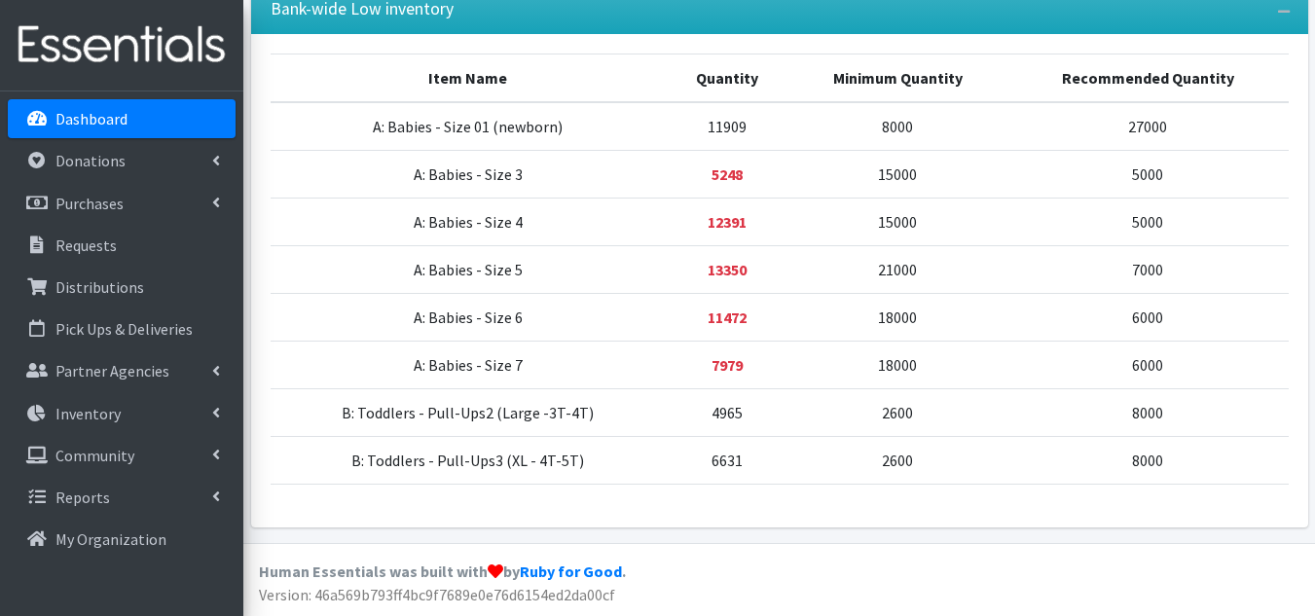
scroll to position [1292, 0]
click at [105, 384] on link "Partner Agencies" at bounding box center [122, 370] width 228 height 39
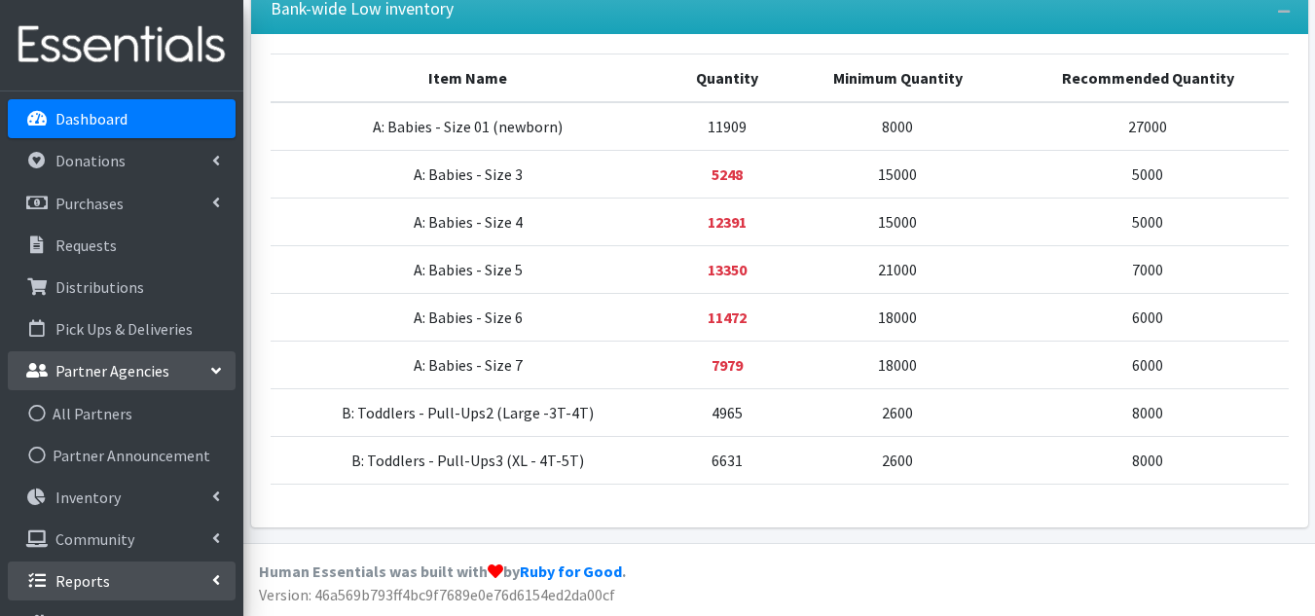
click at [112, 586] on link "Reports" at bounding box center [122, 581] width 228 height 39
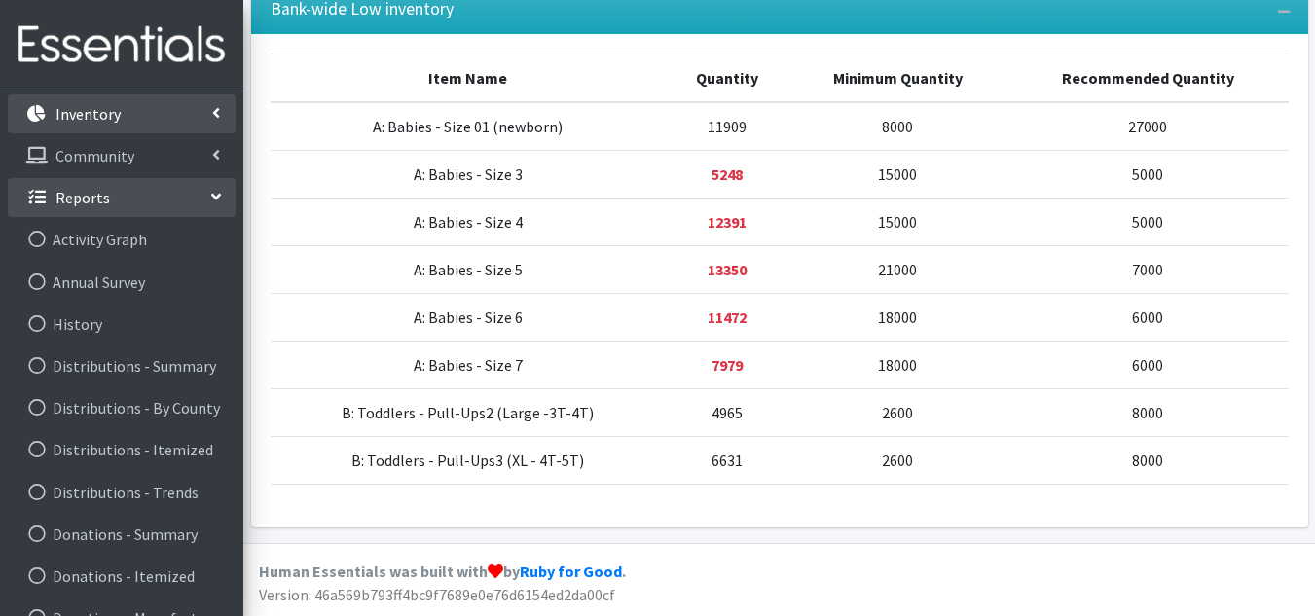
scroll to position [389, 0]
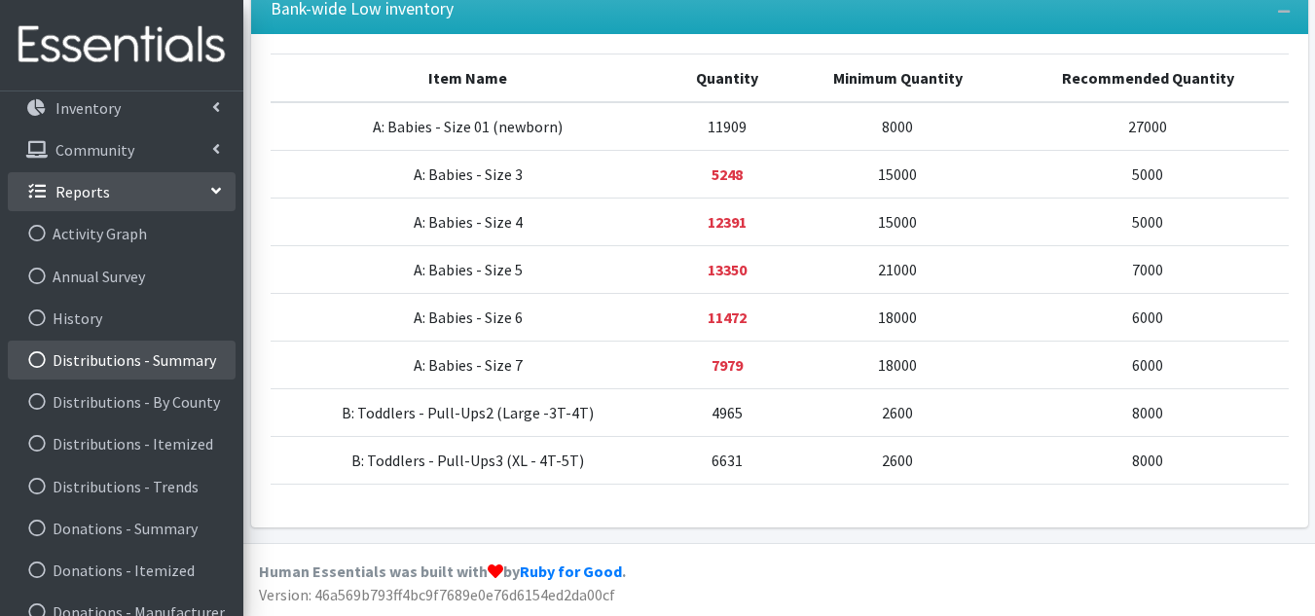
click at [128, 358] on link "Distributions - Summary" at bounding box center [122, 360] width 228 height 39
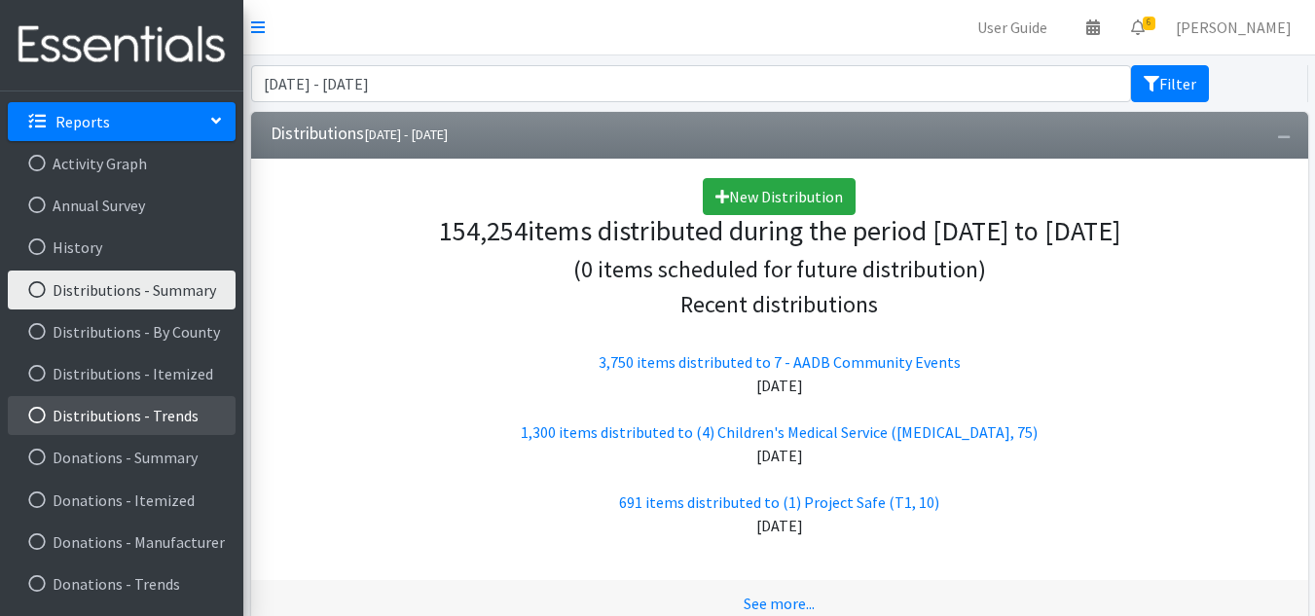
scroll to position [389, 0]
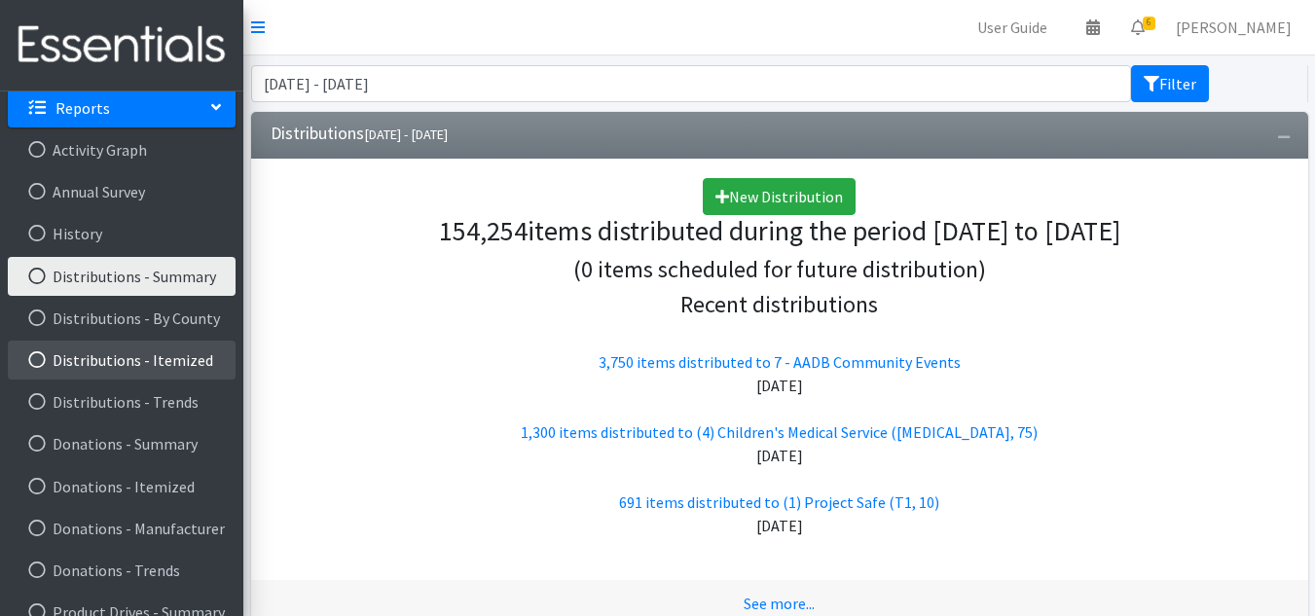
click at [183, 364] on link "Distributions - Itemized" at bounding box center [122, 360] width 228 height 39
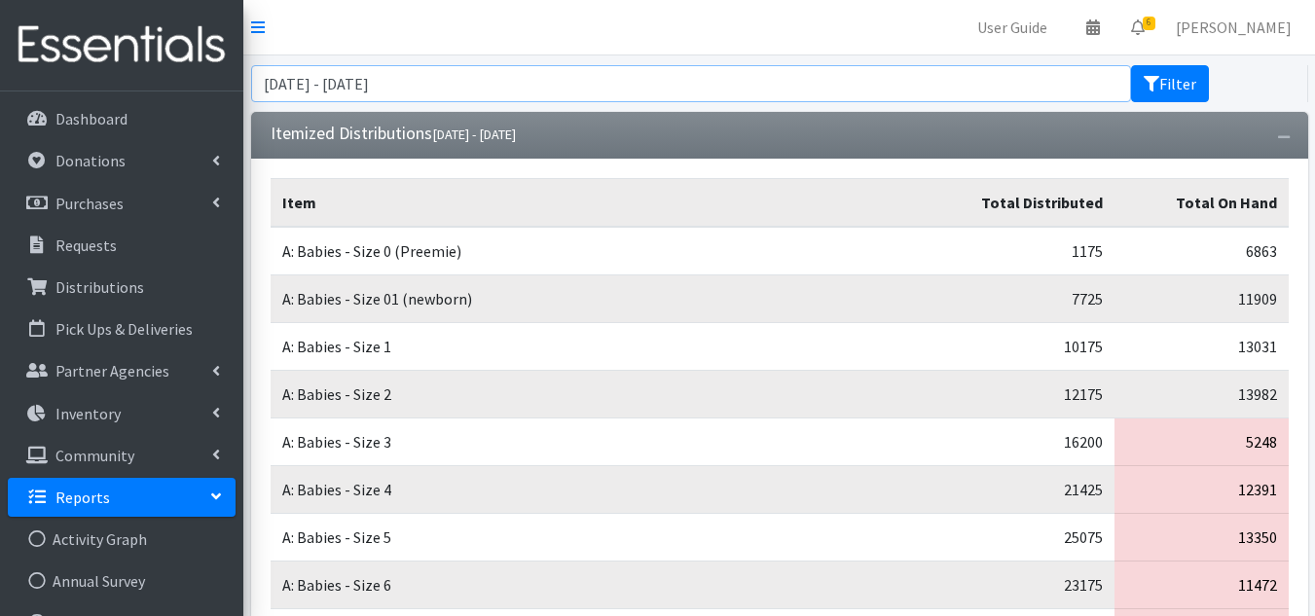
click at [534, 87] on input "[DATE] - [DATE]" at bounding box center [691, 83] width 880 height 37
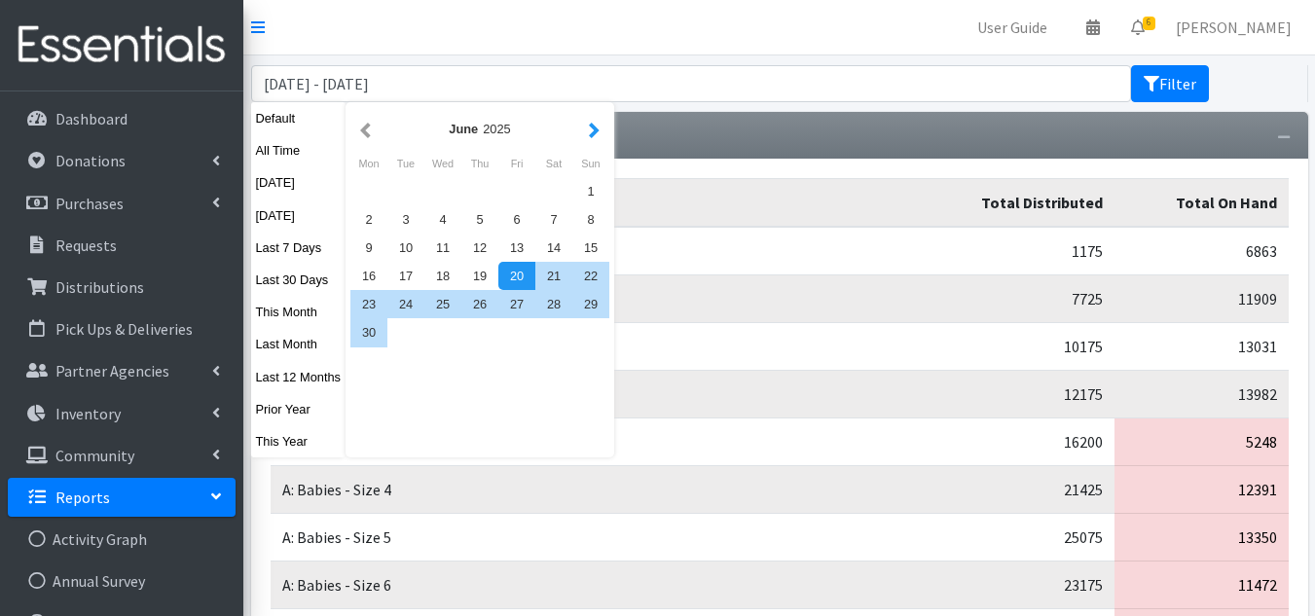
click at [600, 130] on button "button" at bounding box center [594, 129] width 20 height 24
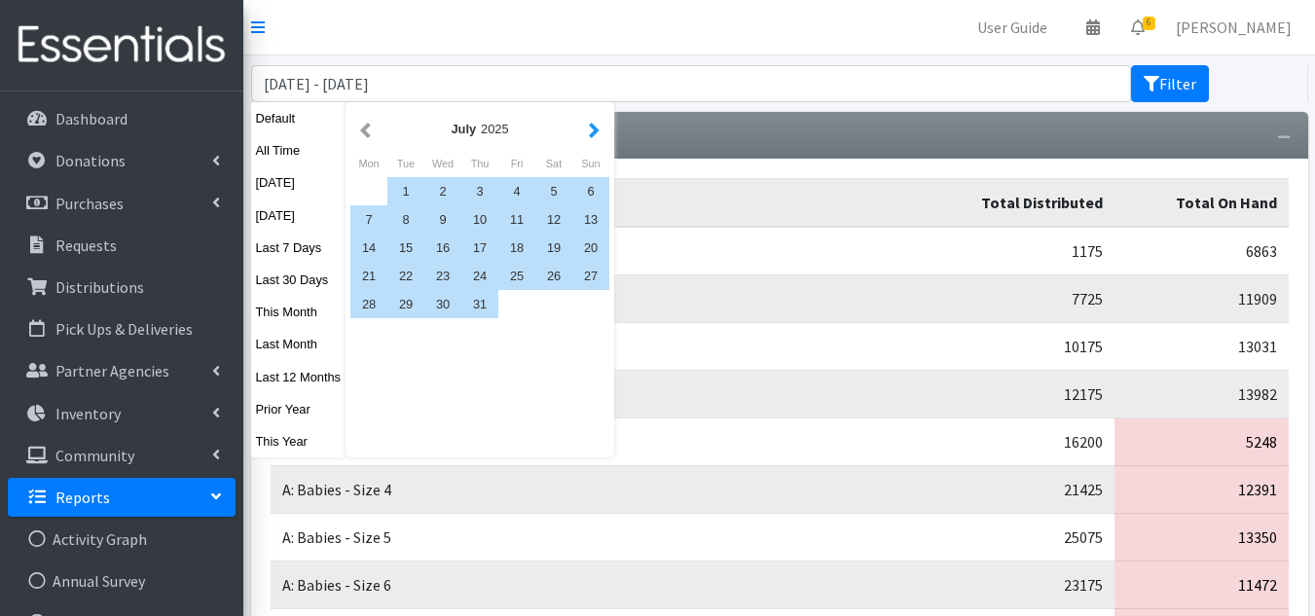
click at [598, 130] on button "button" at bounding box center [594, 129] width 20 height 24
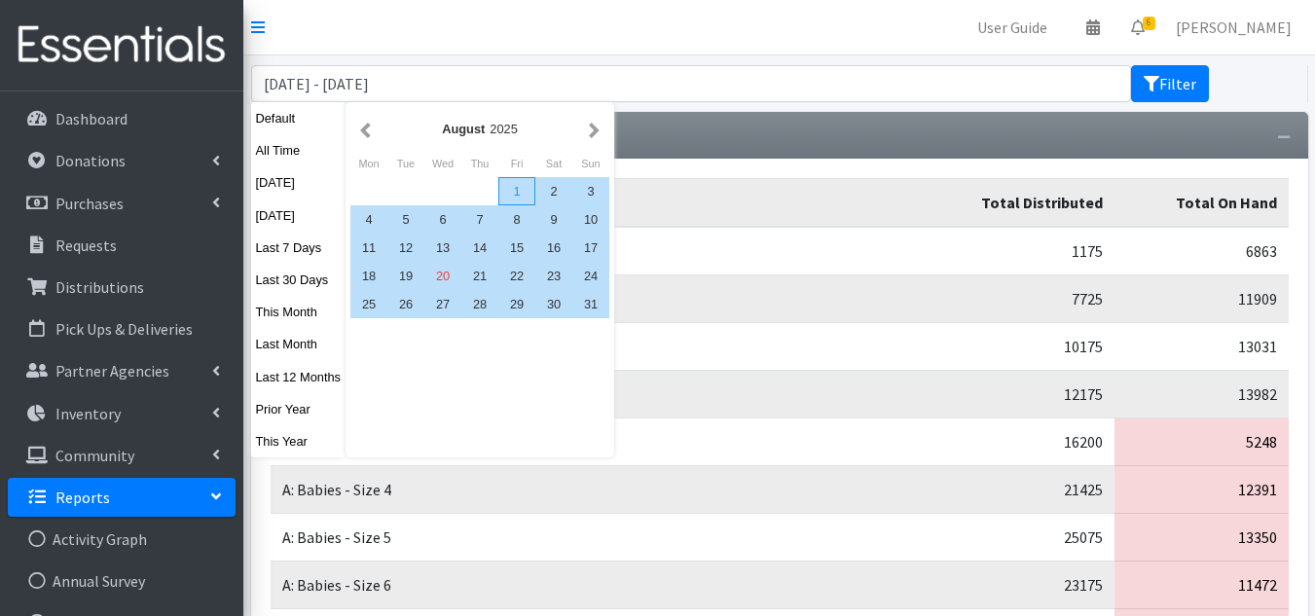
click at [516, 195] on div "1" at bounding box center [516, 191] width 37 height 28
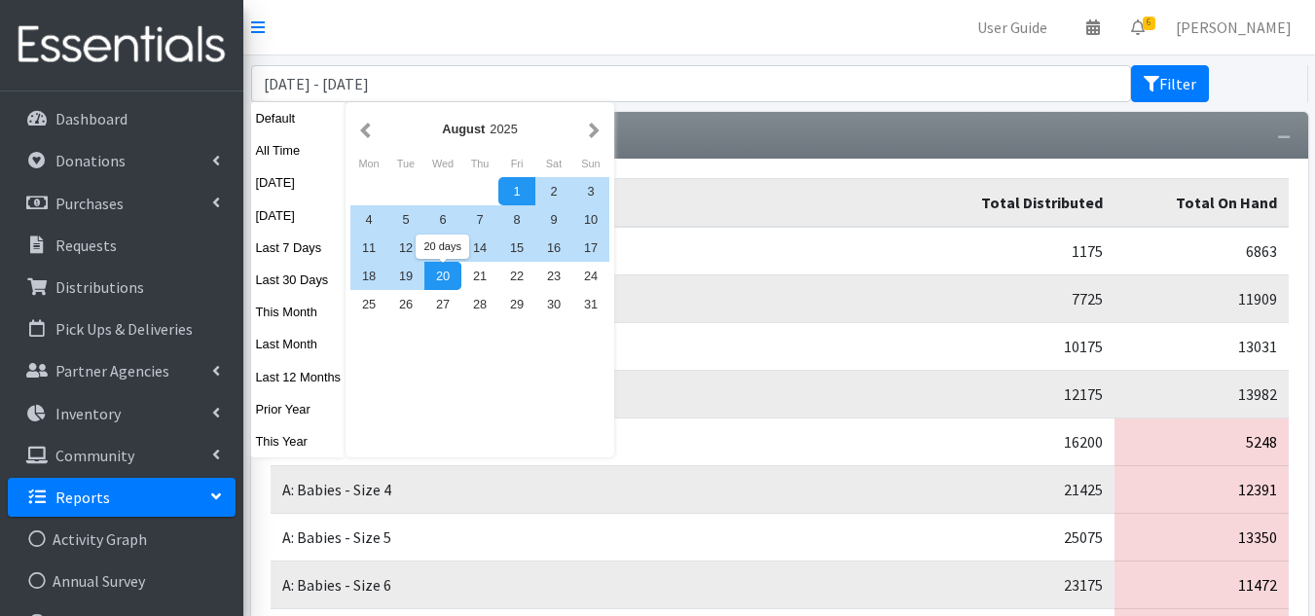
click at [449, 285] on div "20" at bounding box center [442, 276] width 37 height 28
type input "August 1, 2025 - August 20, 2025"
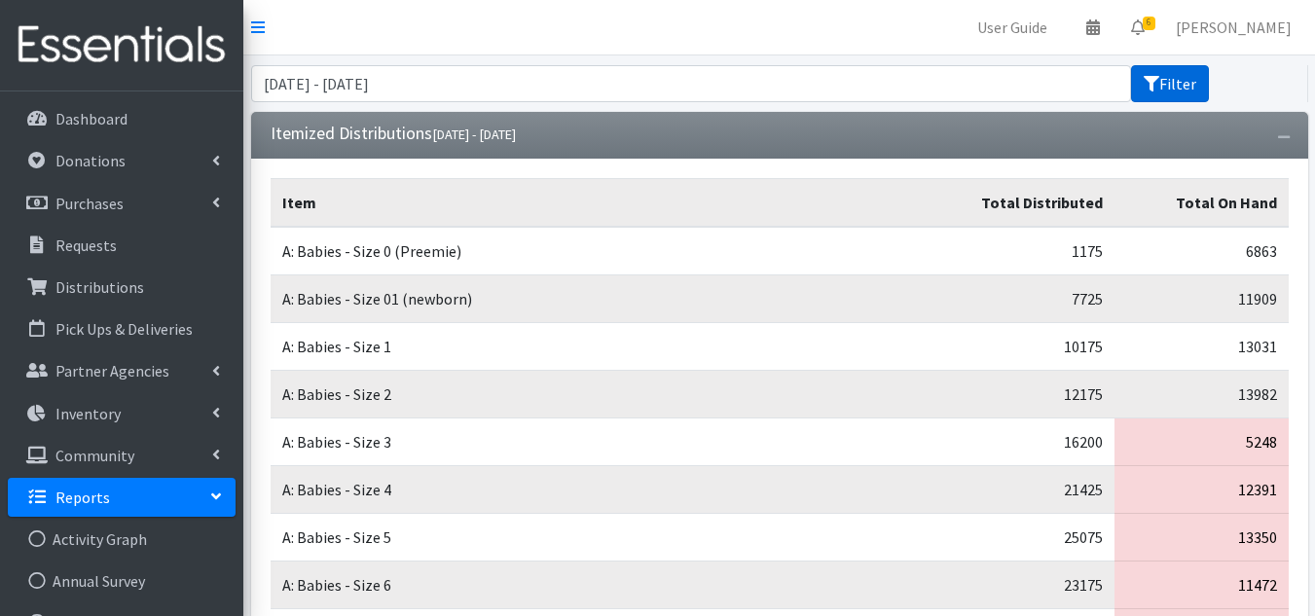
click at [1199, 90] on button "Filter" at bounding box center [1170, 83] width 78 height 37
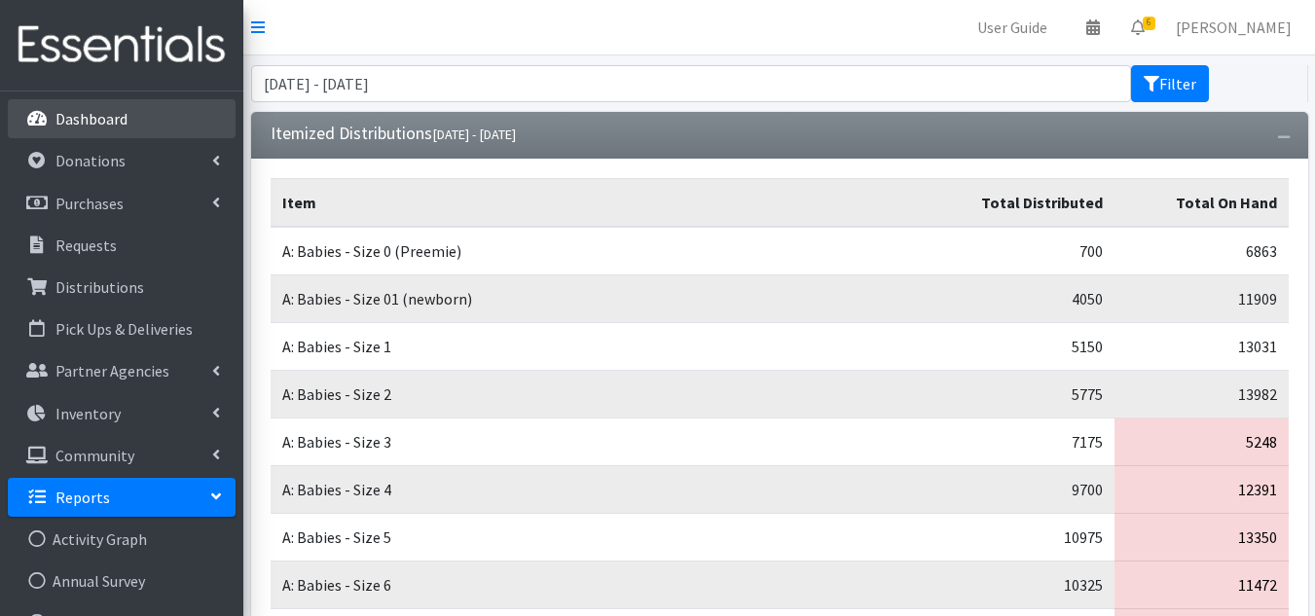
click at [120, 108] on link "Dashboard" at bounding box center [122, 118] width 228 height 39
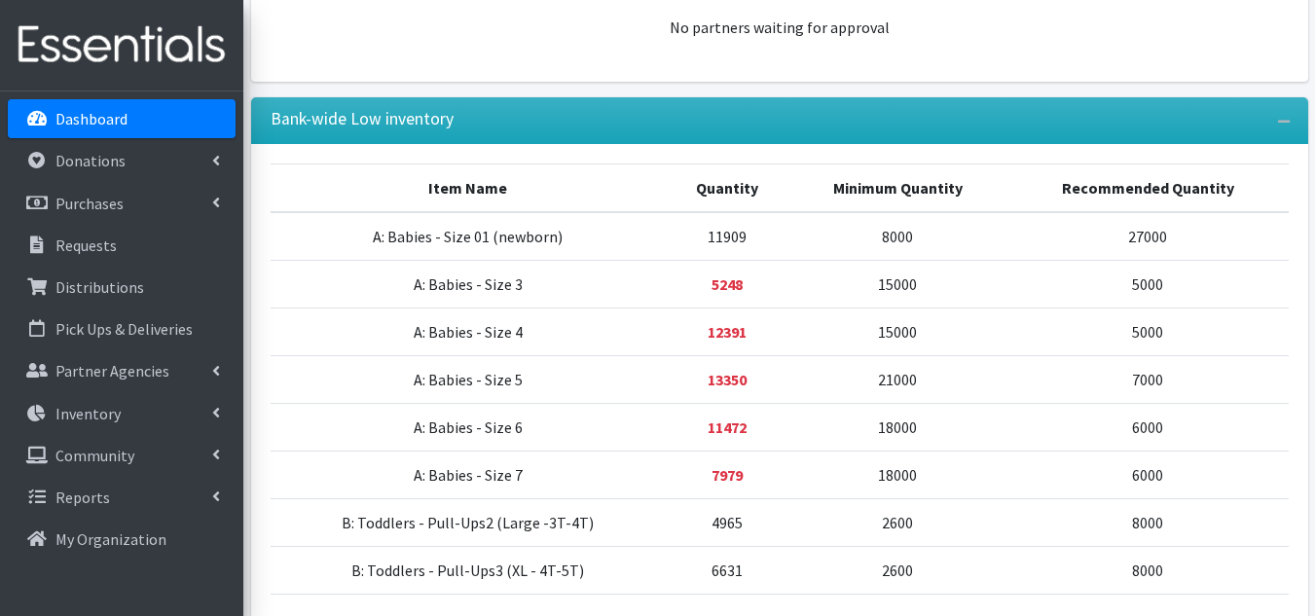
scroll to position [1265, 0]
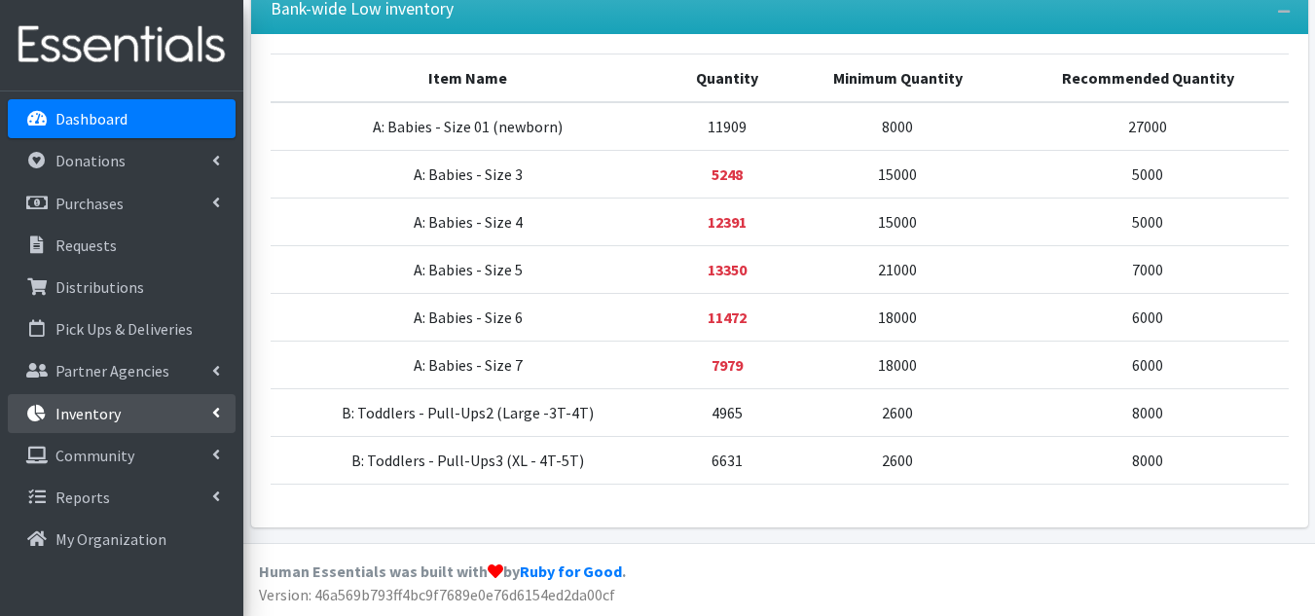
click at [115, 417] on p "Inventory" at bounding box center [87, 413] width 65 height 19
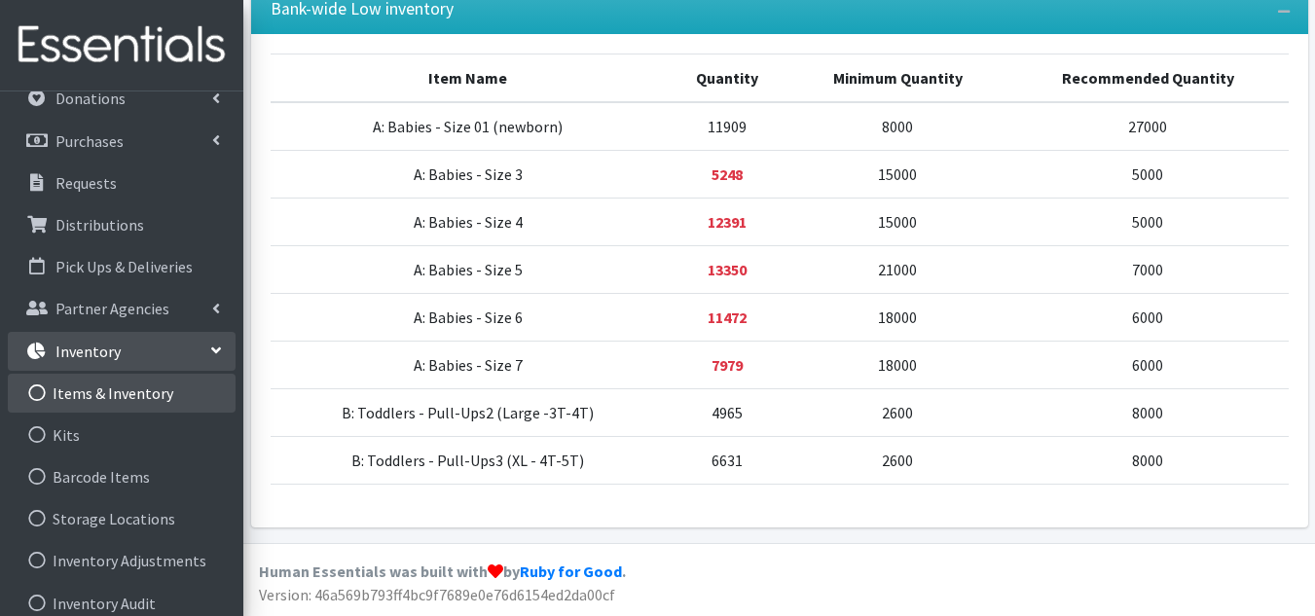
scroll to position [97, 0]
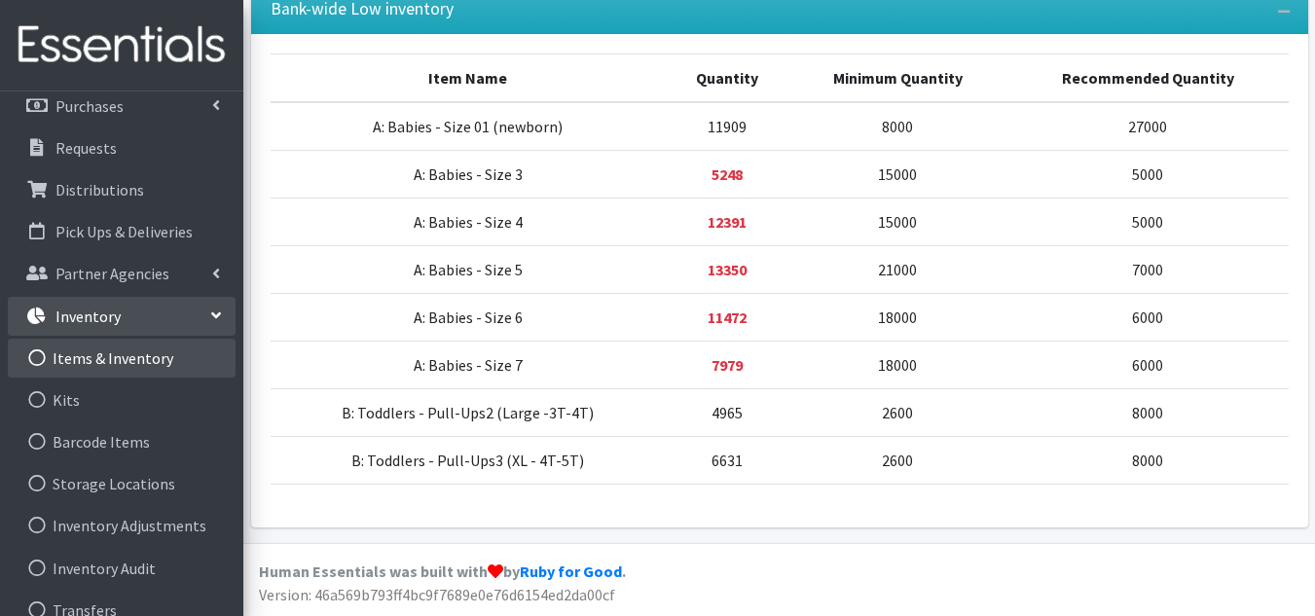
click at [136, 354] on link "Items & Inventory" at bounding box center [122, 358] width 228 height 39
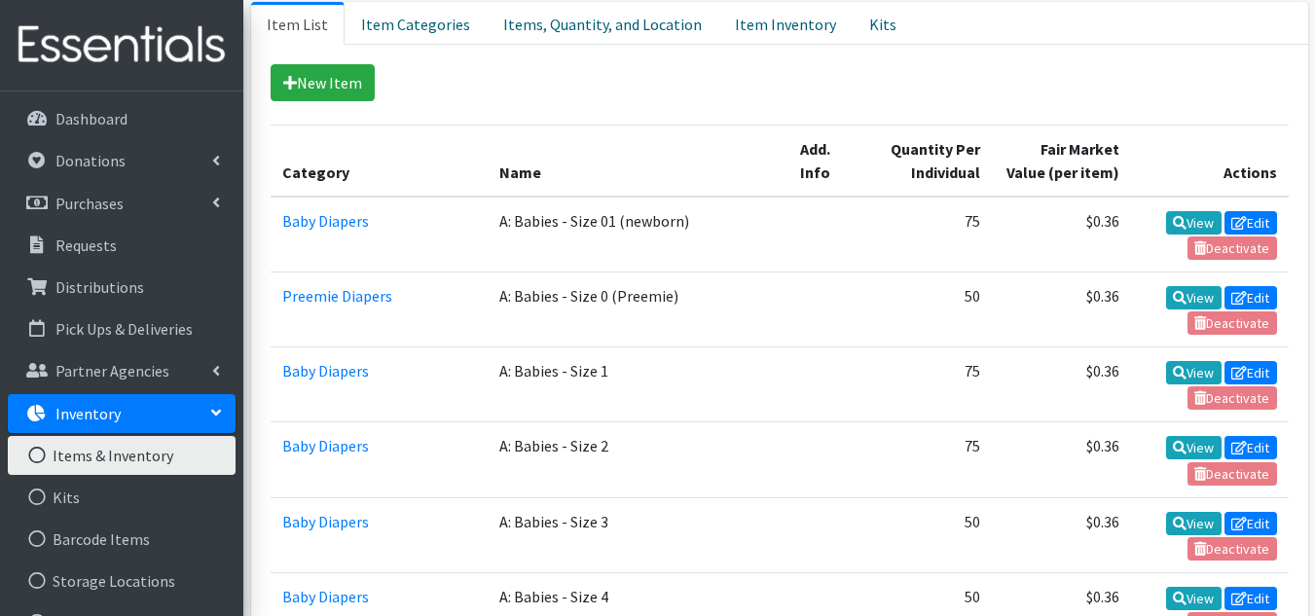
scroll to position [292, 0]
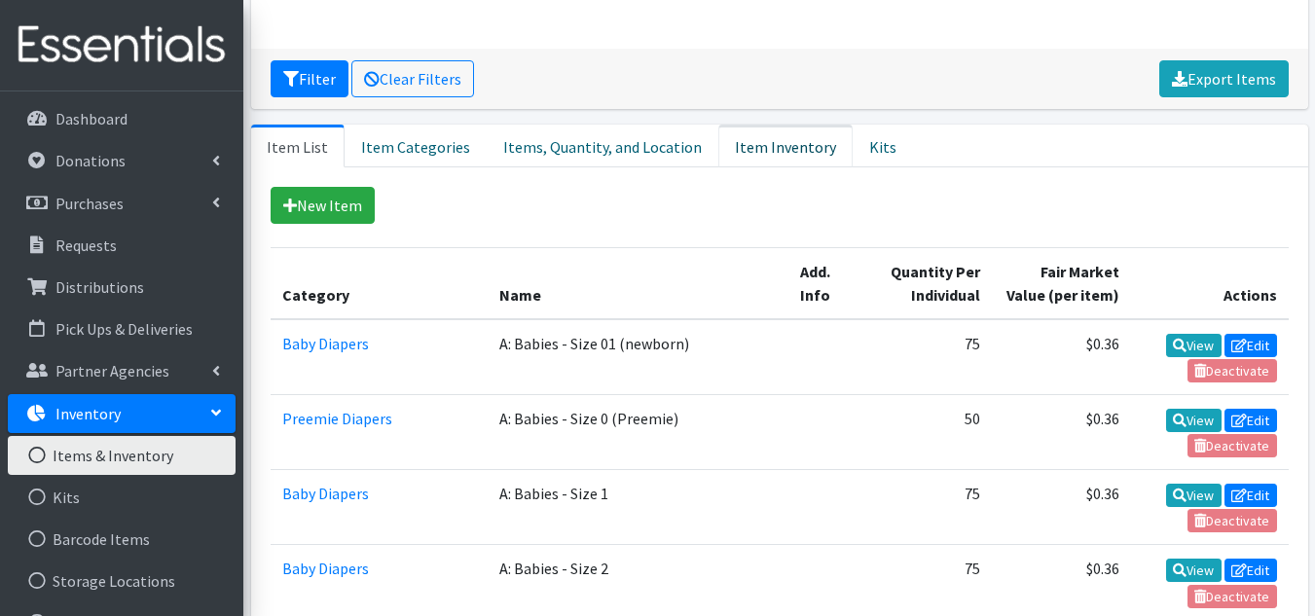
click at [754, 139] on link "Item Inventory" at bounding box center [785, 146] width 134 height 43
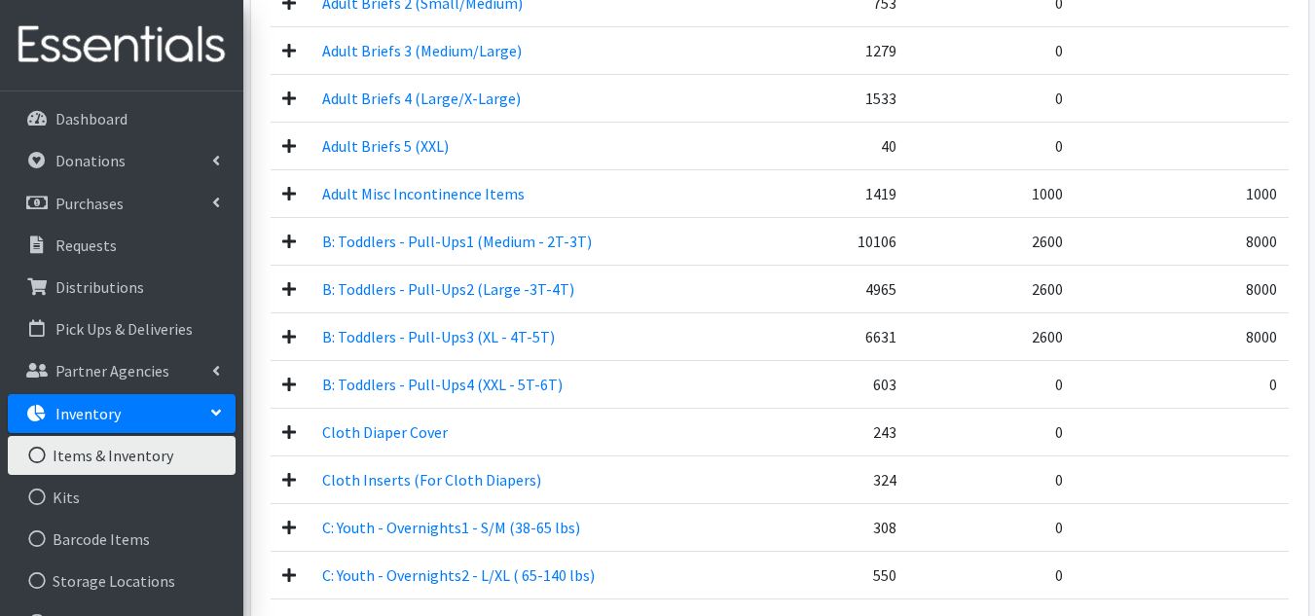
scroll to position [1168, 0]
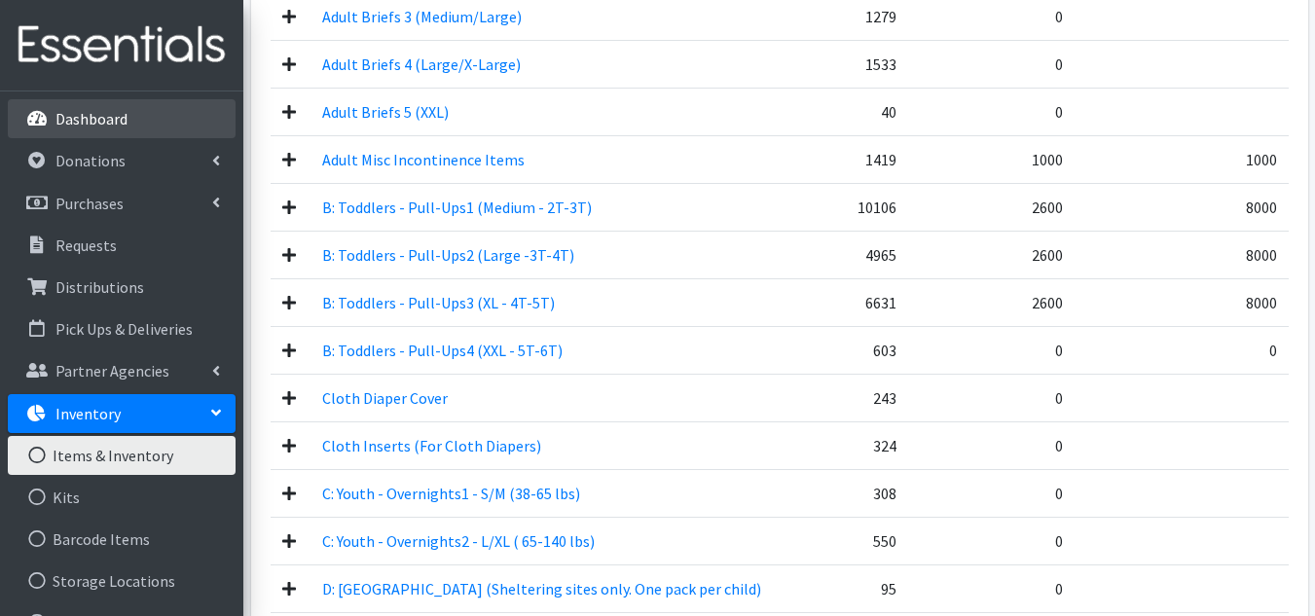
click at [80, 114] on p "Dashboard" at bounding box center [91, 118] width 72 height 19
